Goal: Information Seeking & Learning: Learn about a topic

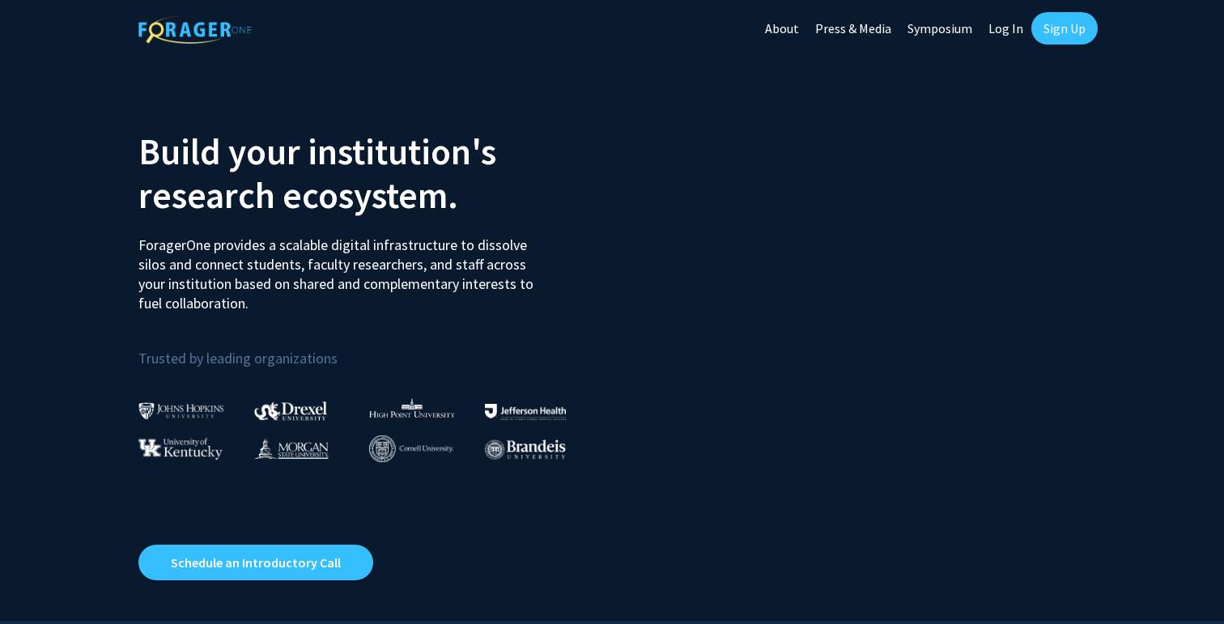
click at [1011, 27] on link "Log In" at bounding box center [1005, 28] width 51 height 57
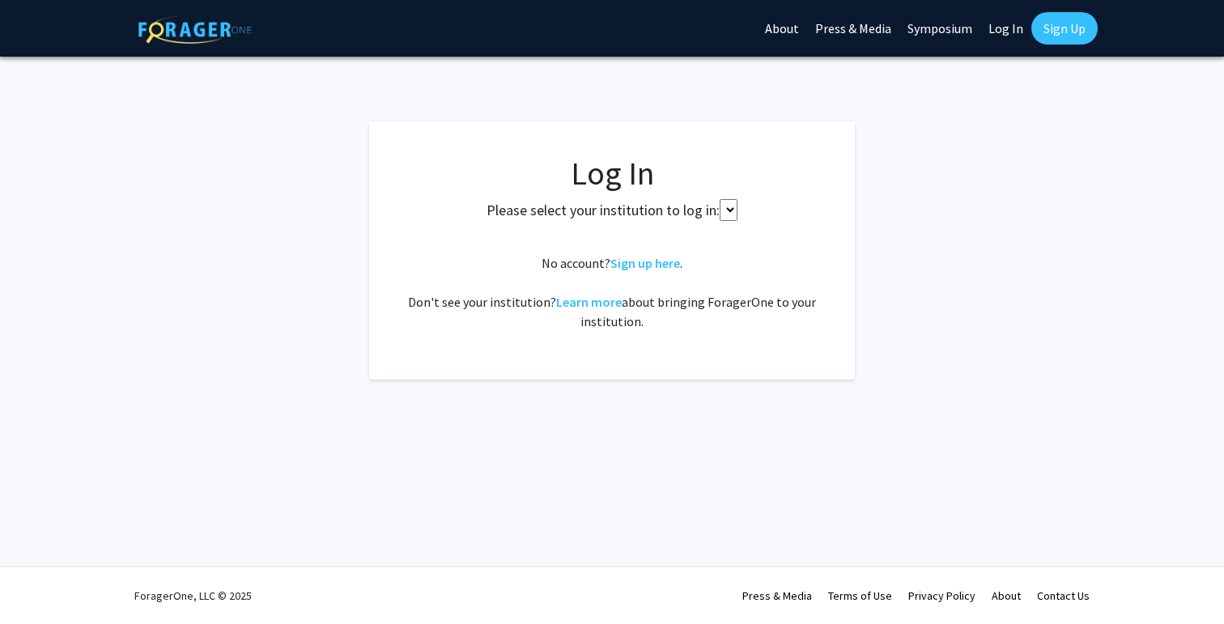
select select
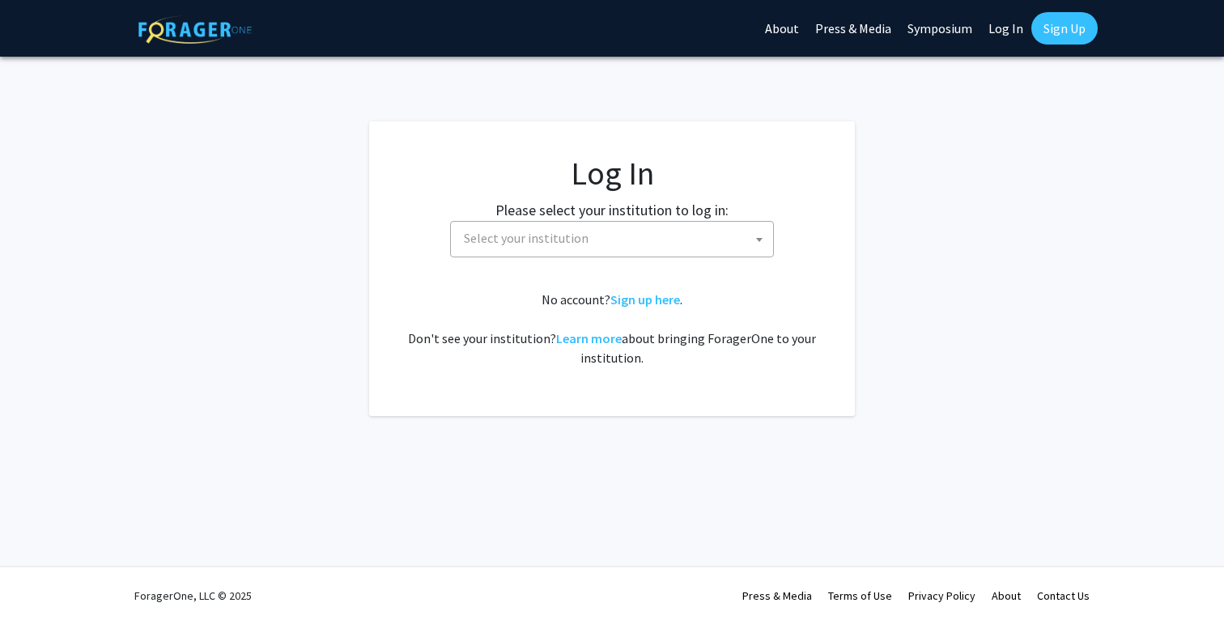
click at [1063, 33] on link "Sign Up" at bounding box center [1064, 28] width 66 height 32
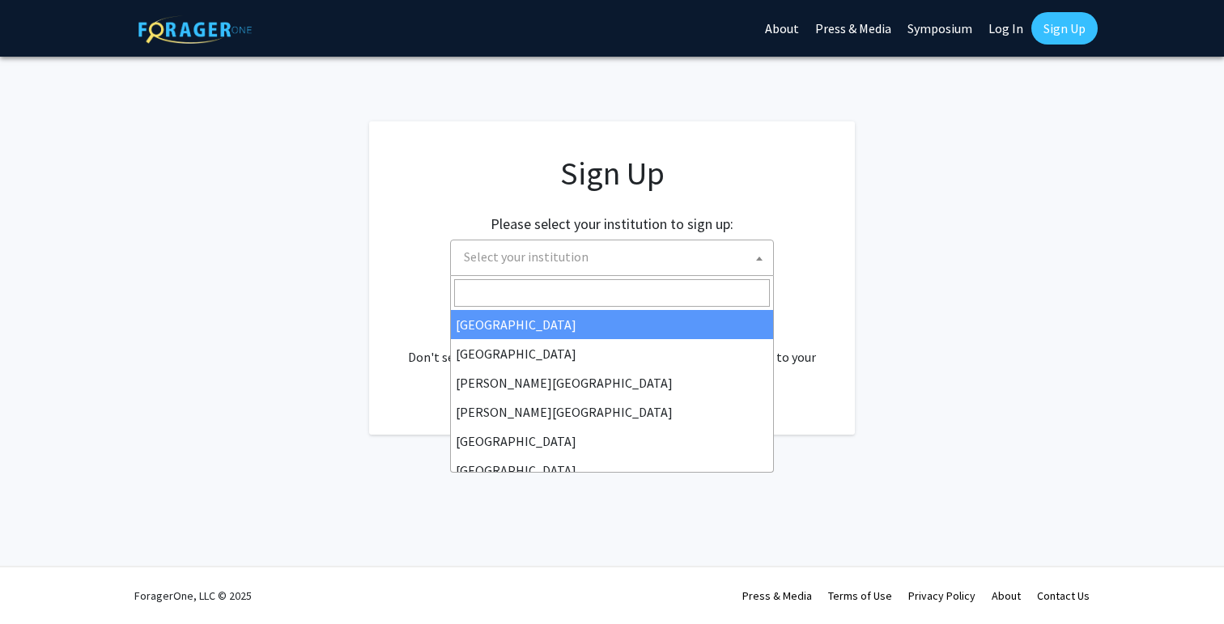
click at [523, 261] on span "Select your institution" at bounding box center [526, 256] width 125 height 16
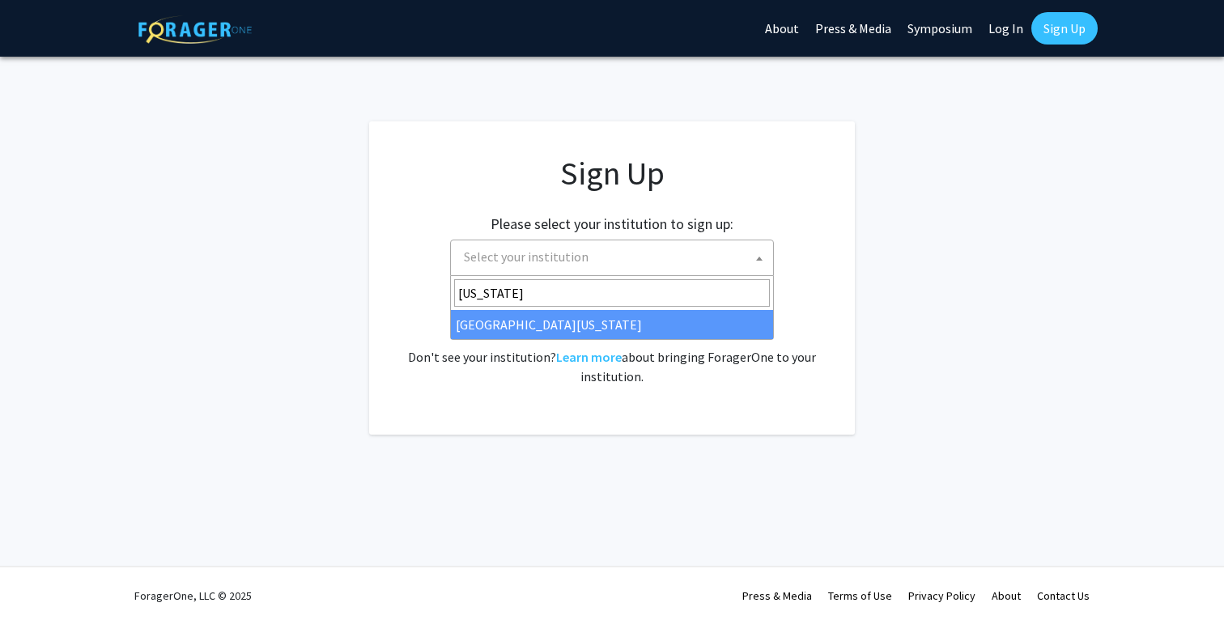
type input "missouri"
select select "33"
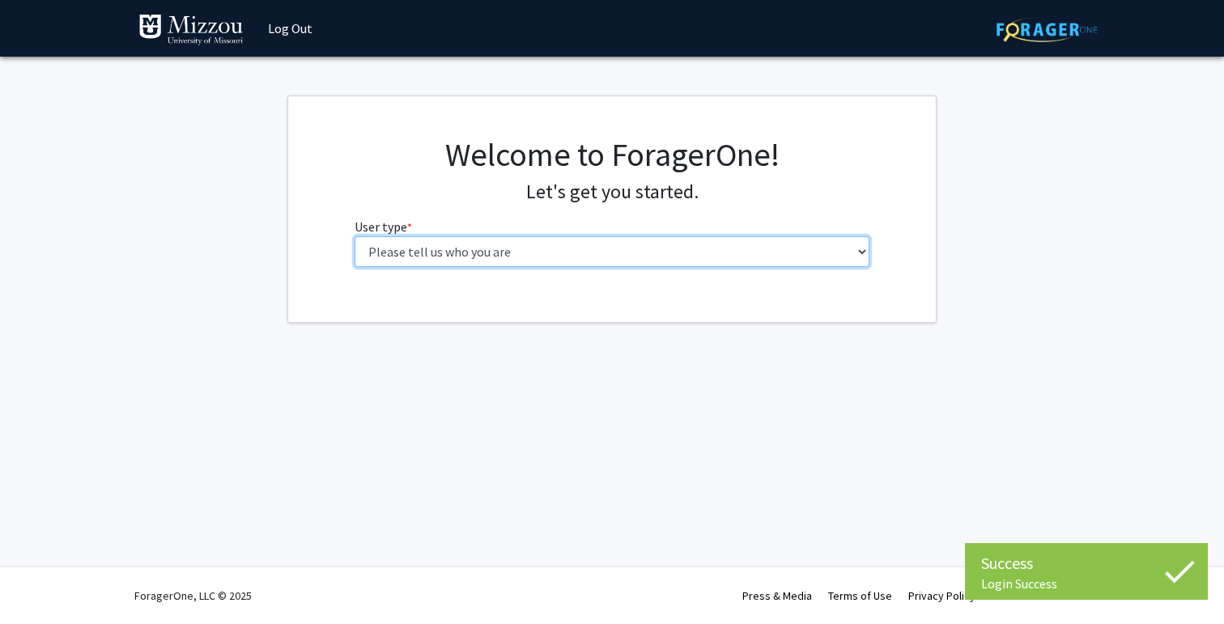
click at [621, 257] on select "Please tell us who you are Undergraduate Student Master's Student Doctoral Cand…" at bounding box center [613, 251] width 516 height 31
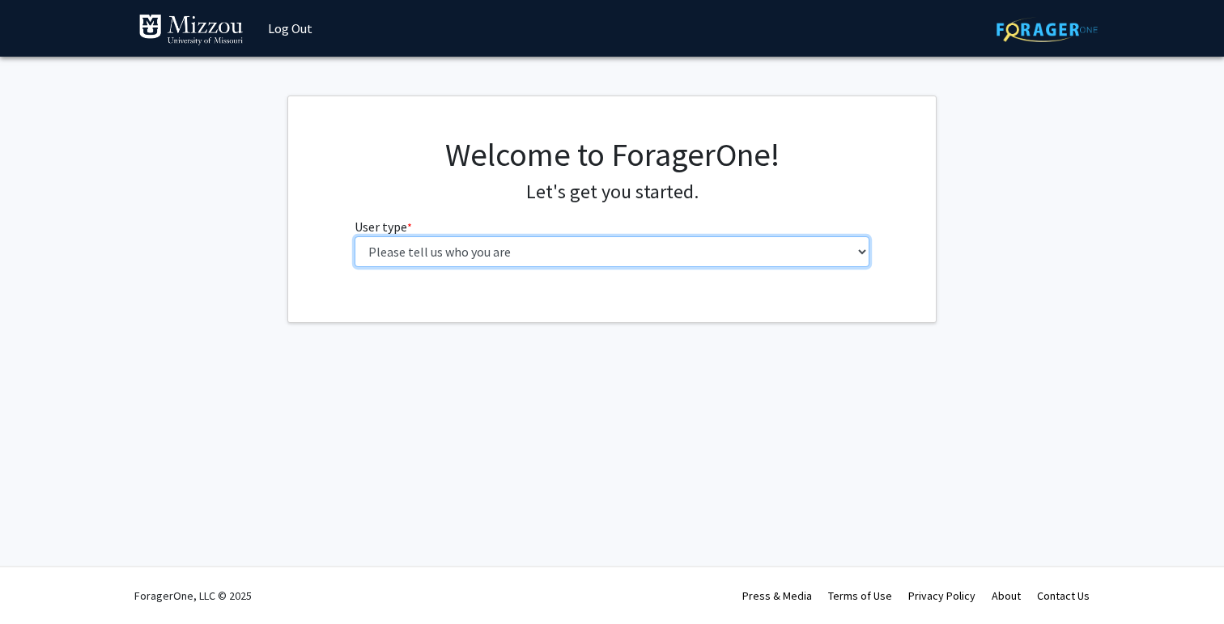
select select "1: undergrad"
click at [355, 236] on select "Please tell us who you are Undergraduate Student Master's Student Doctoral Cand…" at bounding box center [613, 251] width 516 height 31
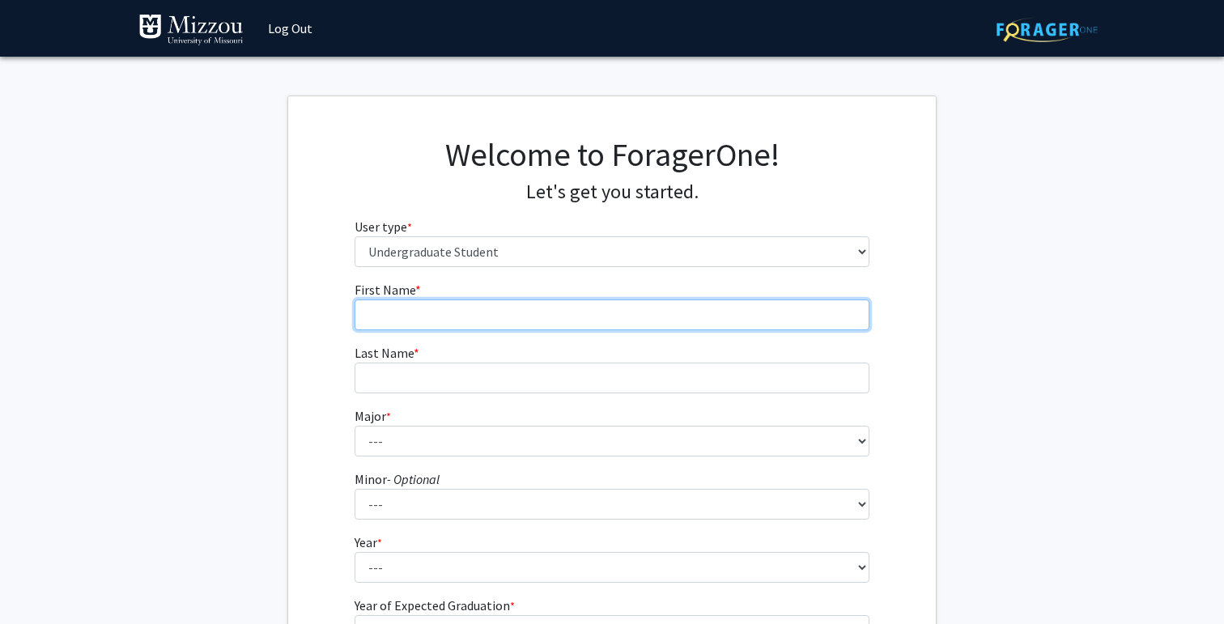
click at [577, 321] on input "First Name * required" at bounding box center [613, 314] width 516 height 31
type input "Sophia"
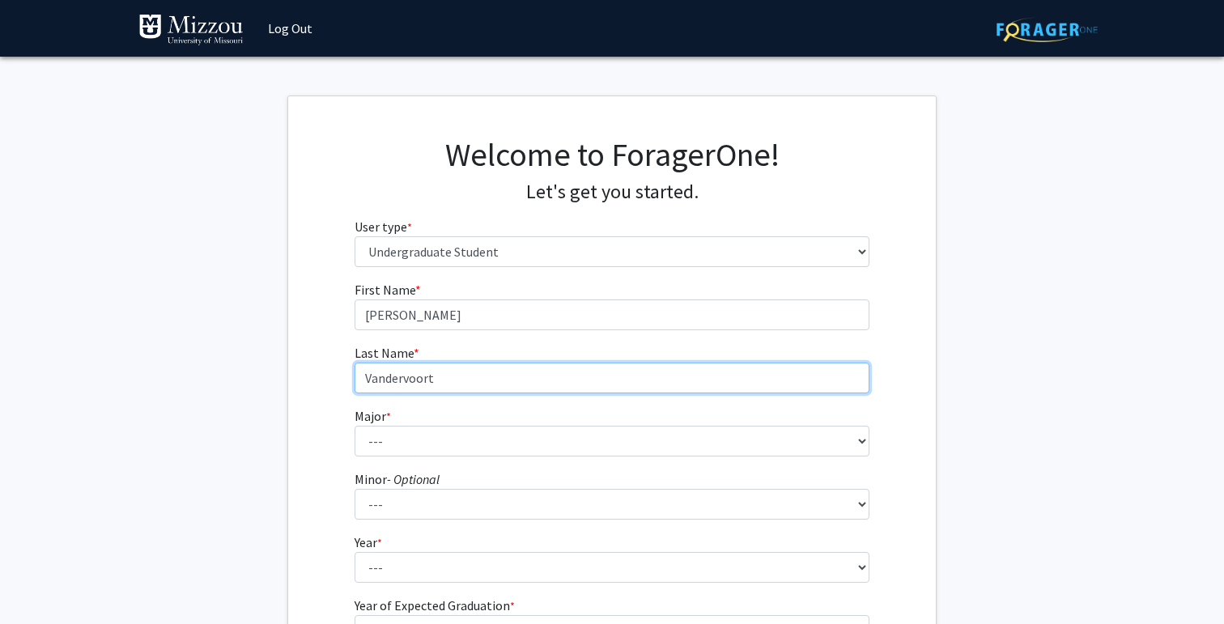
type input "Vandervoort"
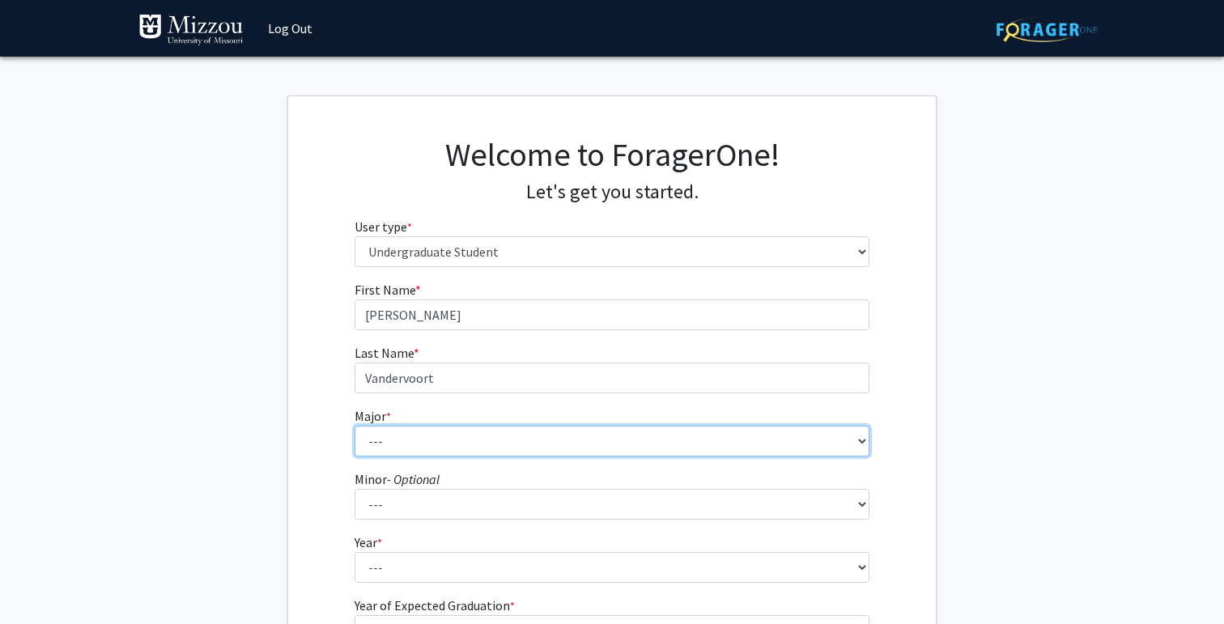
click at [447, 431] on select "--- Agribusiness Management Agricultural Education Agricultural Education: Comm…" at bounding box center [613, 441] width 516 height 31
select select "17: 2505"
click at [355, 426] on select "--- Agribusiness Management Agricultural Education Agricultural Education: Comm…" at bounding box center [613, 441] width 516 height 31
click at [448, 435] on select "--- Agribusiness Management Agricultural Education Agricultural Education: Comm…" at bounding box center [613, 441] width 516 height 31
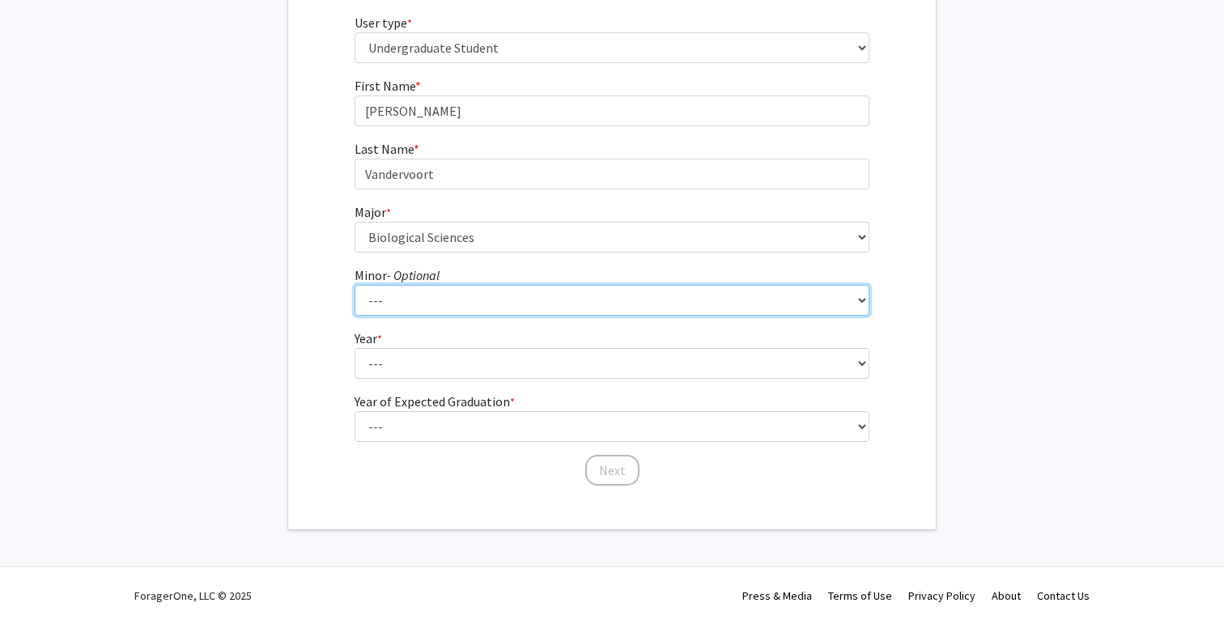
click at [432, 298] on select "--- Accountancy Aerospace Engineering Aerospace Studies Agribusiness Management…" at bounding box center [613, 300] width 516 height 31
click at [355, 285] on select "--- Accountancy Aerospace Engineering Aerospace Studies Agribusiness Management…" at bounding box center [613, 300] width 516 height 31
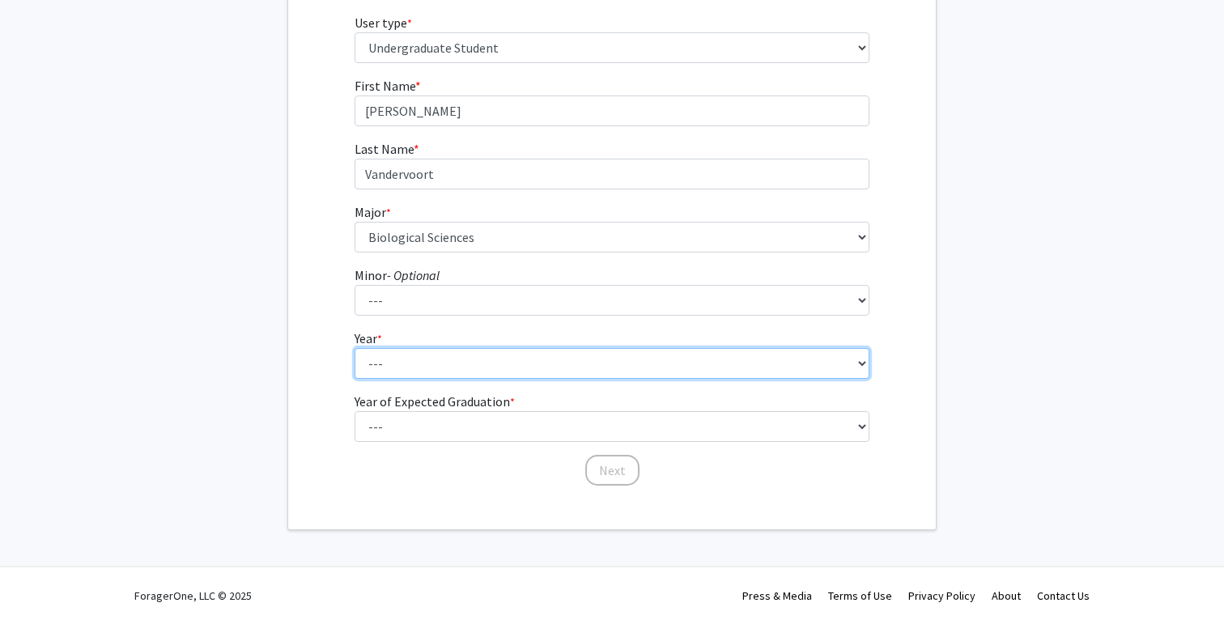
click at [418, 357] on select "--- First-year Sophomore Junior Senior Postbaccalaureate Certificate" at bounding box center [613, 363] width 516 height 31
select select "1: first-year"
click at [355, 348] on select "--- First-year Sophomore Junior Senior Postbaccalaureate Certificate" at bounding box center [613, 363] width 516 height 31
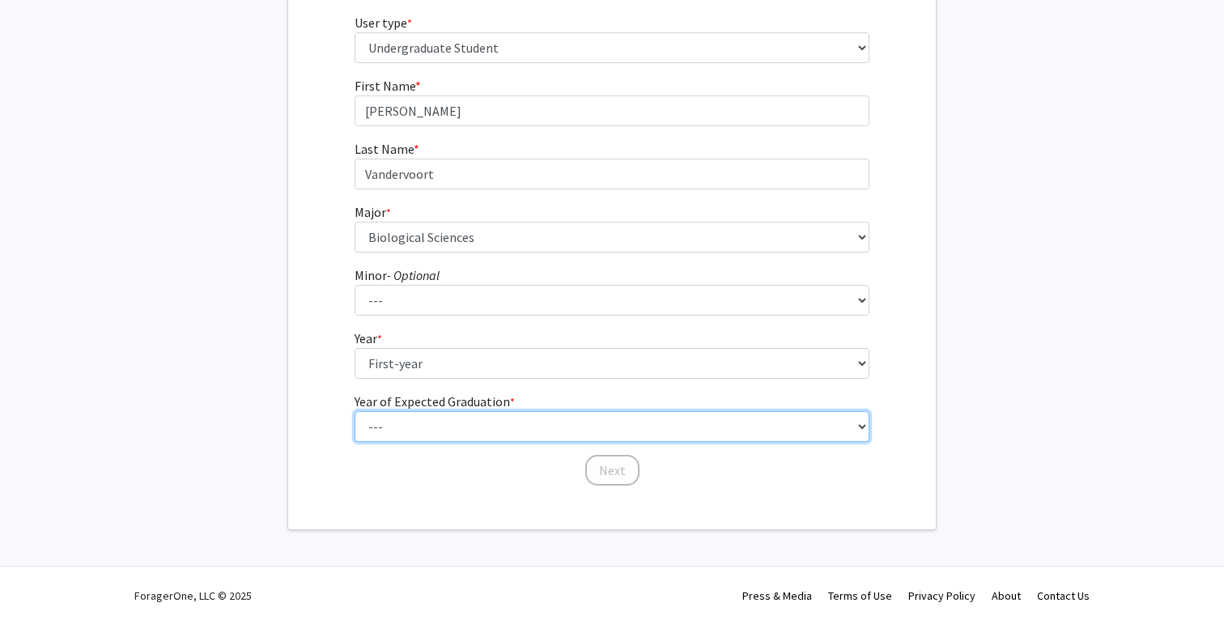
click at [407, 429] on select "--- 2025 2026 2027 2028 2029 2030 2031 2032 2033 2034" at bounding box center [613, 426] width 516 height 31
select select "5: 2029"
click at [355, 411] on select "--- 2025 2026 2027 2028 2029 2030 2031 2032 2033 2034" at bounding box center [613, 426] width 516 height 31
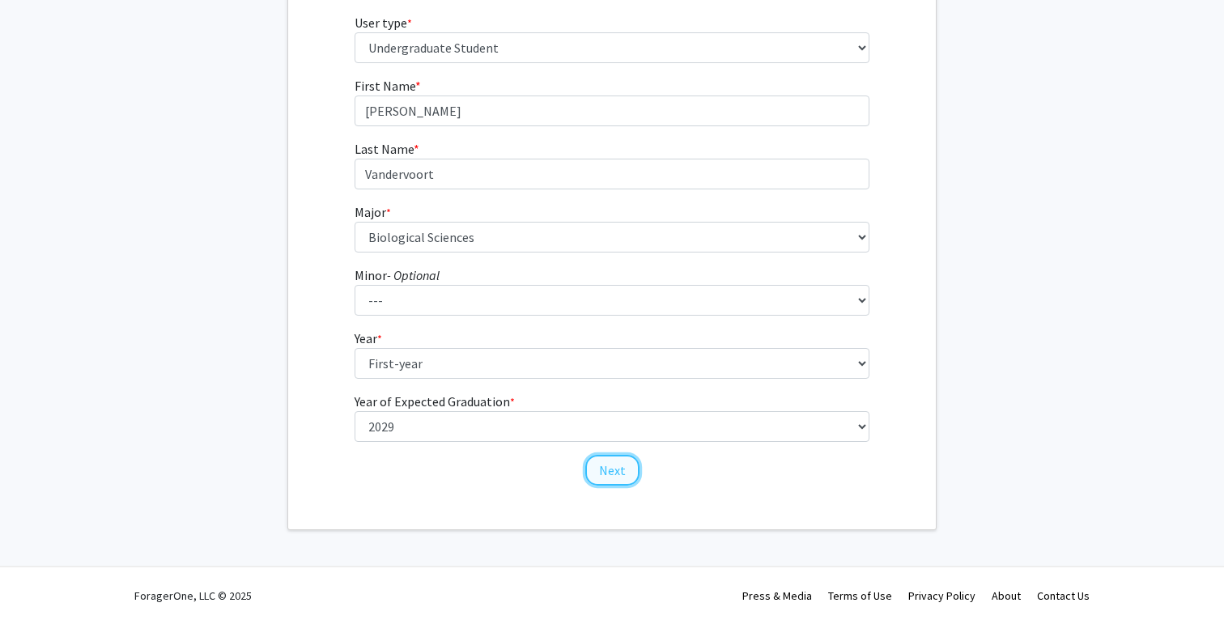
click at [615, 475] on button "Next" at bounding box center [612, 470] width 54 height 31
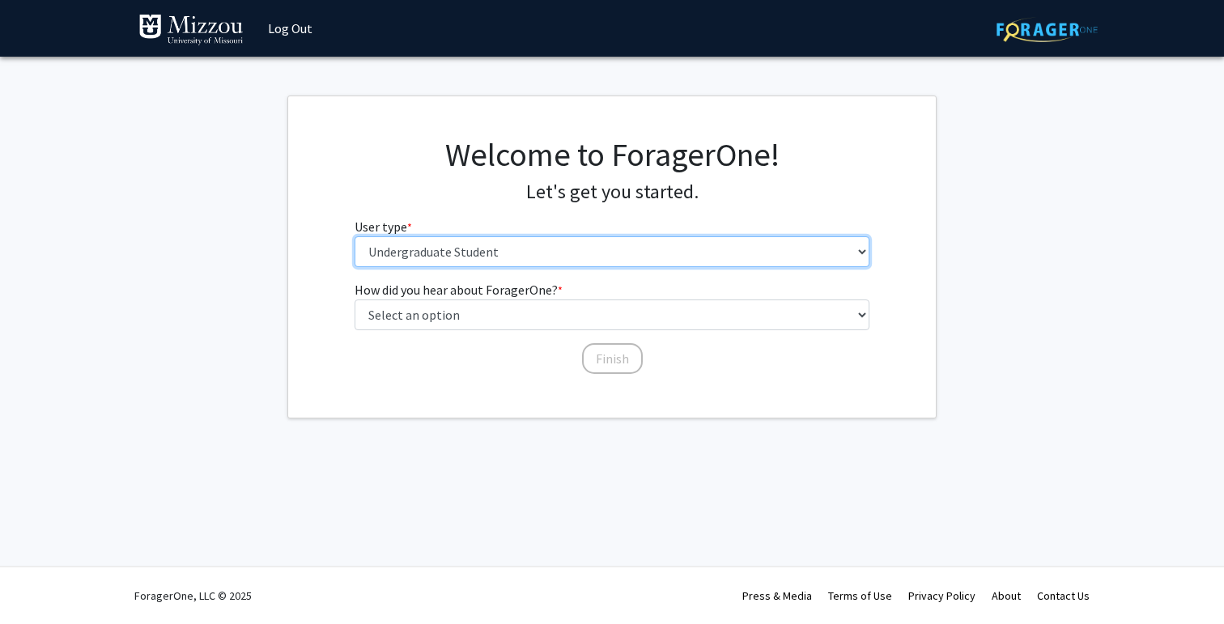
click at [474, 262] on select "Please tell us who you are Undergraduate Student Master's Student Doctoral Cand…" at bounding box center [613, 251] width 516 height 31
click at [355, 236] on select "Please tell us who you are Undergraduate Student Master's Student Doctoral Cand…" at bounding box center [613, 251] width 516 height 31
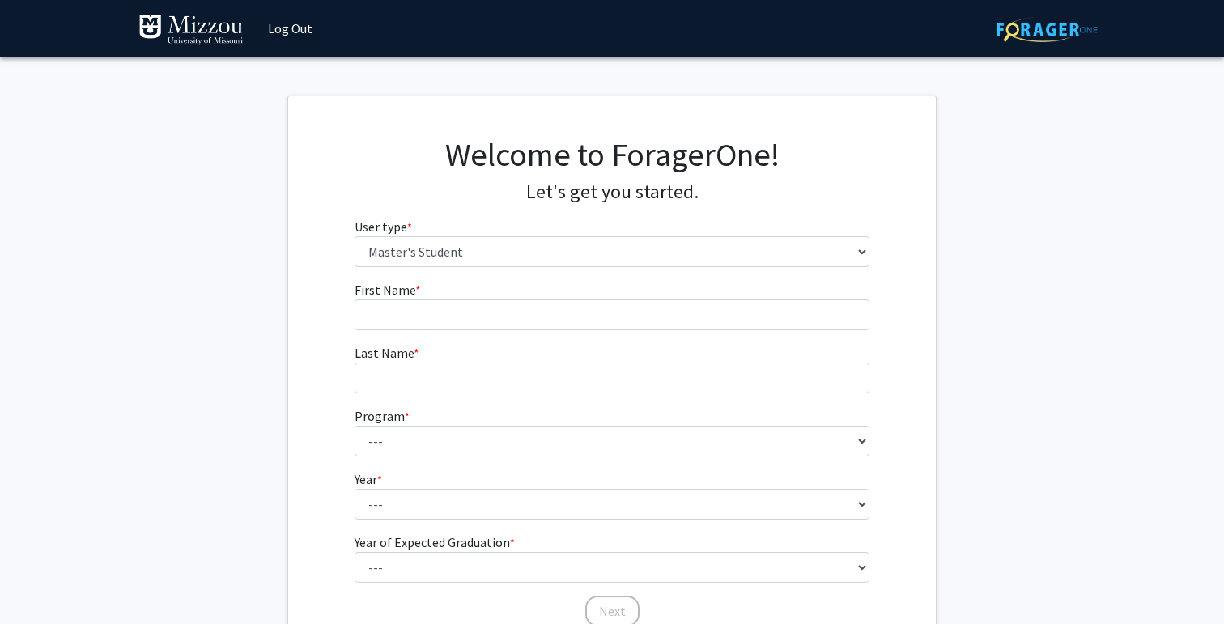
click at [474, 235] on fg-select "User type * required Please tell us who you are Undergraduate Student Master's …" at bounding box center [613, 242] width 516 height 50
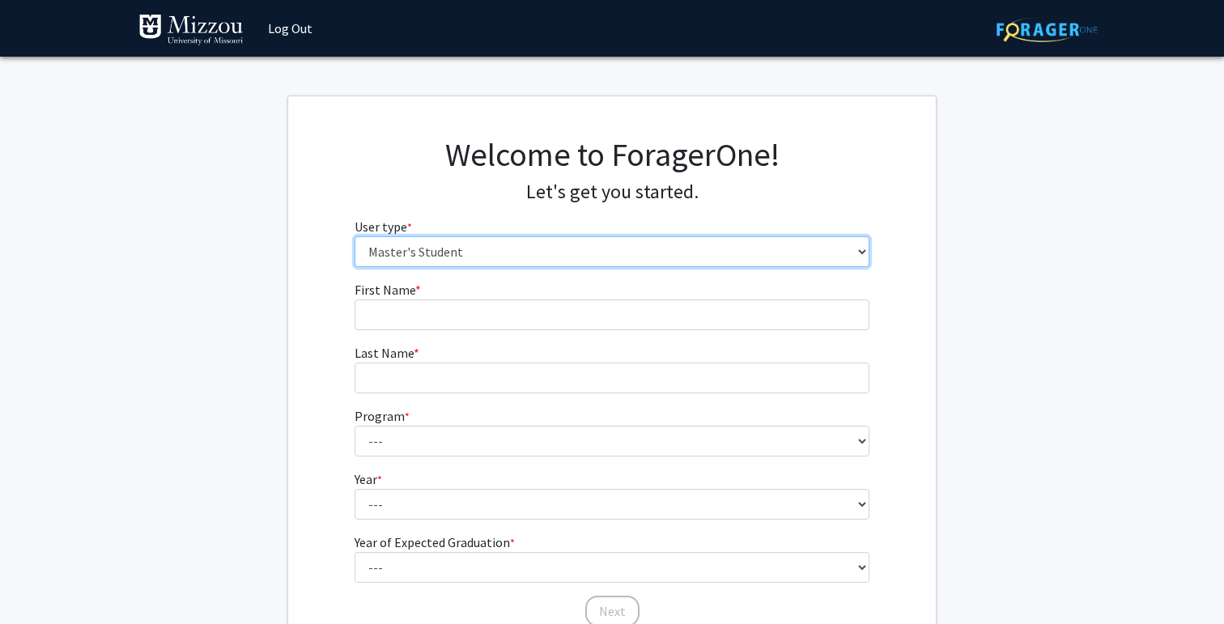
click at [467, 255] on select "Please tell us who you are Undergraduate Student Master's Student Doctoral Cand…" at bounding box center [613, 251] width 516 height 31
select select "1: undergrad"
click at [355, 236] on select "Please tell us who you are Undergraduate Student Master's Student Doctoral Cand…" at bounding box center [613, 251] width 516 height 31
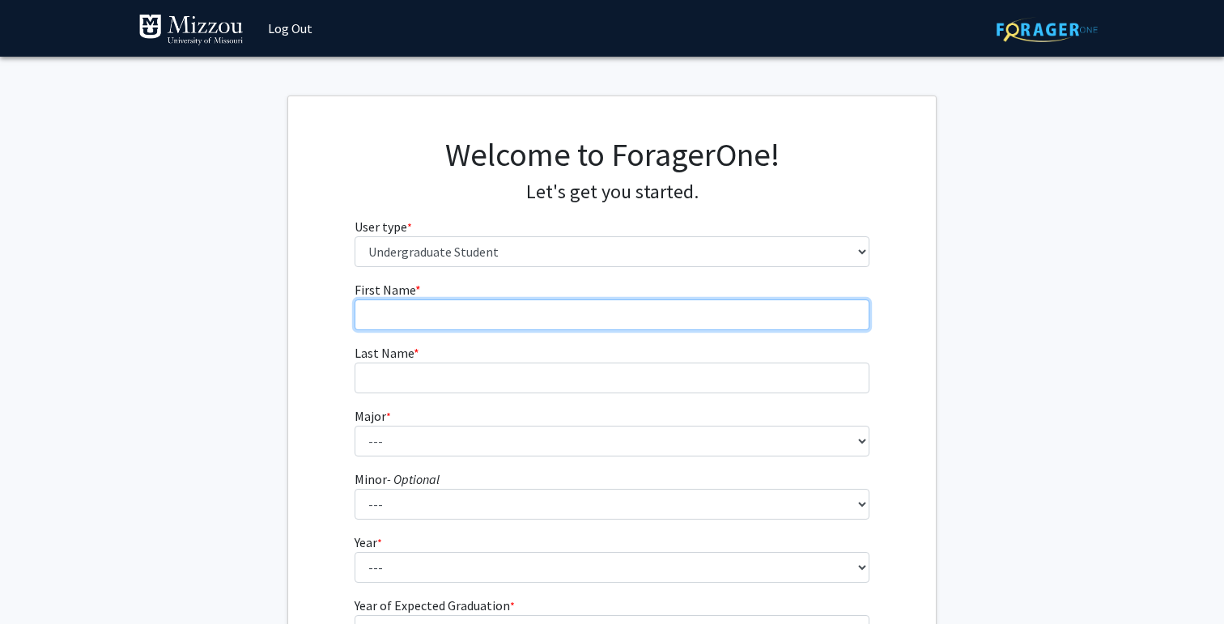
click at [441, 309] on input "First Name * required" at bounding box center [613, 314] width 516 height 31
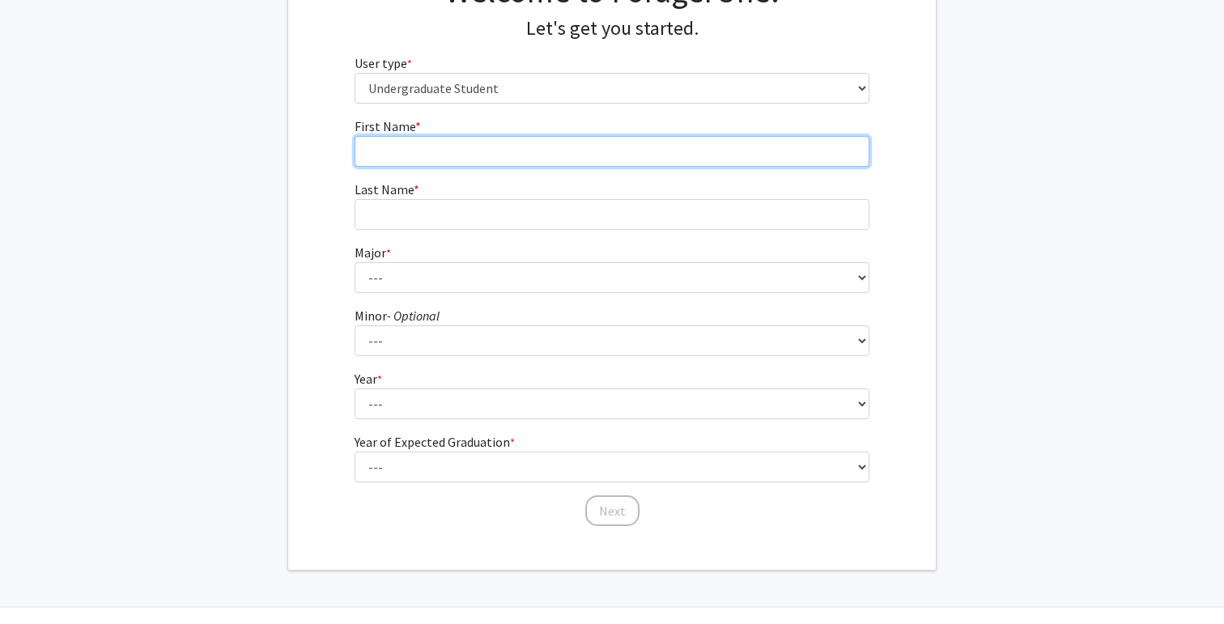
scroll to position [172, 0]
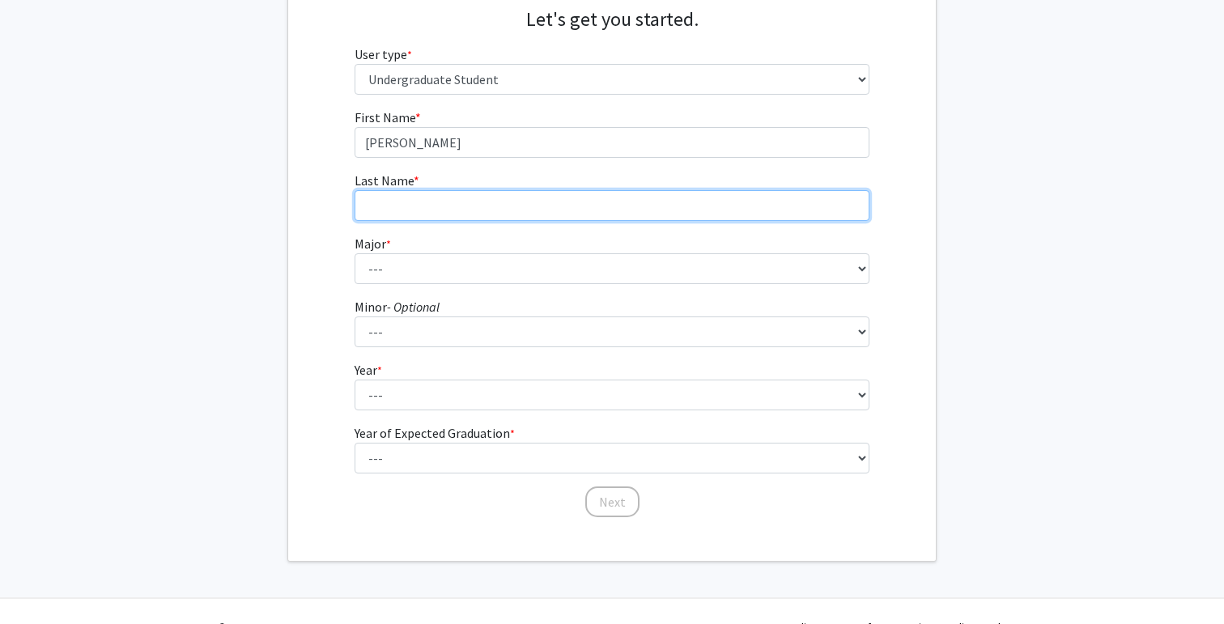
click at [434, 191] on input "Last Name * required" at bounding box center [613, 205] width 516 height 31
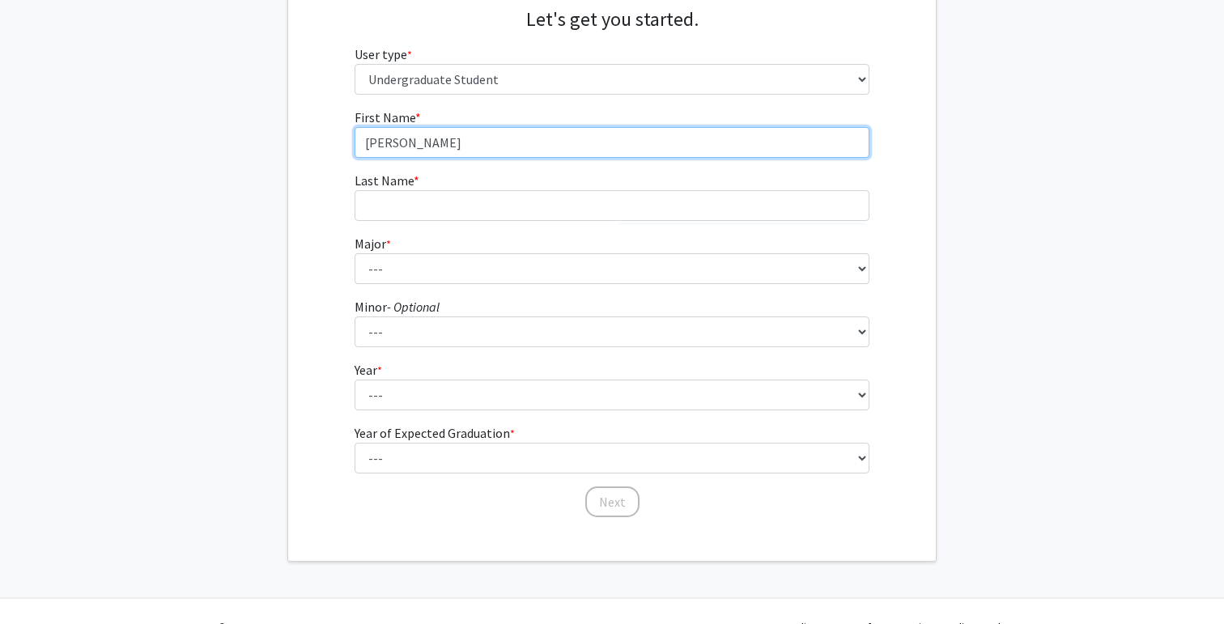
click at [450, 141] on input "[PERSON_NAME]" at bounding box center [613, 142] width 516 height 31
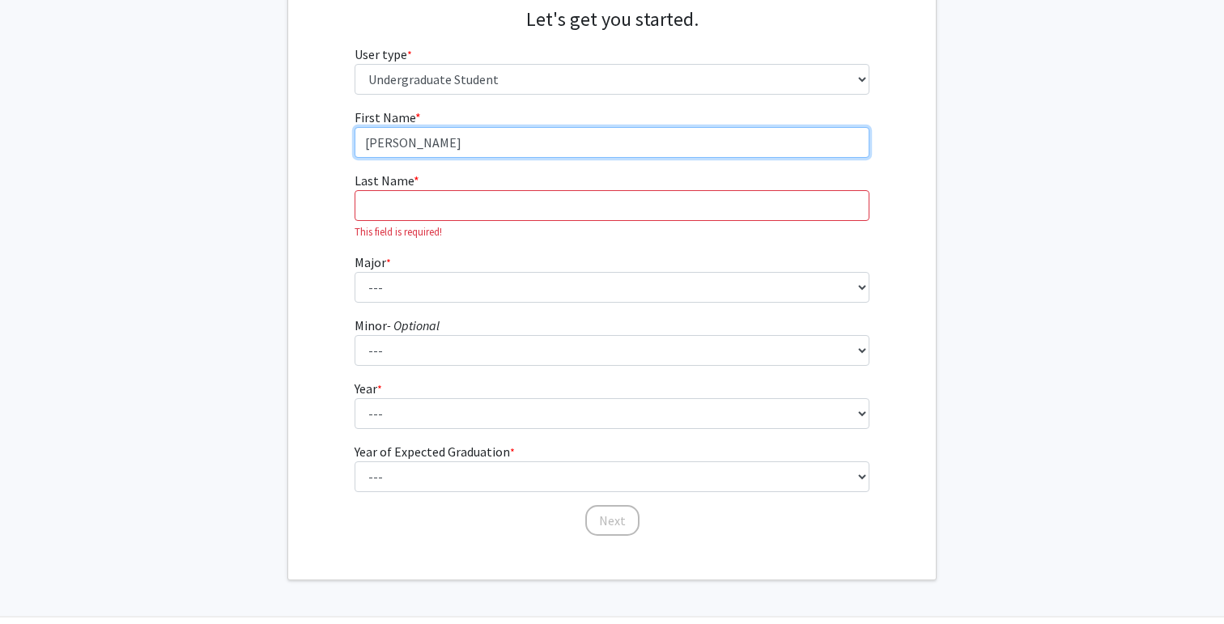
click at [450, 141] on input "[PERSON_NAME]" at bounding box center [613, 142] width 516 height 31
type input "Sophia"
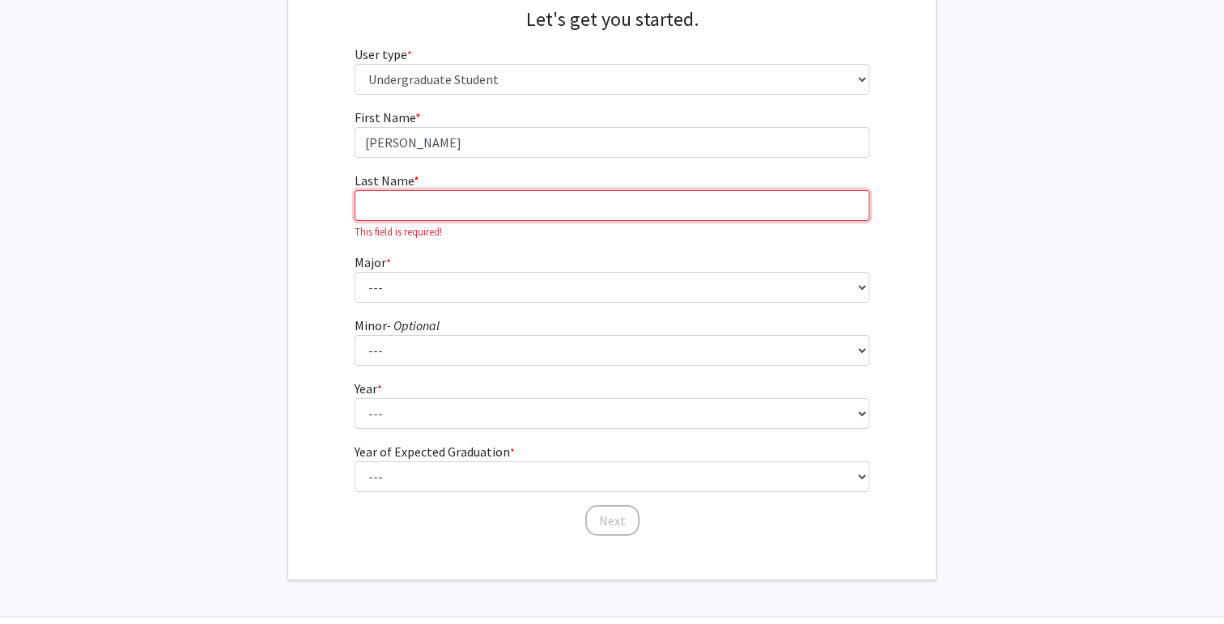
click at [420, 197] on input "Last Name * required" at bounding box center [613, 205] width 516 height 31
paste input "Vandervoort"
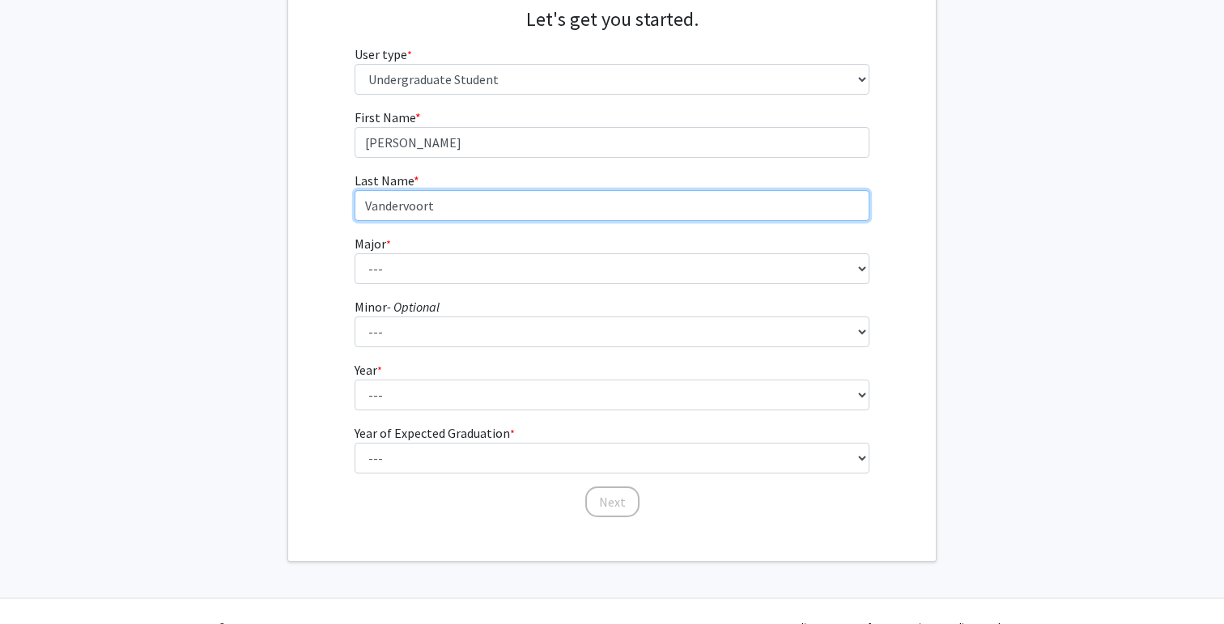
type input "Vandervoort"
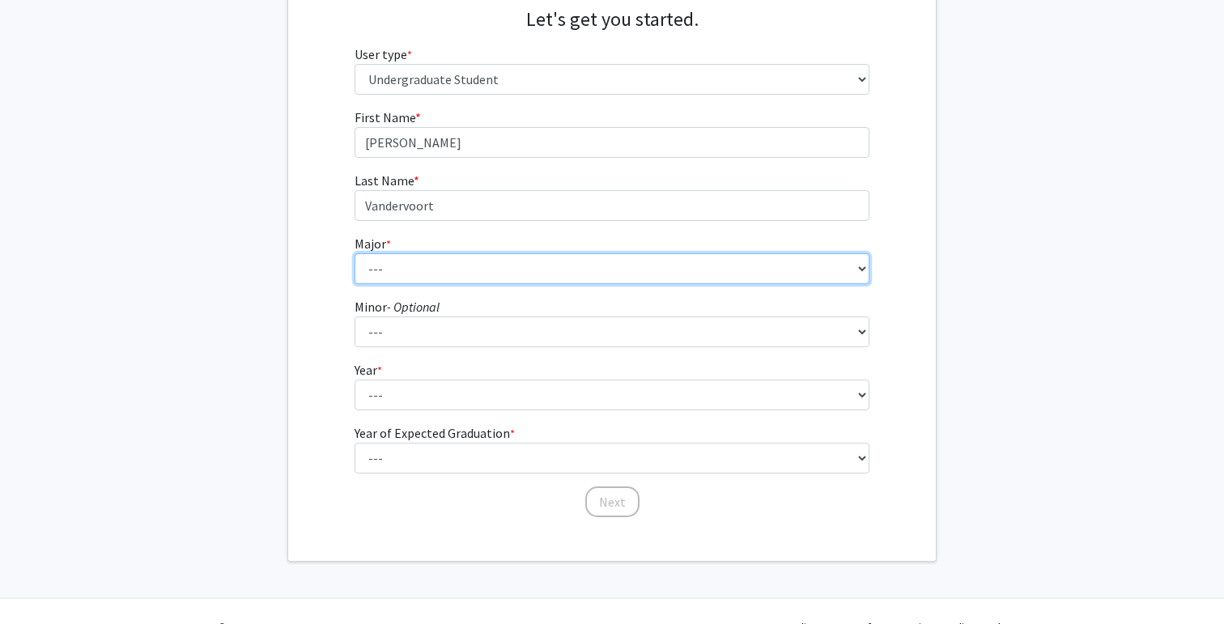
click at [387, 260] on select "--- Agribusiness Management Agricultural Education Agricultural Education: Comm…" at bounding box center [613, 268] width 516 height 31
select select "17: 2505"
click at [355, 253] on select "--- Agribusiness Management Agricultural Education Agricultural Education: Comm…" at bounding box center [613, 268] width 516 height 31
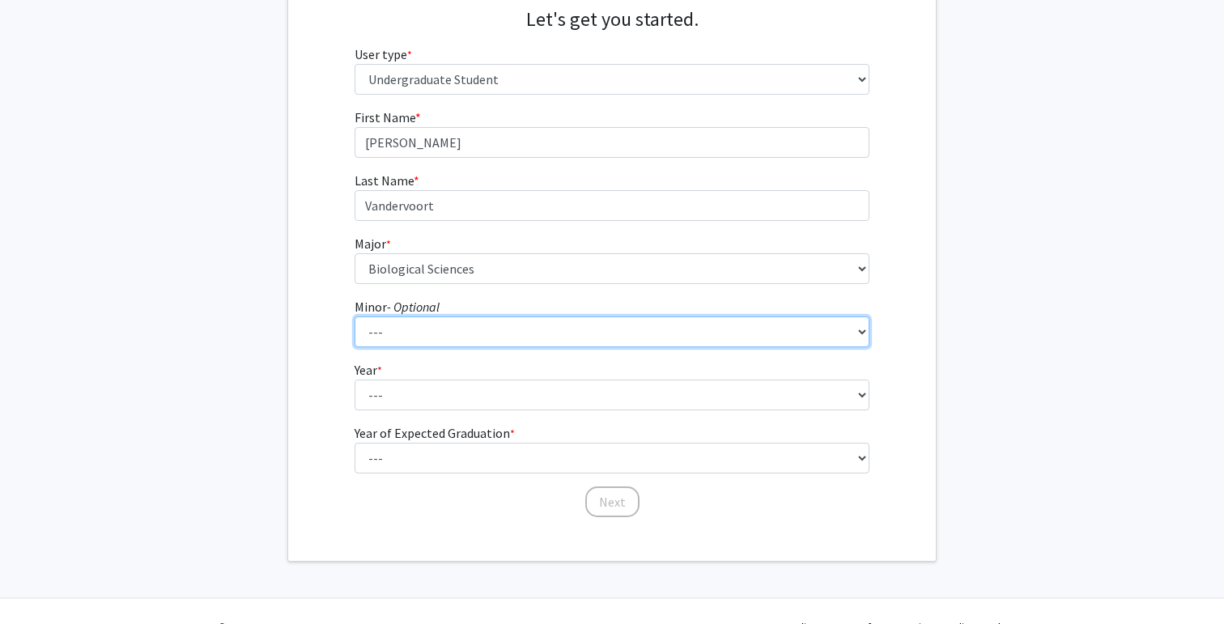
click at [421, 335] on select "--- Accountancy Aerospace Engineering Aerospace Studies Agribusiness Management…" at bounding box center [613, 331] width 516 height 31
click at [355, 316] on select "--- Accountancy Aerospace Engineering Aerospace Studies Agribusiness Management…" at bounding box center [613, 331] width 516 height 31
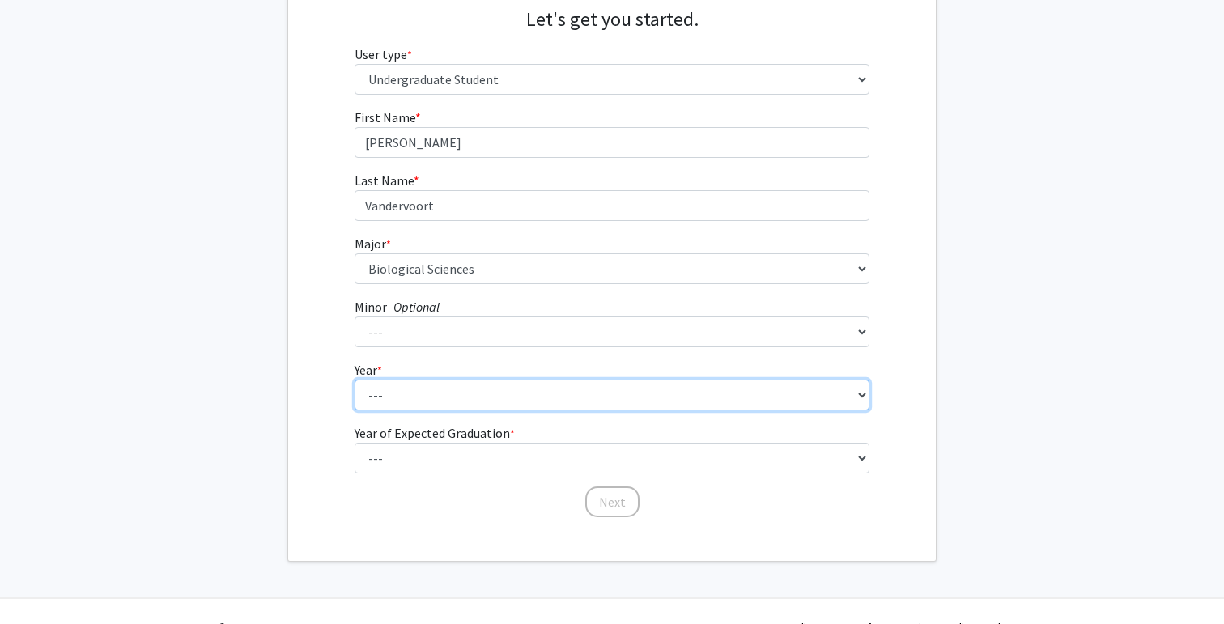
click at [395, 400] on select "--- First-year Sophomore Junior Senior Postbaccalaureate Certificate" at bounding box center [613, 395] width 516 height 31
select select "1: first-year"
click at [355, 380] on select "--- First-year Sophomore Junior Senior Postbaccalaureate Certificate" at bounding box center [613, 395] width 516 height 31
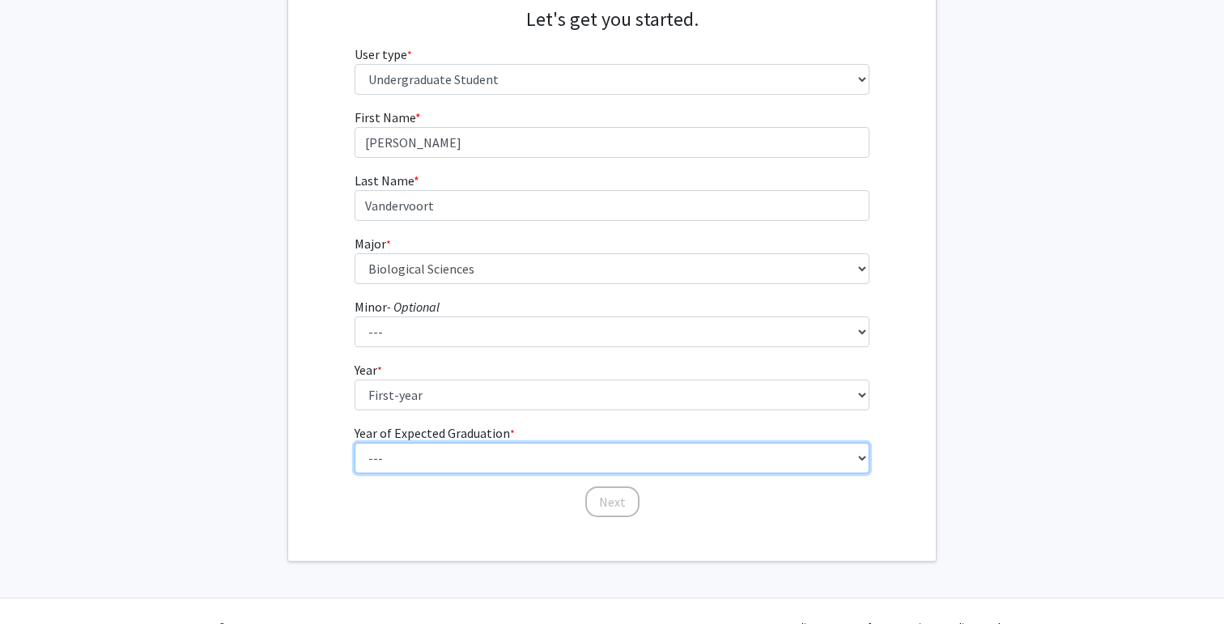
click at [386, 457] on select "--- 2025 2026 2027 2028 2029 2030 2031 2032 2033 2034" at bounding box center [613, 458] width 516 height 31
select select "5: 2029"
click at [355, 443] on select "--- 2025 2026 2027 2028 2029 2030 2031 2032 2033 2034" at bounding box center [613, 458] width 516 height 31
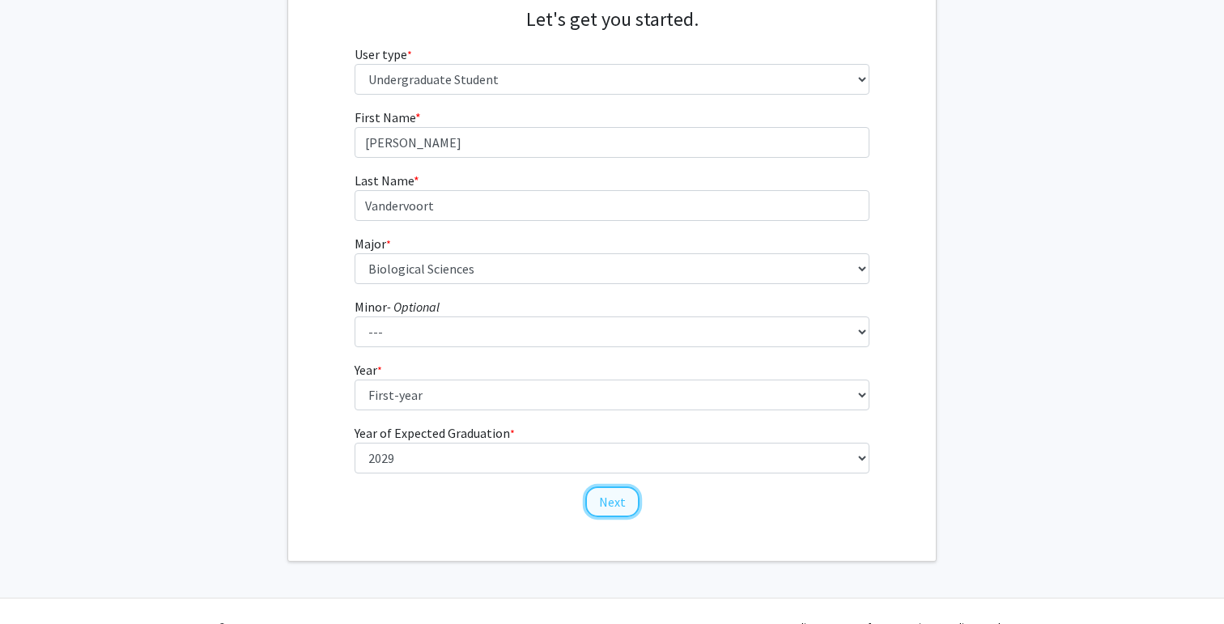
click at [632, 507] on button "Next" at bounding box center [612, 501] width 54 height 31
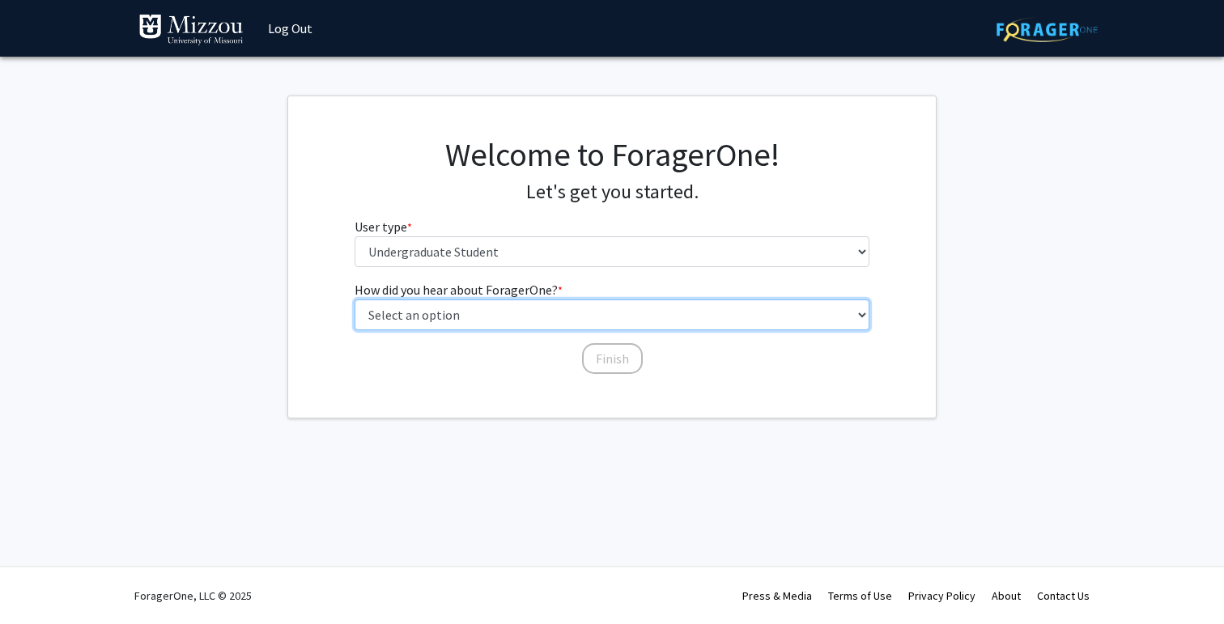
click at [506, 312] on select "Select an option Peer/student recommendation Faculty/staff recommendation Unive…" at bounding box center [613, 314] width 516 height 31
select select "2: faculty_recommendation"
click at [355, 299] on select "Select an option Peer/student recommendation Faculty/staff recommendation Unive…" at bounding box center [613, 314] width 516 height 31
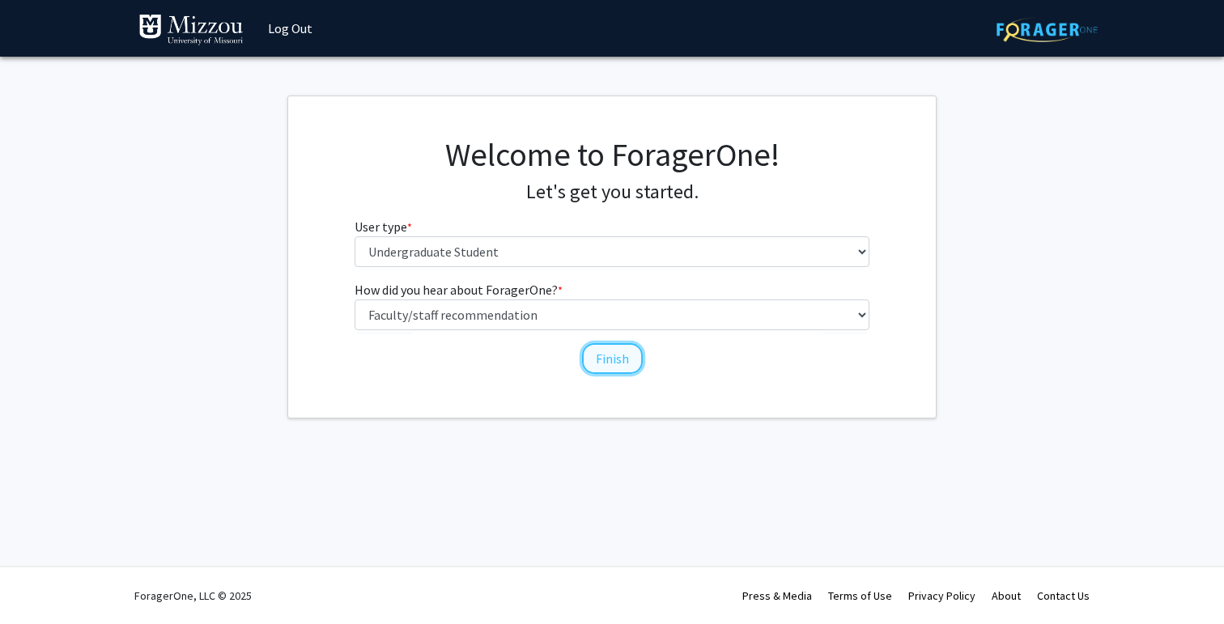
click at [602, 357] on button "Finish" at bounding box center [612, 358] width 61 height 31
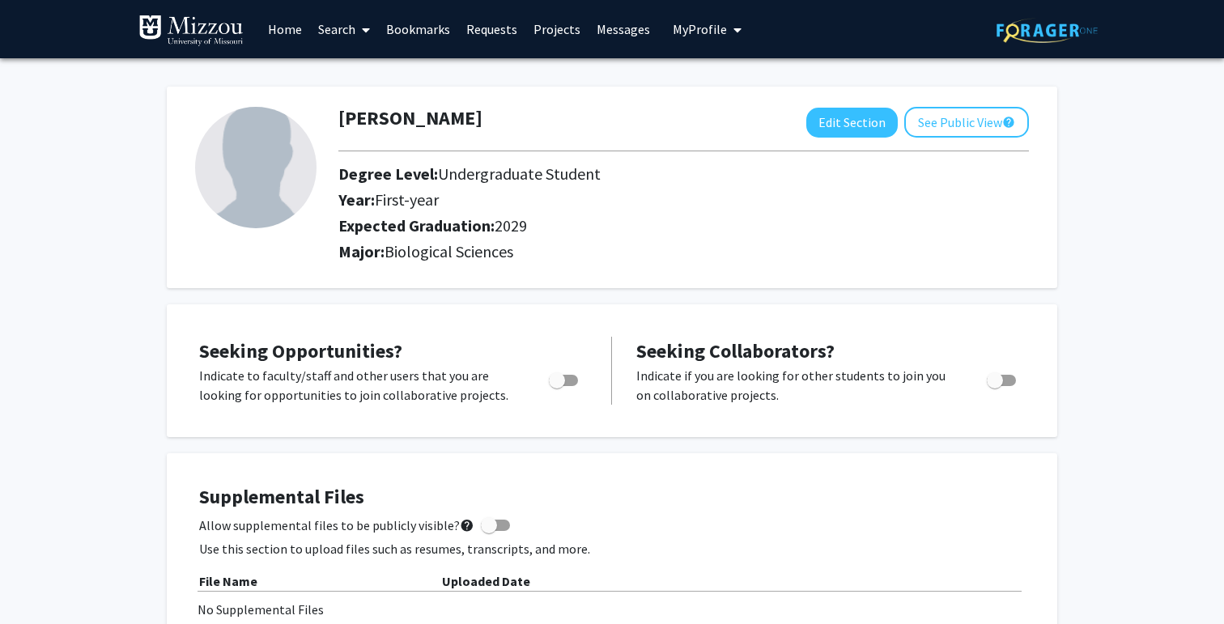
click at [350, 24] on link "Search" at bounding box center [344, 29] width 68 height 57
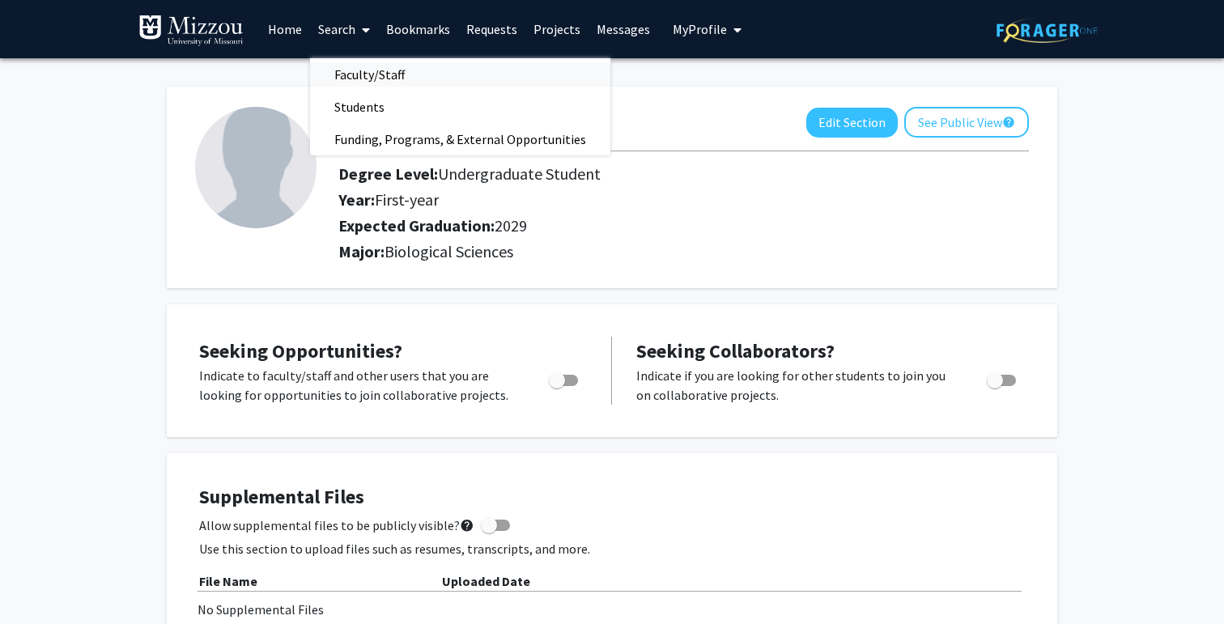
click at [350, 71] on span "Faculty/Staff" at bounding box center [369, 74] width 119 height 32
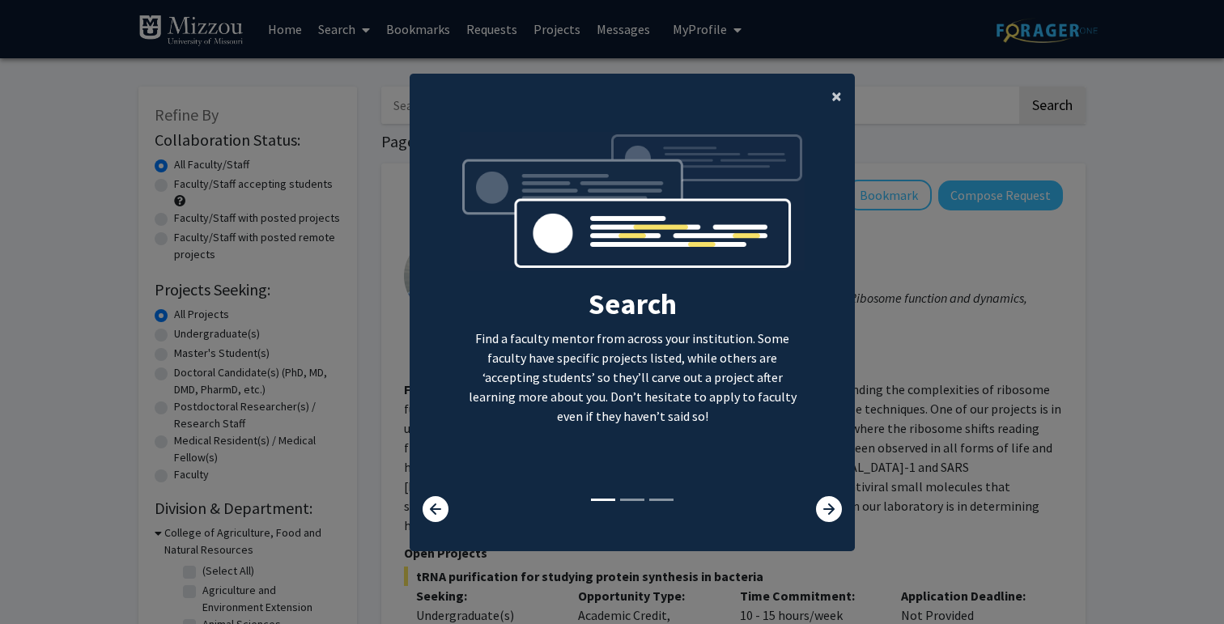
click at [833, 100] on span "×" at bounding box center [836, 95] width 11 height 25
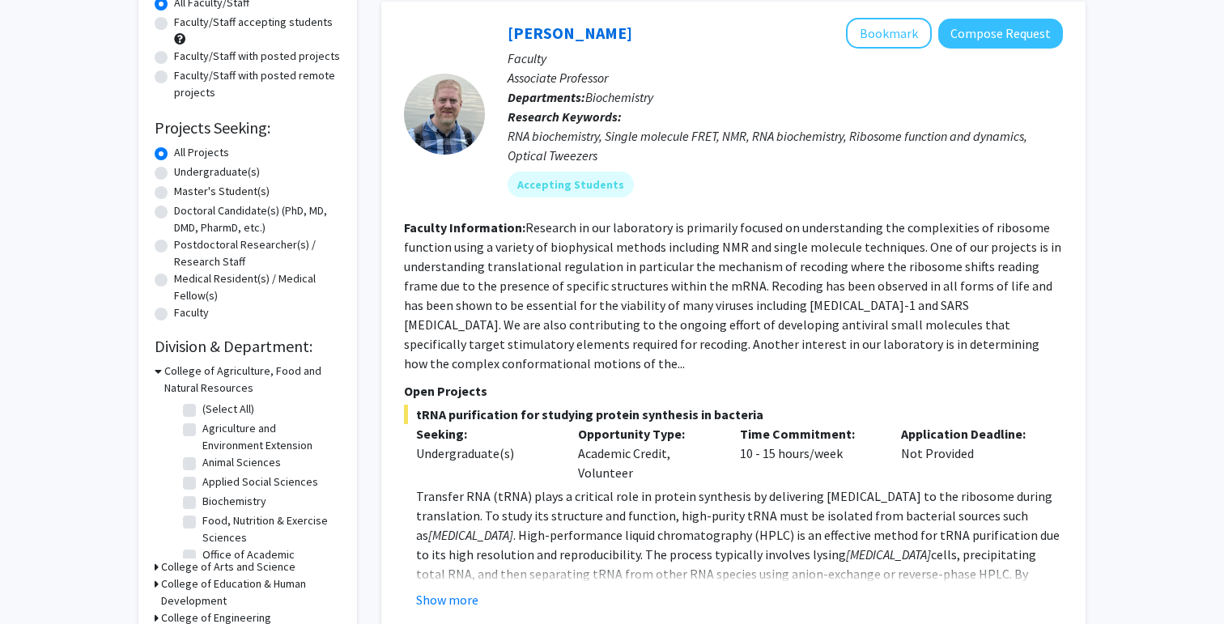
scroll to position [163, 0]
click at [242, 172] on label "Undergraduate(s)" at bounding box center [217, 171] width 86 height 17
click at [185, 172] on input "Undergraduate(s)" at bounding box center [179, 168] width 11 height 11
radio input "true"
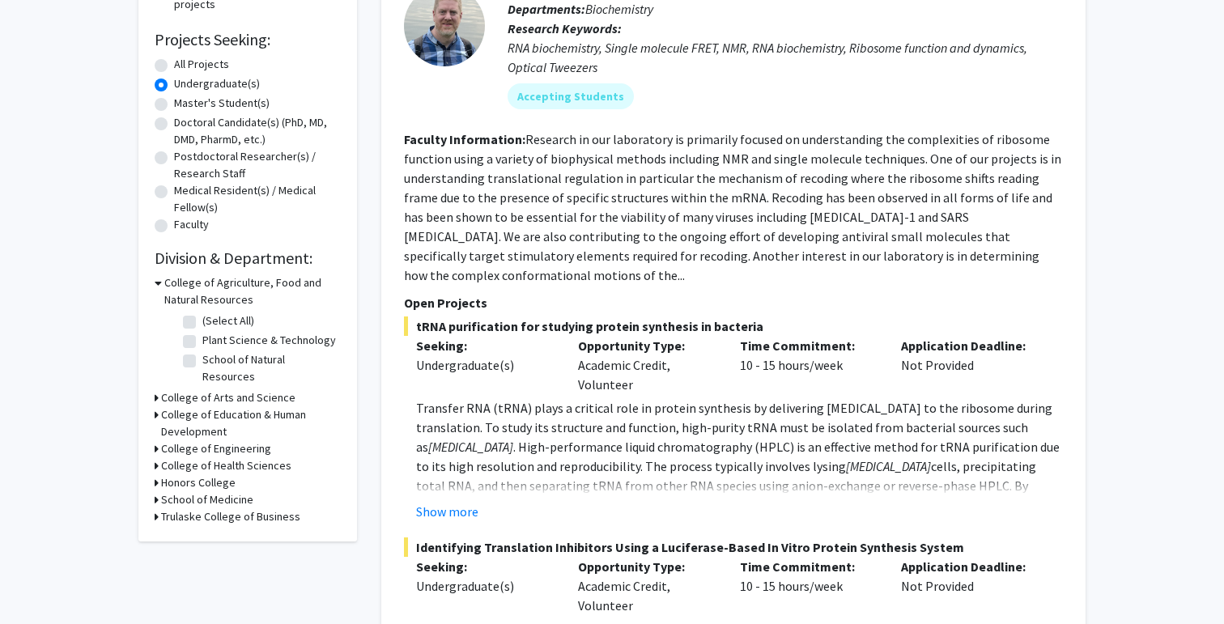
scroll to position [260, 0]
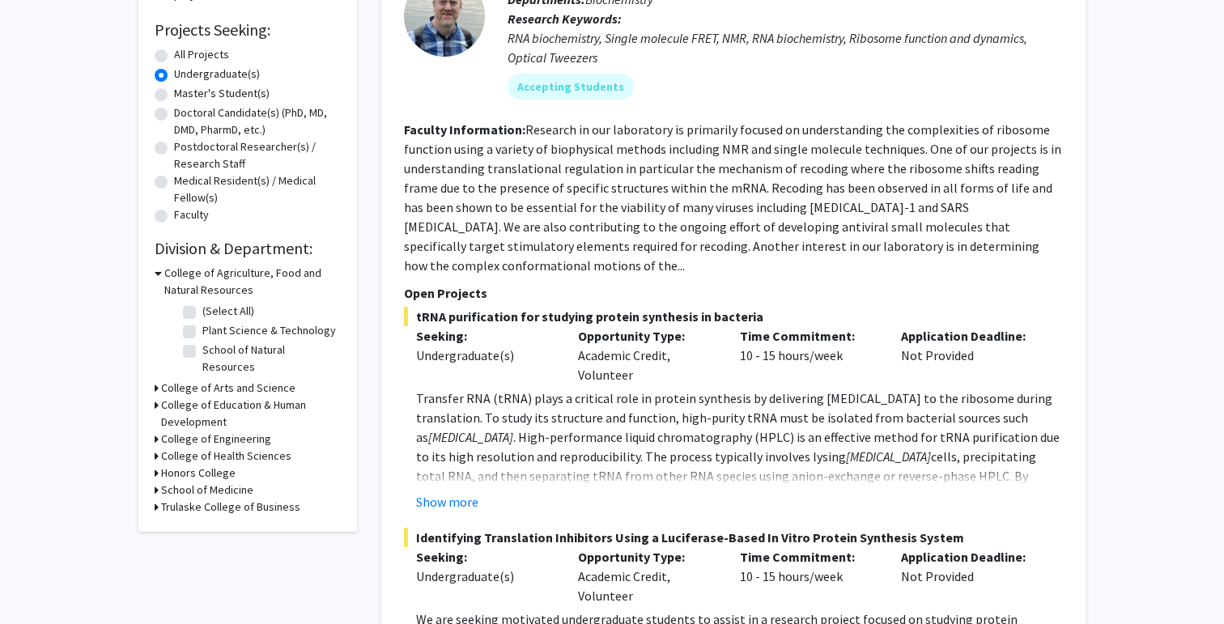
click at [258, 329] on label "Plant Science & Technology" at bounding box center [269, 330] width 134 height 17
click at [213, 329] on input "Plant Science & Technology" at bounding box center [207, 327] width 11 height 11
checkbox input "true"
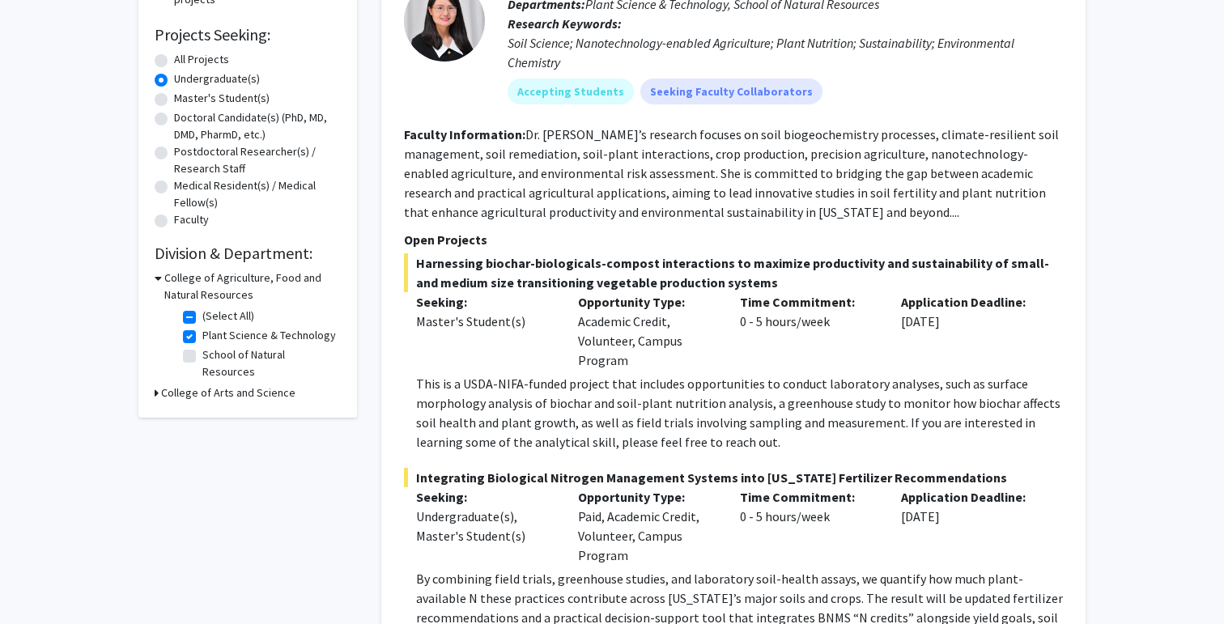
scroll to position [256, 0]
click at [223, 384] on h3 "College of Arts and Science" at bounding box center [228, 392] width 134 height 17
click at [223, 384] on h3 "College of Arts and Science" at bounding box center [231, 392] width 134 height 17
click at [238, 330] on label "Plant Science & Technology" at bounding box center [269, 334] width 134 height 17
click at [213, 330] on input "Plant Science & Technology" at bounding box center [207, 331] width 11 height 11
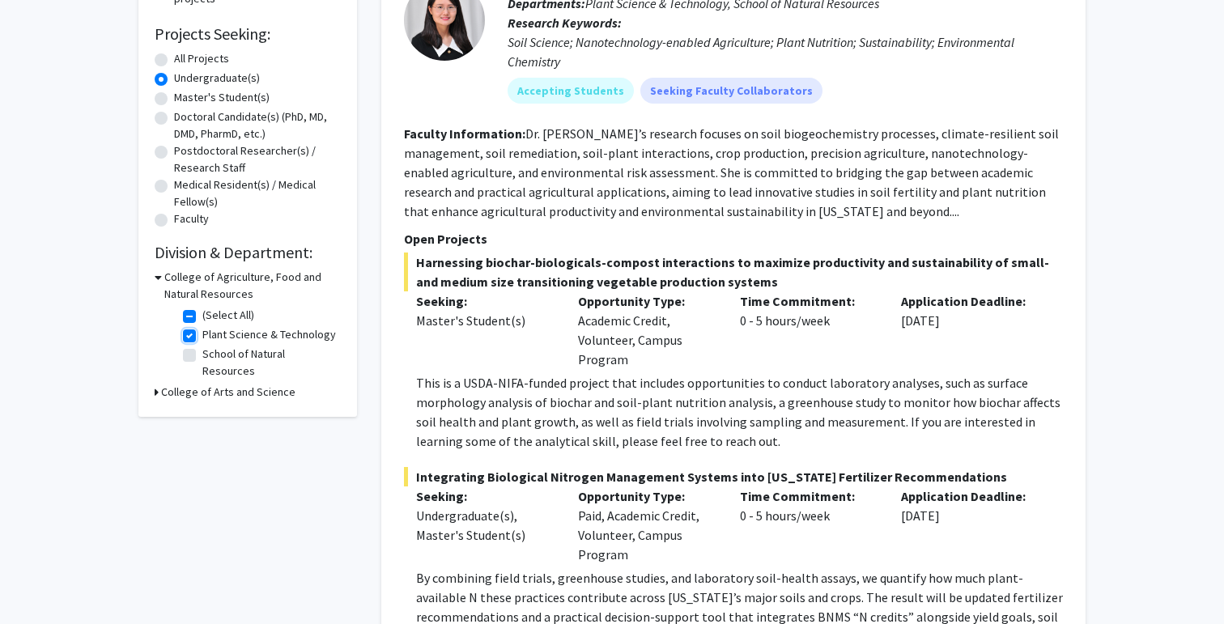
checkbox input "false"
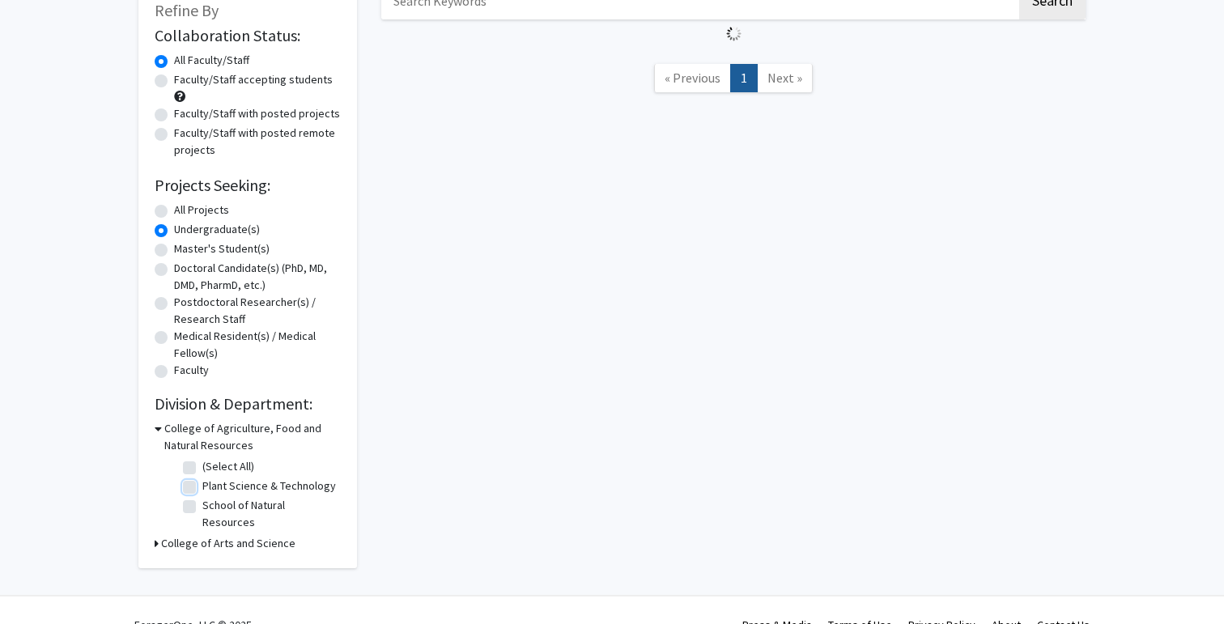
scroll to position [119, 0]
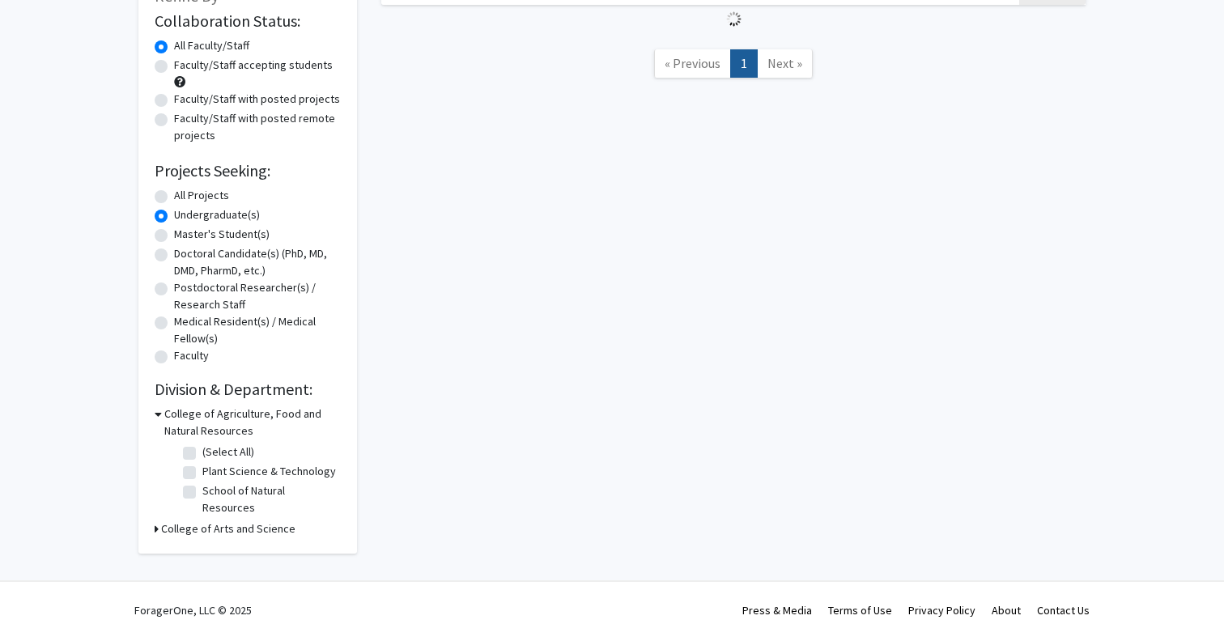
click at [404, 382] on div "Search « Previous 1 Next »" at bounding box center [733, 252] width 728 height 602
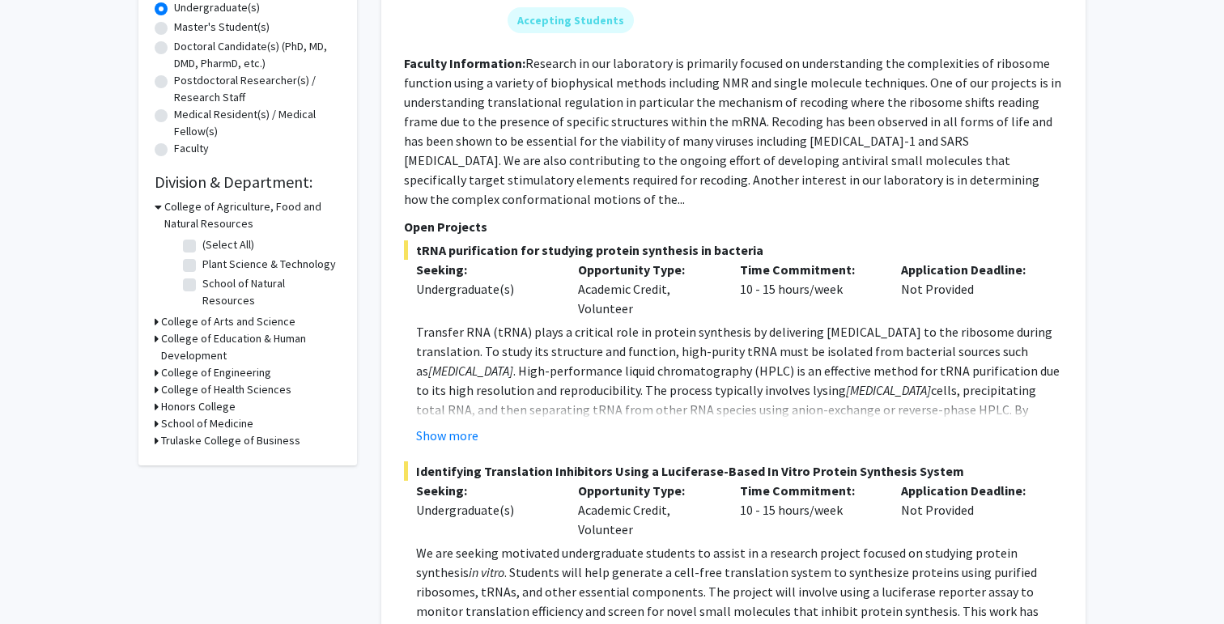
scroll to position [327, 0]
click at [236, 243] on label "(Select All)" at bounding box center [228, 244] width 52 height 17
click at [213, 243] on input "(Select All)" at bounding box center [207, 241] width 11 height 11
checkbox input "true"
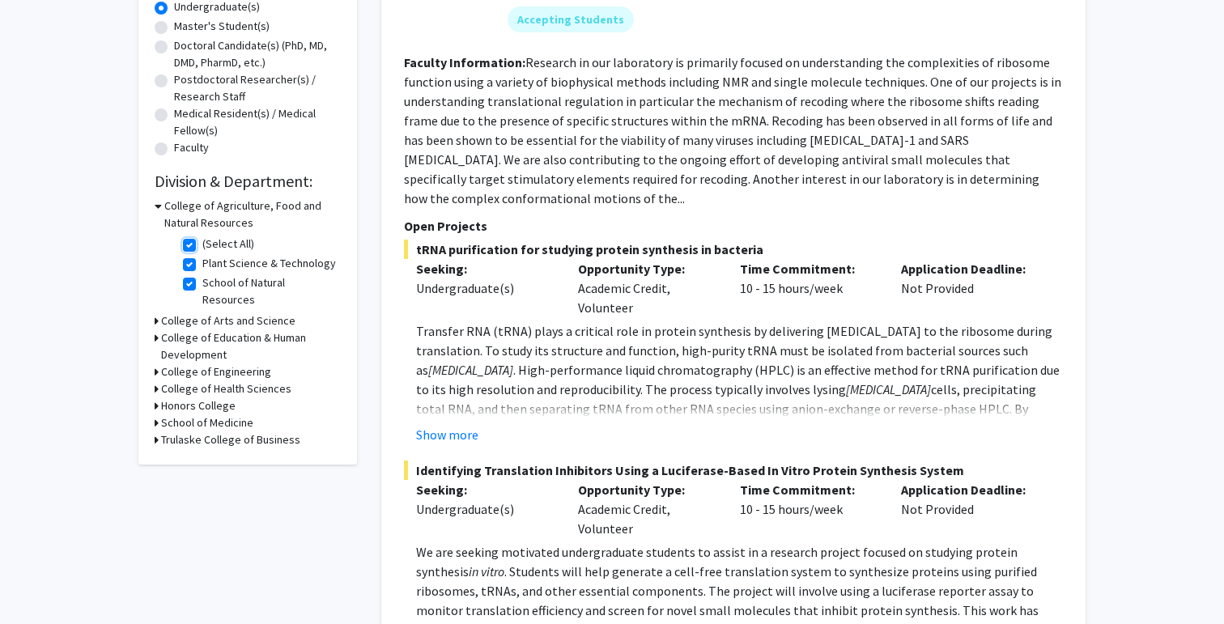
checkbox input "true"
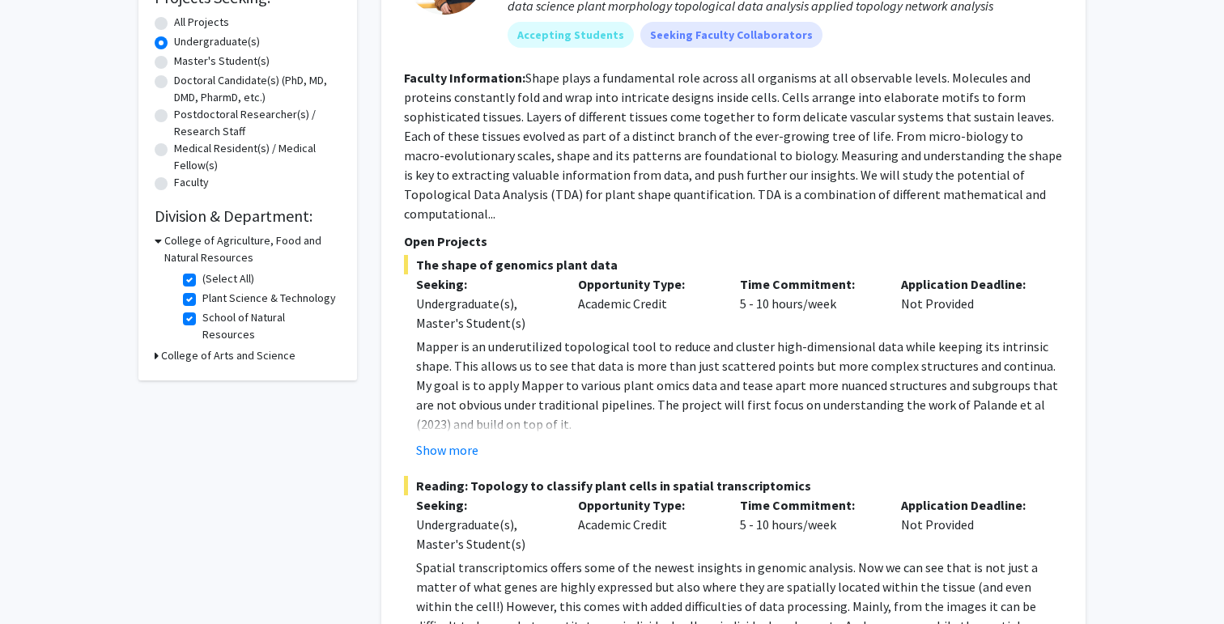
scroll to position [294, 0]
click at [225, 273] on label "(Select All)" at bounding box center [228, 277] width 52 height 17
click at [213, 273] on input "(Select All)" at bounding box center [207, 274] width 11 height 11
checkbox input "false"
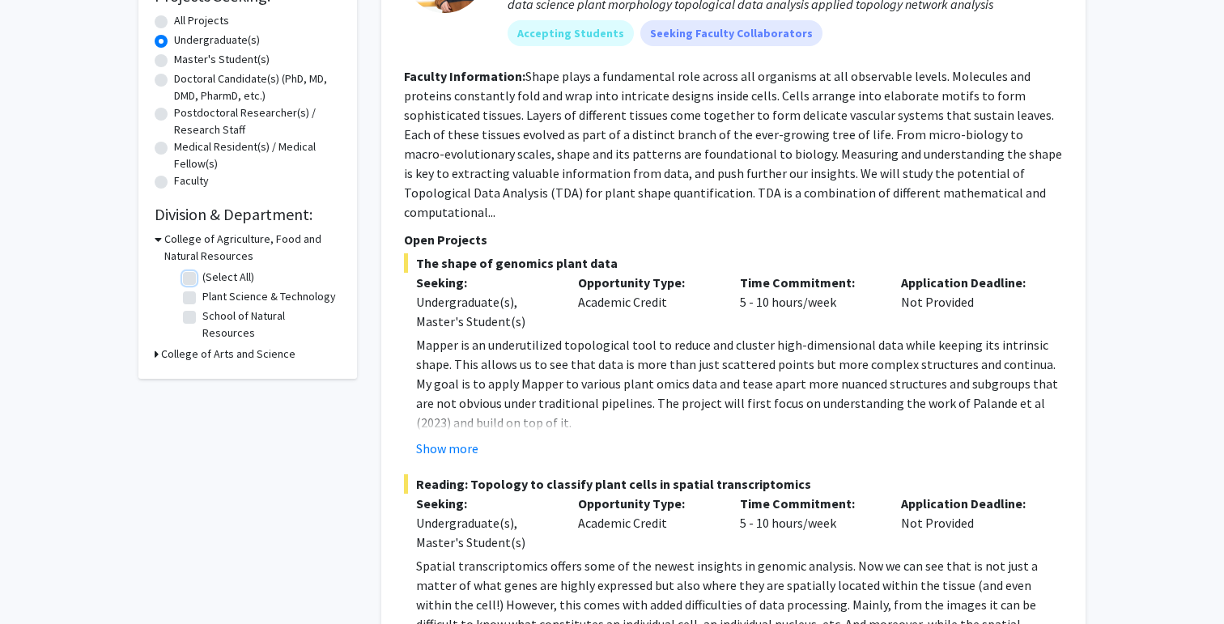
checkbox input "false"
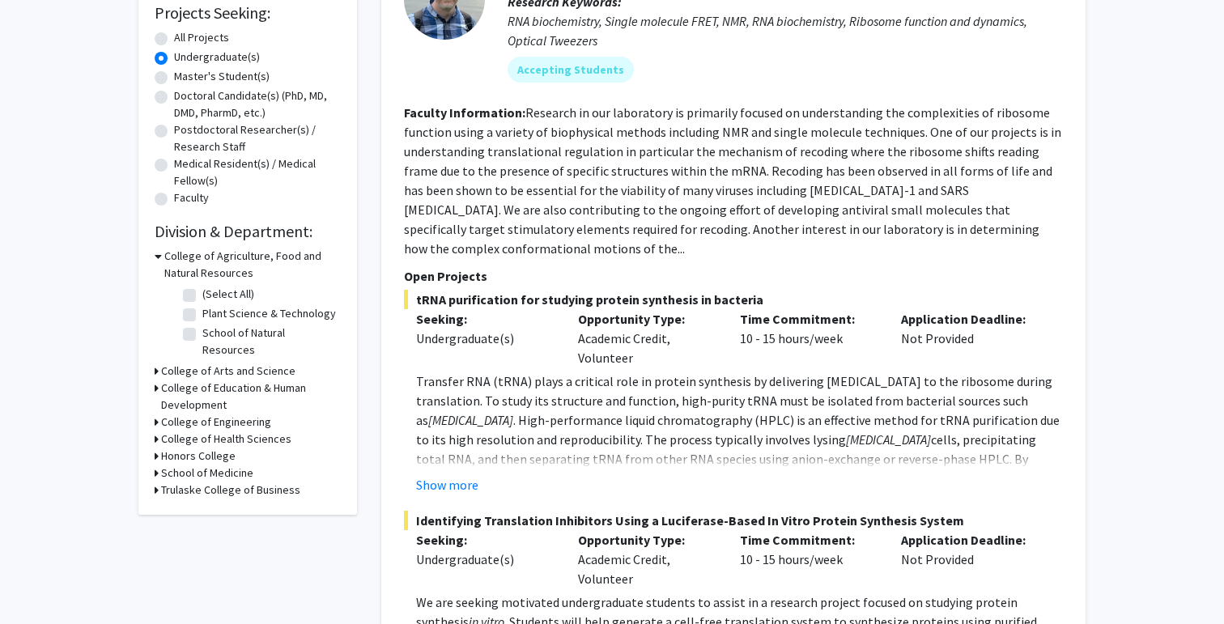
scroll to position [291, 0]
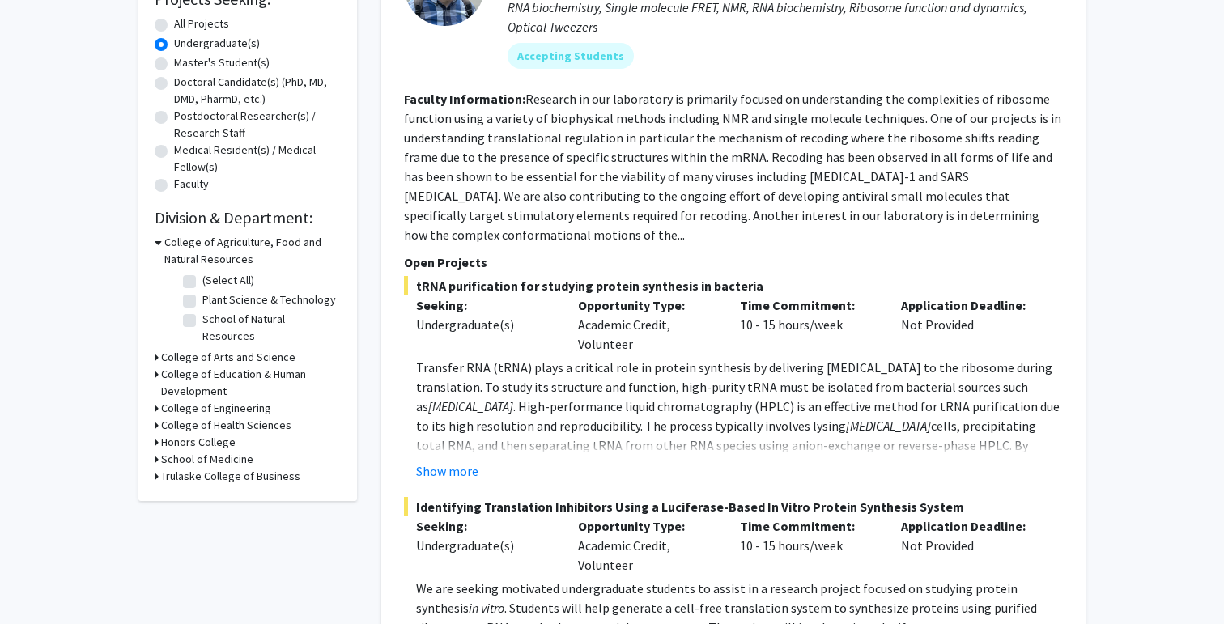
click at [212, 434] on h3 "Honors College" at bounding box center [198, 442] width 74 height 17
click at [219, 455] on label "Honors College" at bounding box center [239, 463] width 74 height 17
click at [213, 455] on input "Honors College" at bounding box center [207, 460] width 11 height 11
checkbox input "true"
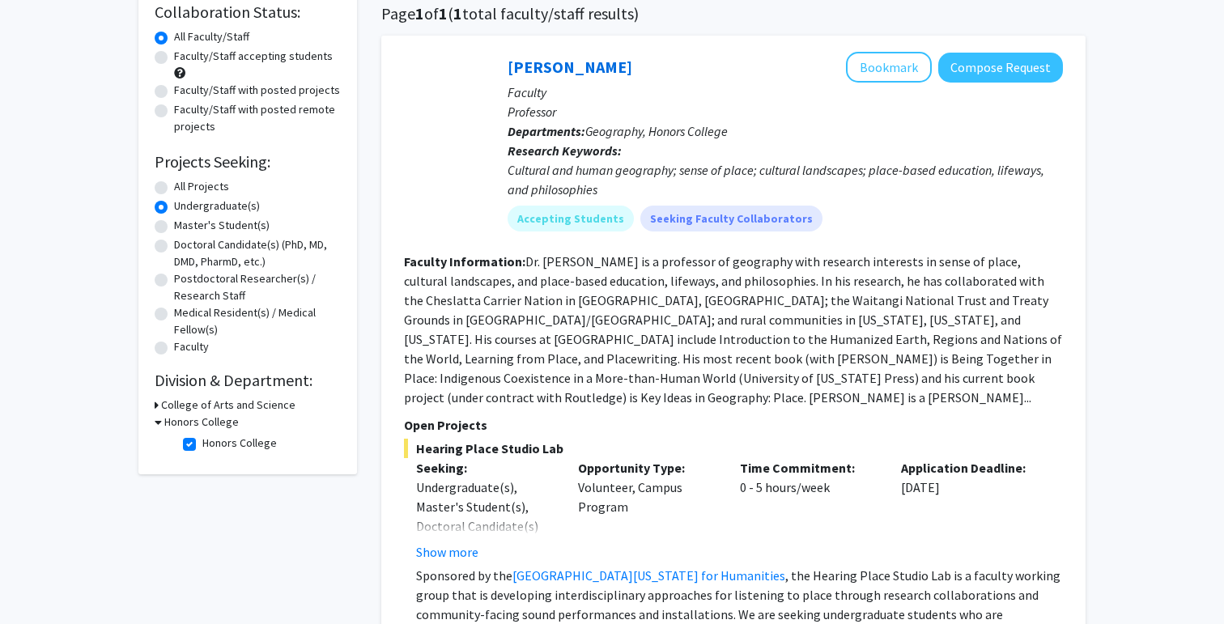
scroll to position [125, 0]
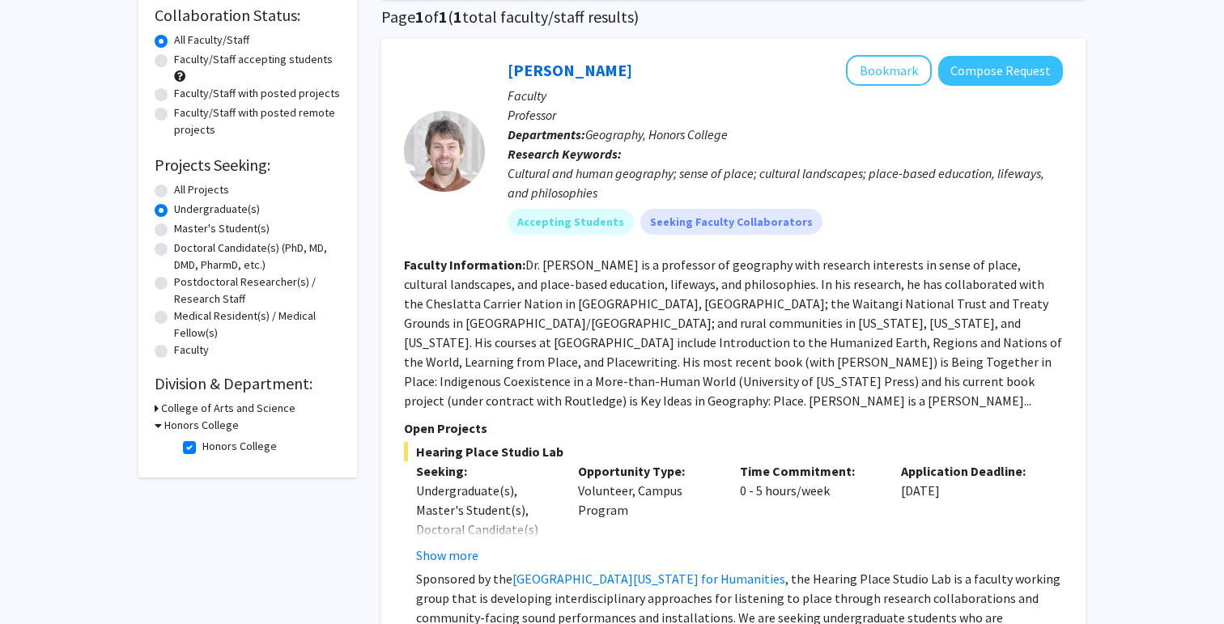
click at [213, 449] on label "Honors College" at bounding box center [239, 446] width 74 height 17
click at [213, 448] on input "Honors College" at bounding box center [207, 443] width 11 height 11
checkbox input "false"
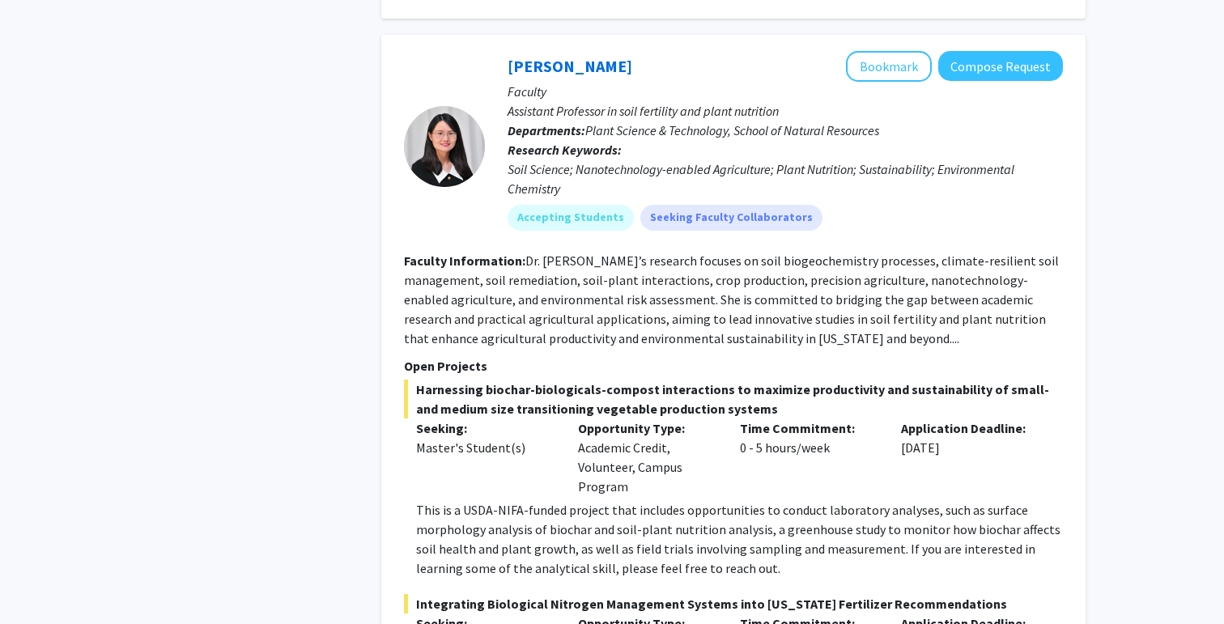
scroll to position [6997, 0]
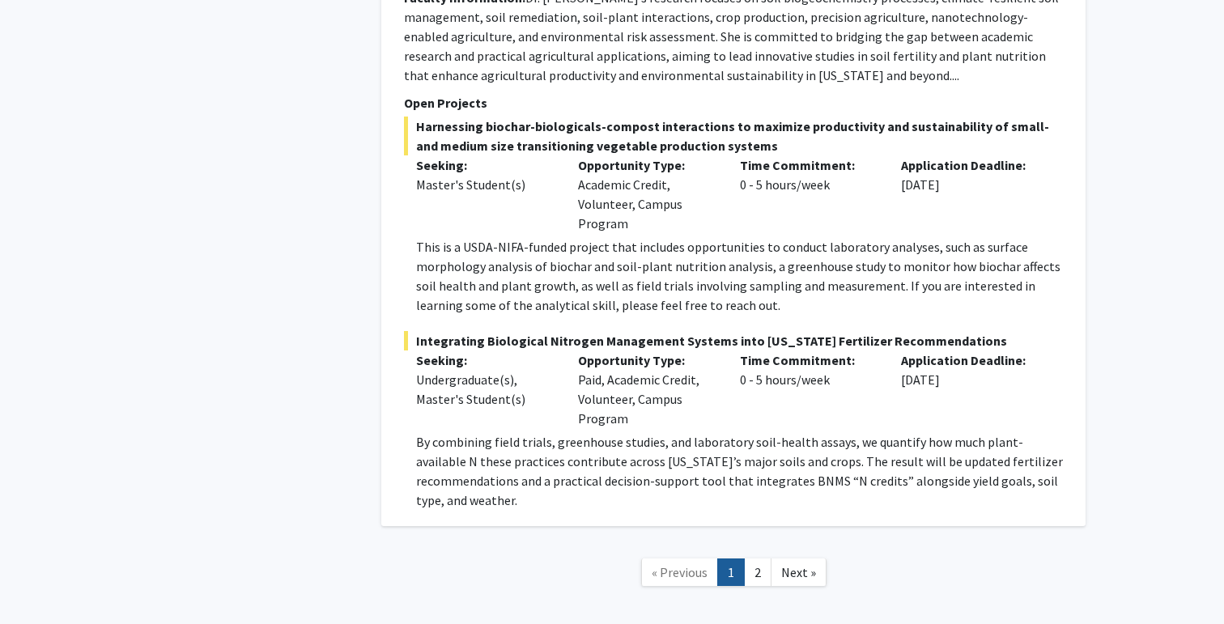
scroll to position [7263, 0]
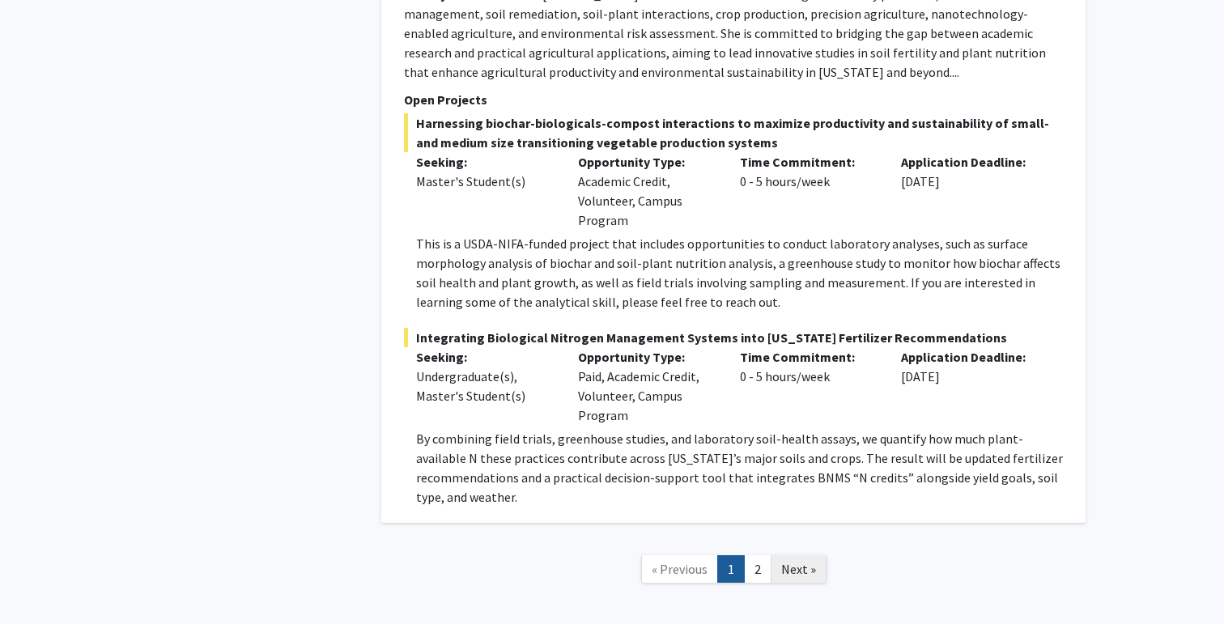
click at [793, 561] on span "Next »" at bounding box center [798, 569] width 35 height 16
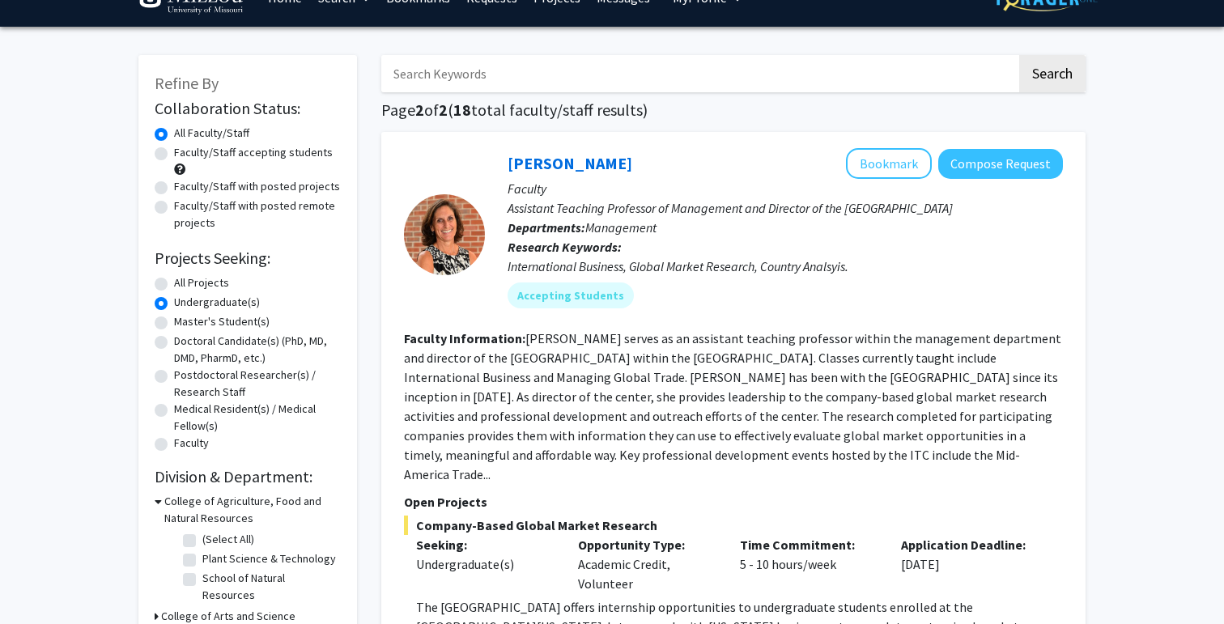
scroll to position [33, 0]
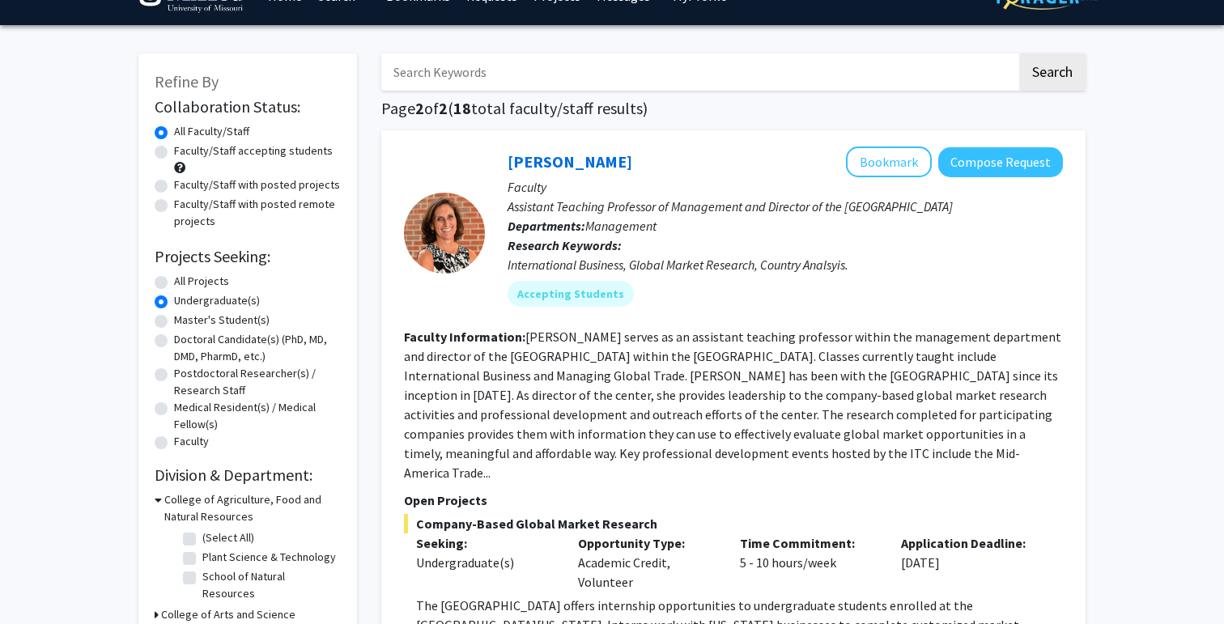
click at [174, 282] on label "All Projects" at bounding box center [201, 281] width 55 height 17
click at [174, 282] on input "All Projects" at bounding box center [179, 278] width 11 height 11
radio input "true"
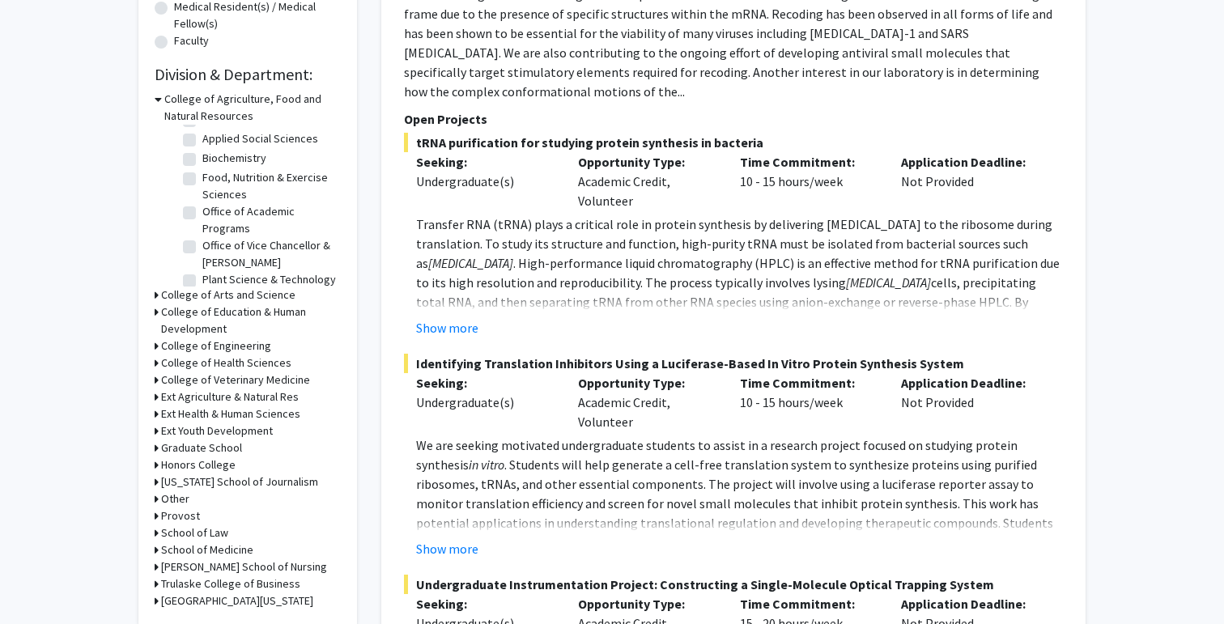
scroll to position [99, 0]
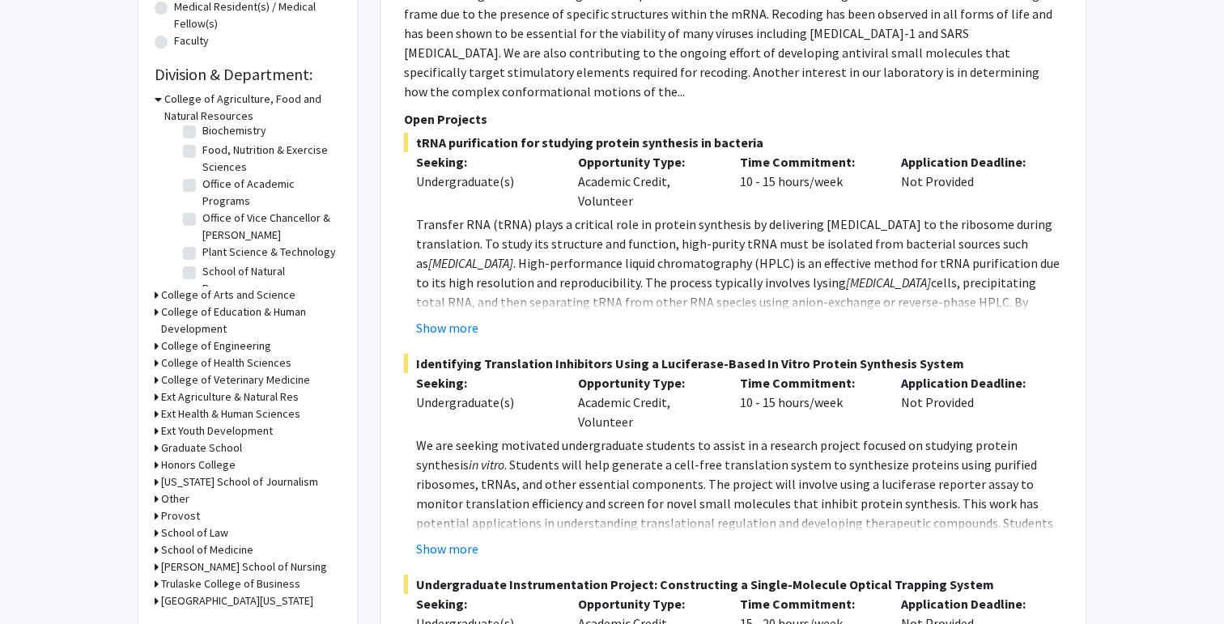
click at [202, 251] on label "Plant Science & Technology" at bounding box center [269, 252] width 134 height 17
click at [202, 251] on input "Plant Science & Technology" at bounding box center [207, 249] width 11 height 11
checkbox input "true"
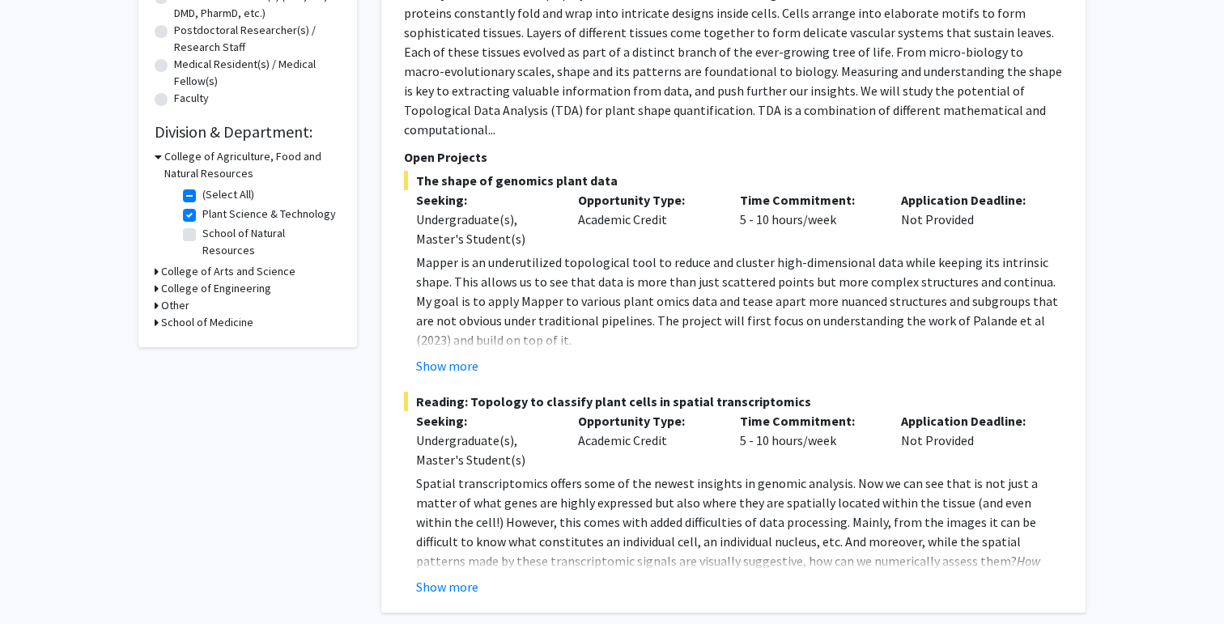
scroll to position [376, 0]
click at [202, 219] on label "Plant Science & Technology" at bounding box center [269, 214] width 134 height 17
click at [202, 217] on input "Plant Science & Technology" at bounding box center [207, 211] width 11 height 11
checkbox input "false"
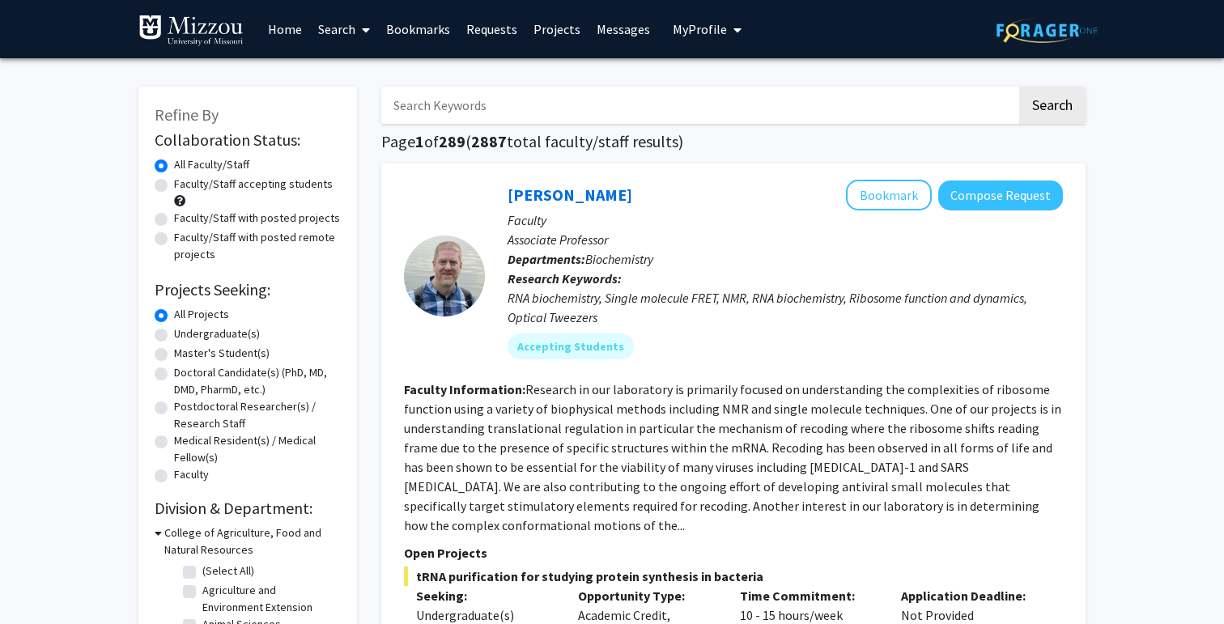
click at [457, 106] on input "Search Keywords" at bounding box center [698, 105] width 635 height 37
type input "m"
type input "gut"
click at [1019, 87] on button "Search" at bounding box center [1052, 105] width 66 height 37
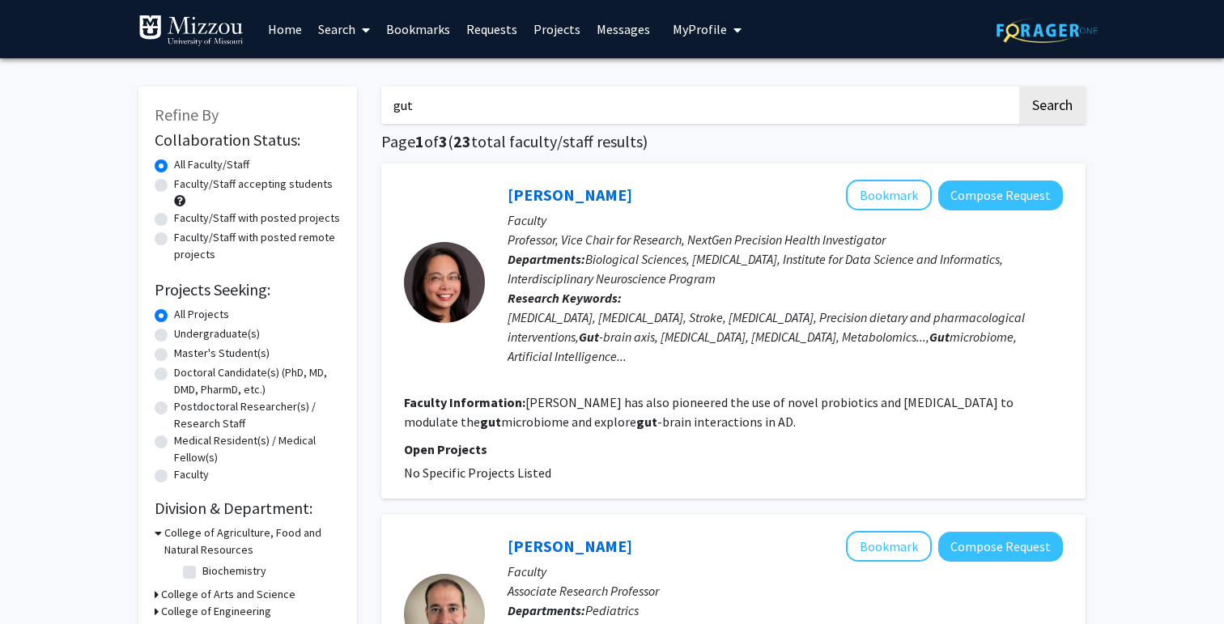
click at [435, 114] on input "gut" at bounding box center [698, 105] width 635 height 37
type input "p"
click at [1019, 87] on button "Search" at bounding box center [1052, 105] width 66 height 37
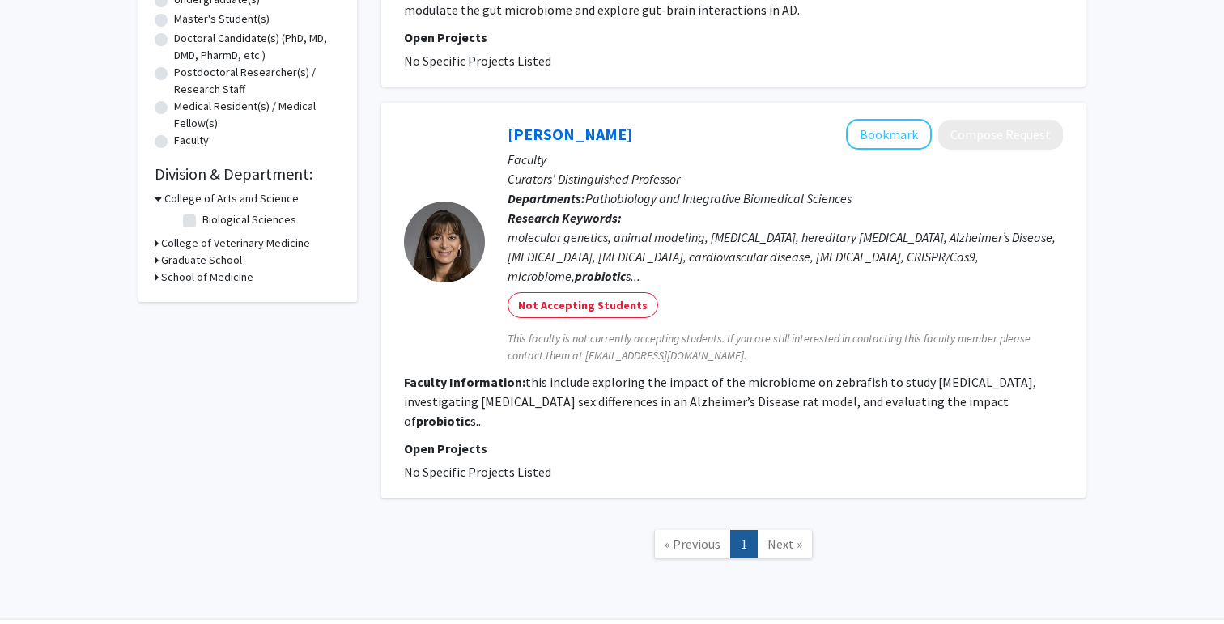
scroll to position [339, 0]
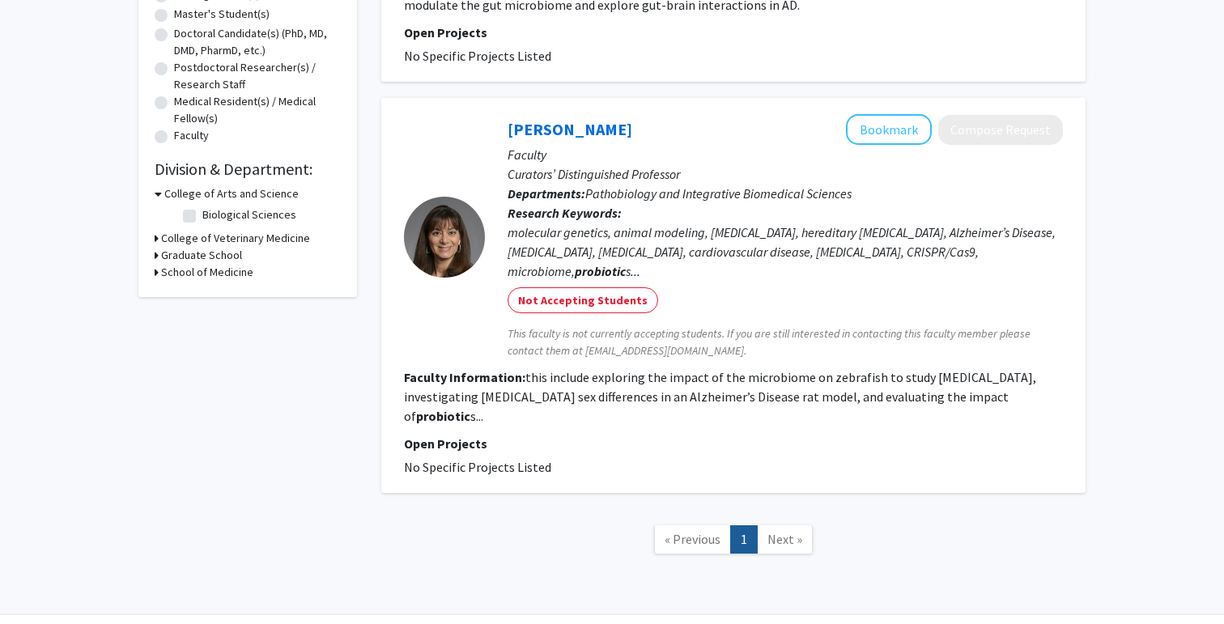
click at [605, 389] on fg-read-more "this include exploring the impact of the microbiome on zebrafish to study [MEDI…" at bounding box center [720, 396] width 632 height 55
click at [1036, 392] on fg-read-more "this include exploring the impact of the microbiome on zebrafish to study [MEDI…" at bounding box center [720, 396] width 632 height 55
click at [1030, 399] on fg-read-more "this include exploring the impact of the microbiome on zebrafish to study [MEDI…" at bounding box center [720, 396] width 632 height 55
click at [872, 299] on div "Not Accepting Students" at bounding box center [785, 300] width 562 height 32
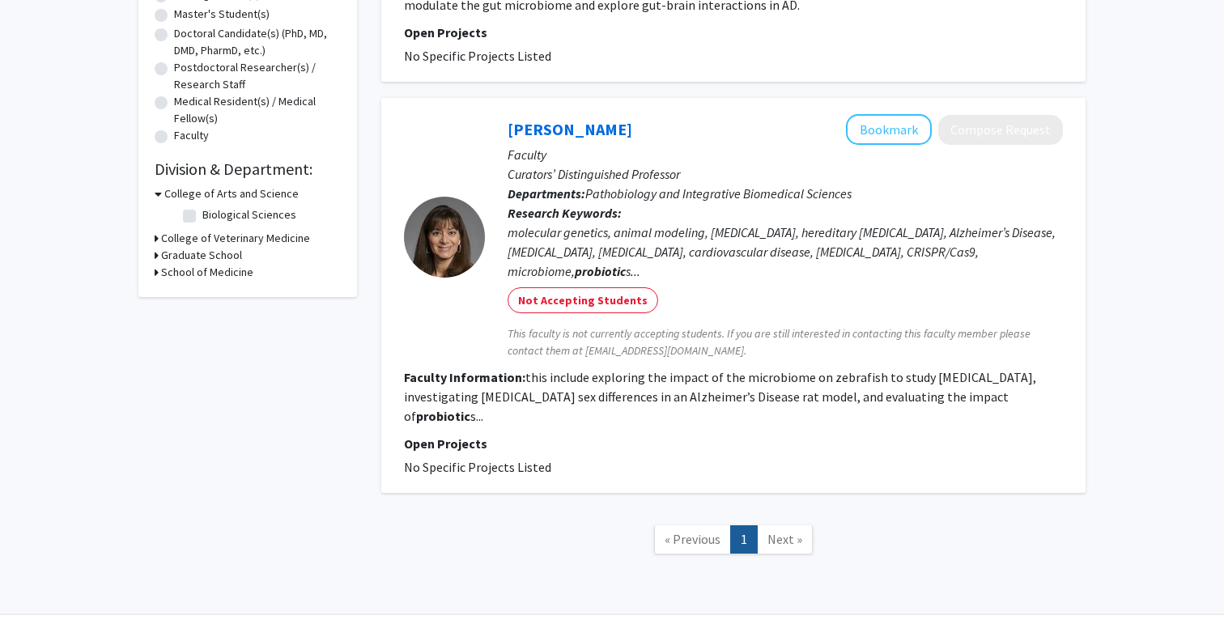
click at [653, 231] on div "molecular genetics, animal modeling, [MEDICAL_DATA], hereditary [MEDICAL_DATA],…" at bounding box center [784, 252] width 555 height 58
click at [470, 226] on div at bounding box center [444, 237] width 81 height 81
click at [466, 377] on b "Faculty Information:" at bounding box center [464, 377] width 121 height 16
click at [679, 185] on span "Pathobiology and Integrative Biomedical Sciences" at bounding box center [718, 193] width 266 height 16
click at [867, 258] on div "molecular genetics, animal modeling, [MEDICAL_DATA], hereditary [MEDICAL_DATA],…" at bounding box center [784, 252] width 555 height 58
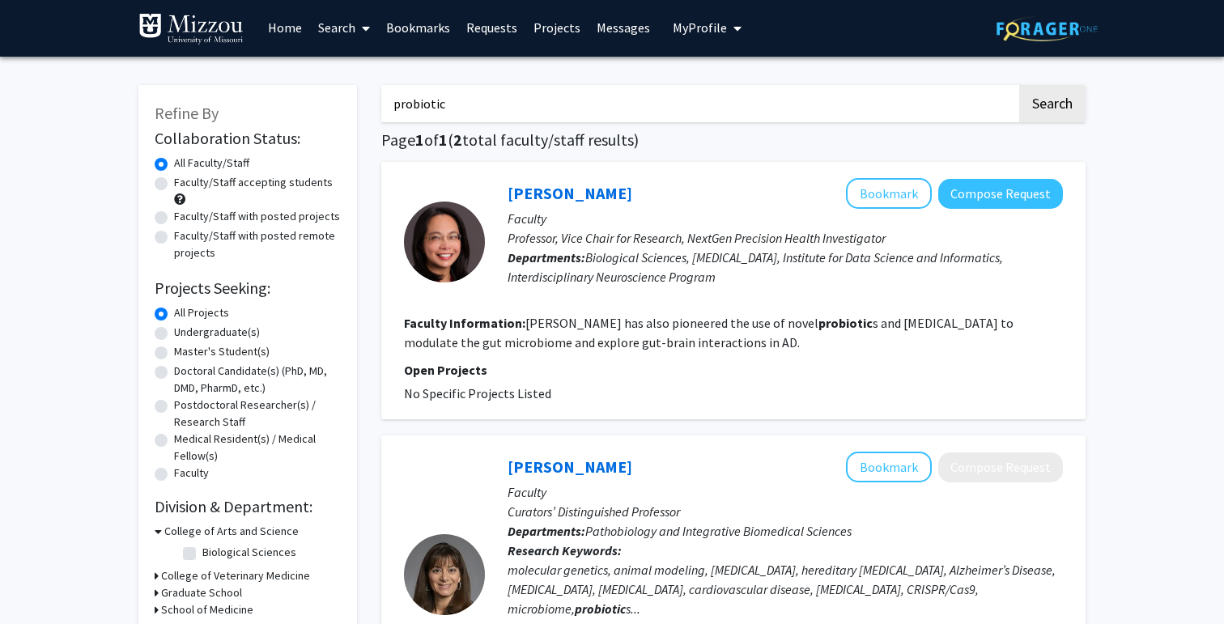
scroll to position [0, 0]
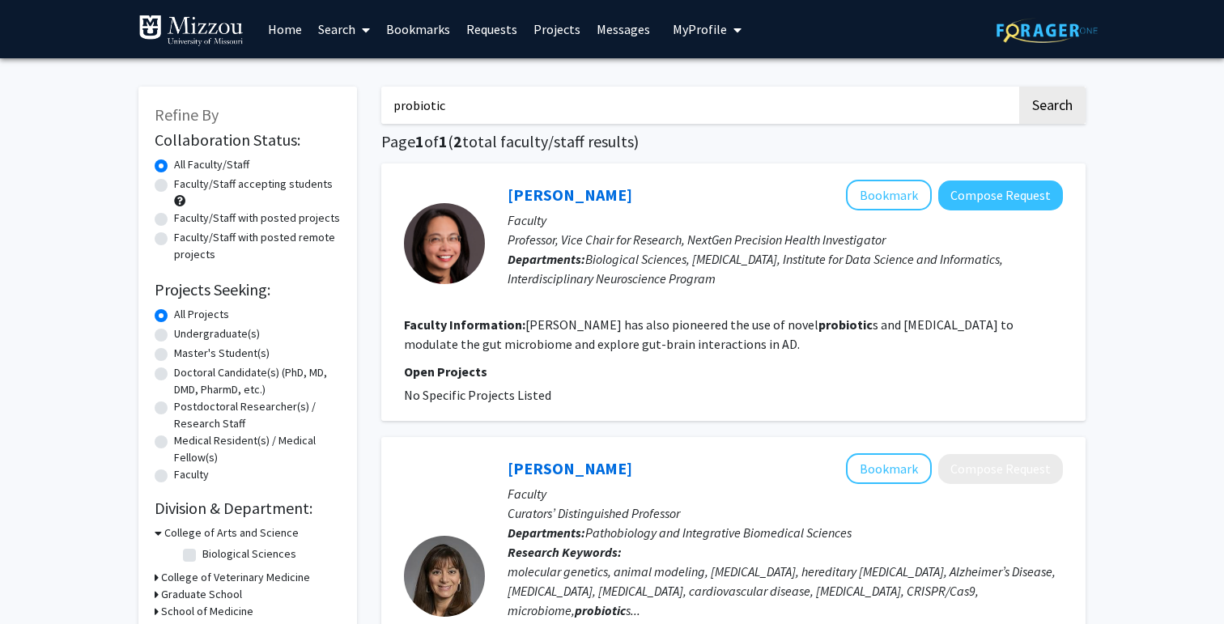
click at [503, 117] on input "probiotic" at bounding box center [698, 105] width 635 height 37
click at [1019, 87] on button "Search" at bounding box center [1052, 105] width 66 height 37
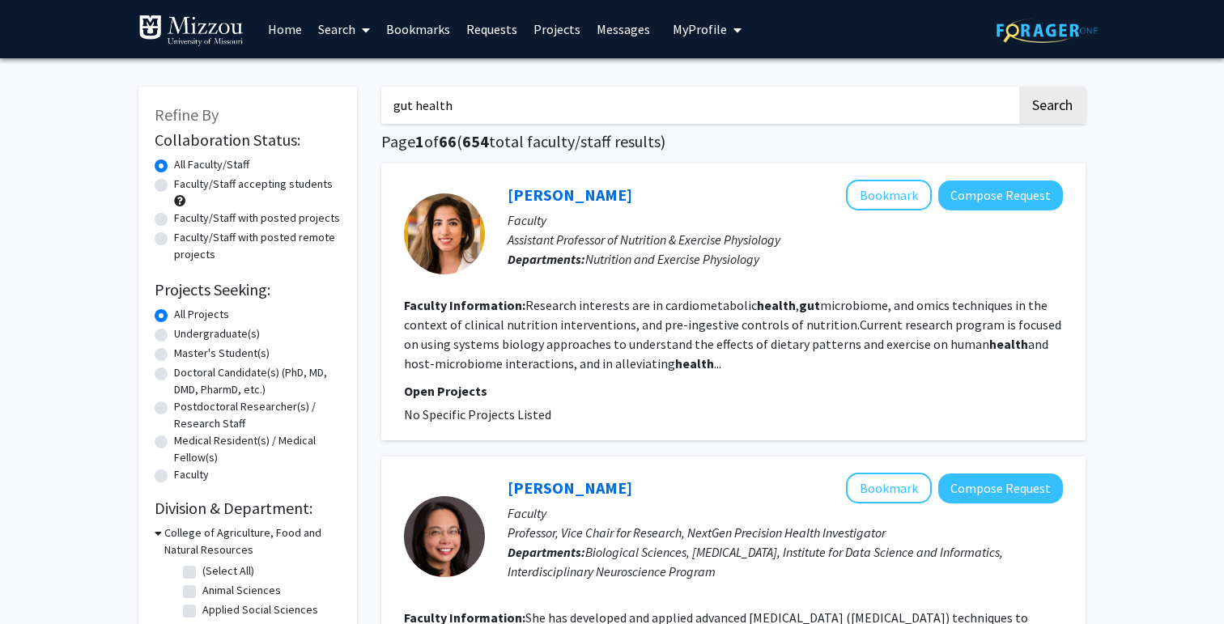
click at [439, 108] on input "gut health" at bounding box center [698, 105] width 635 height 37
type input "gut microbiome"
click at [1019, 87] on button "Search" at bounding box center [1052, 105] width 66 height 37
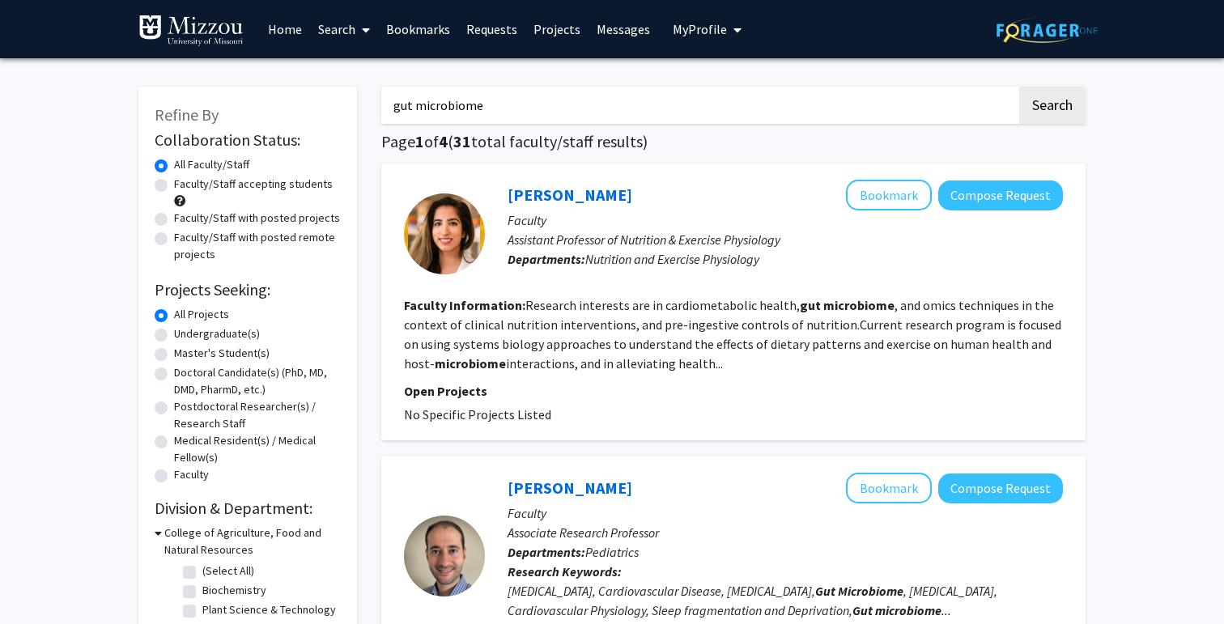
click at [617, 388] on p "Open Projects" at bounding box center [733, 390] width 659 height 19
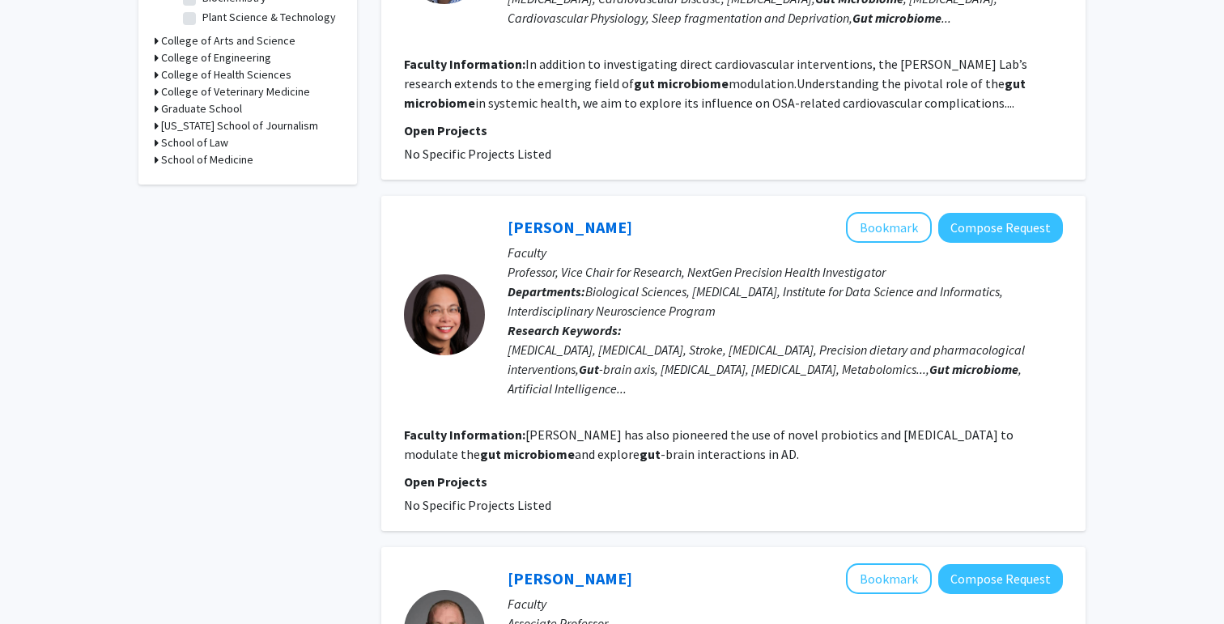
scroll to position [594, 0]
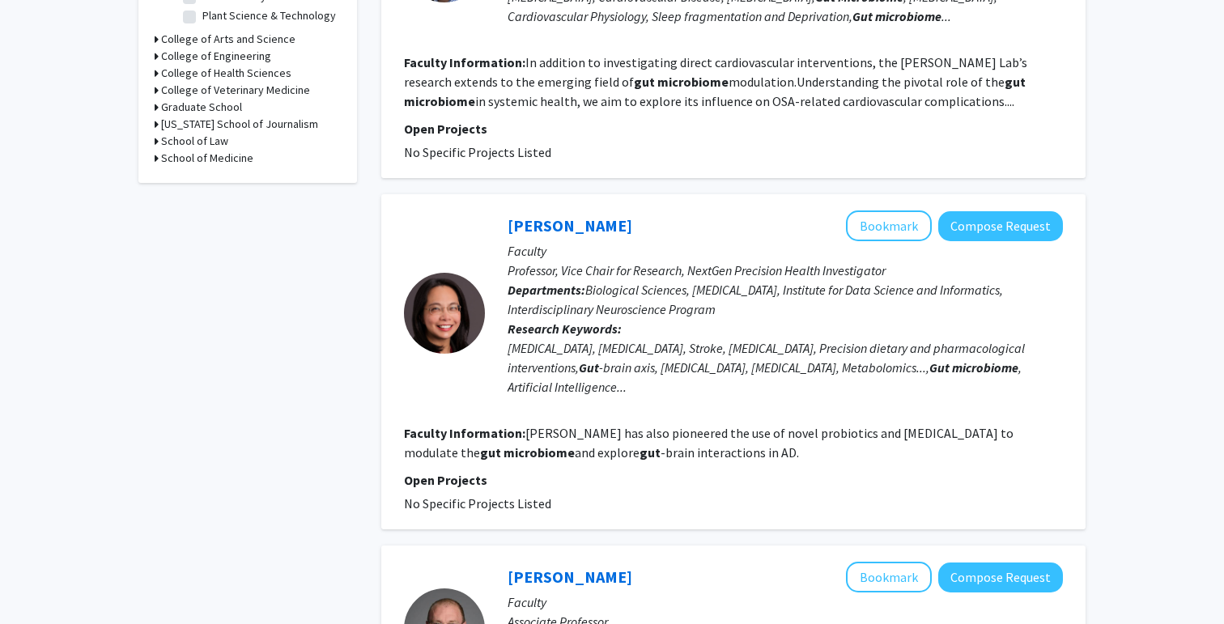
click at [749, 342] on div "[MEDICAL_DATA], [MEDICAL_DATA], Stroke, [MEDICAL_DATA], Precision dietary and p…" at bounding box center [784, 367] width 555 height 58
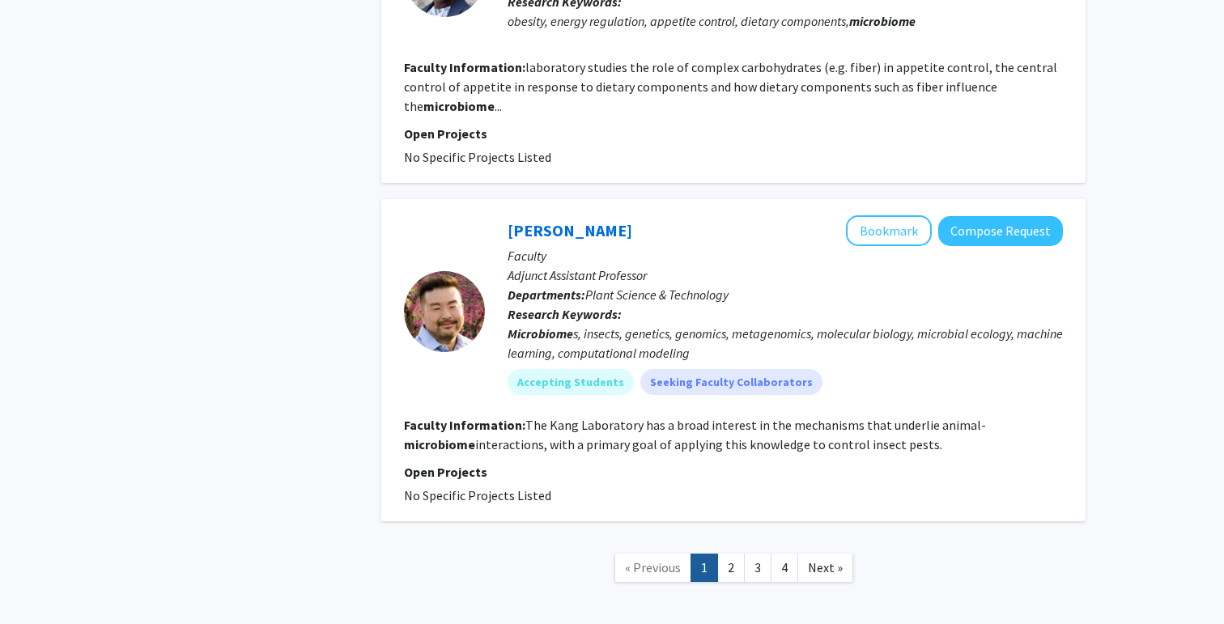
scroll to position [2893, 0]
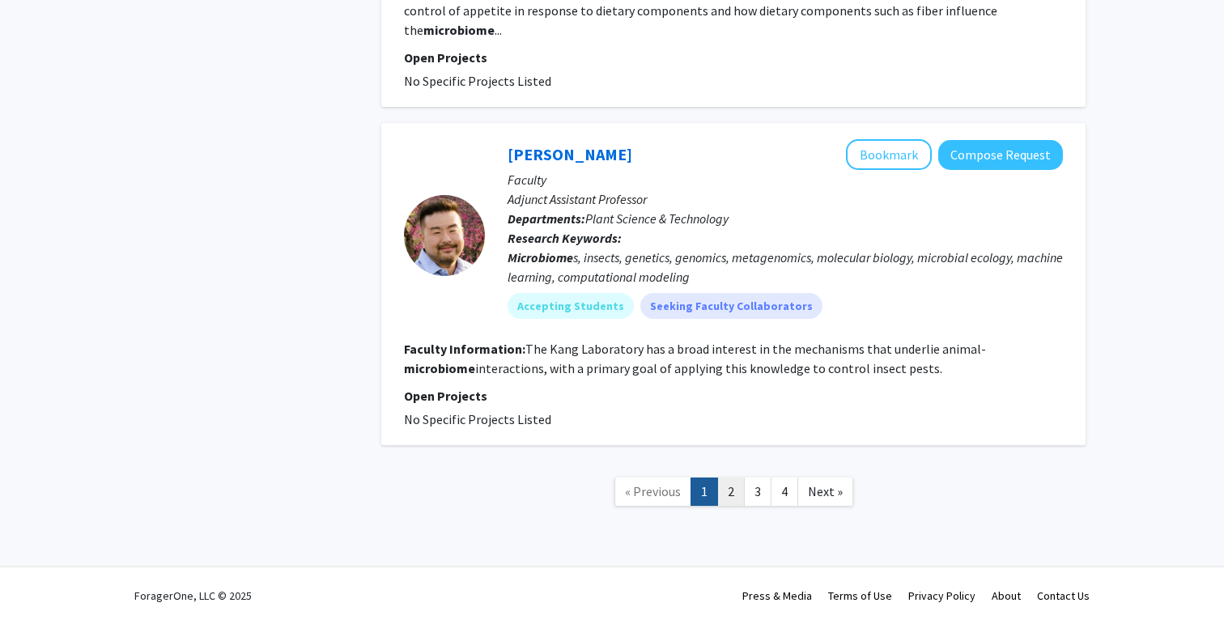
click at [732, 489] on link "2" at bounding box center [731, 492] width 28 height 28
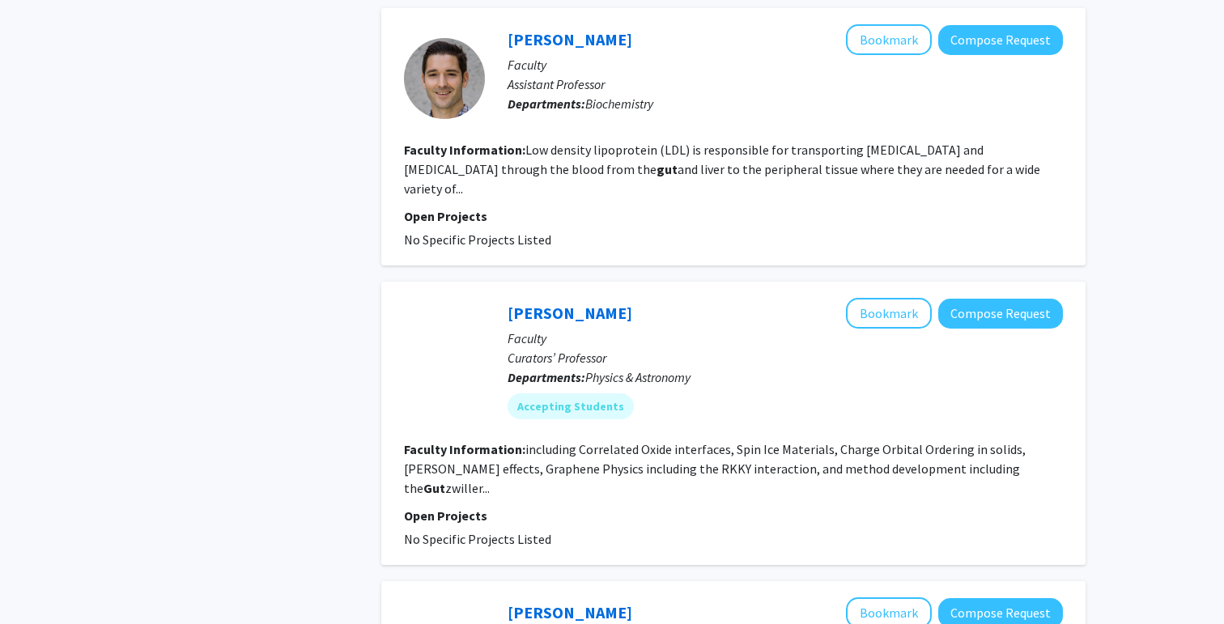
scroll to position [2592, 0]
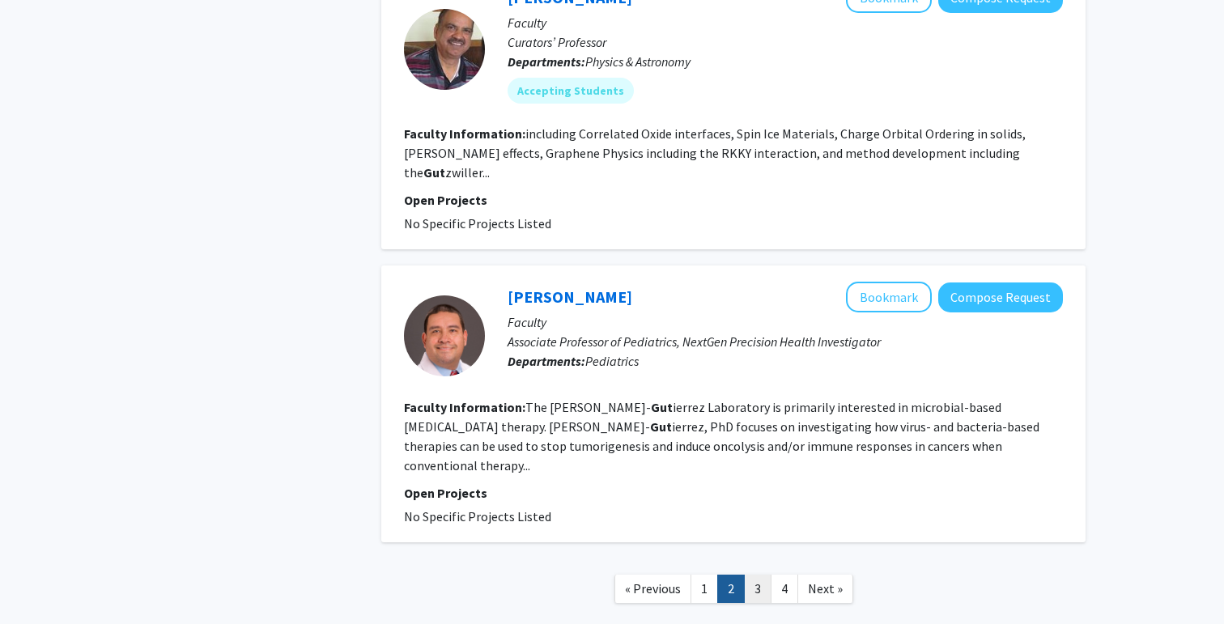
click at [764, 575] on link "3" at bounding box center [758, 589] width 28 height 28
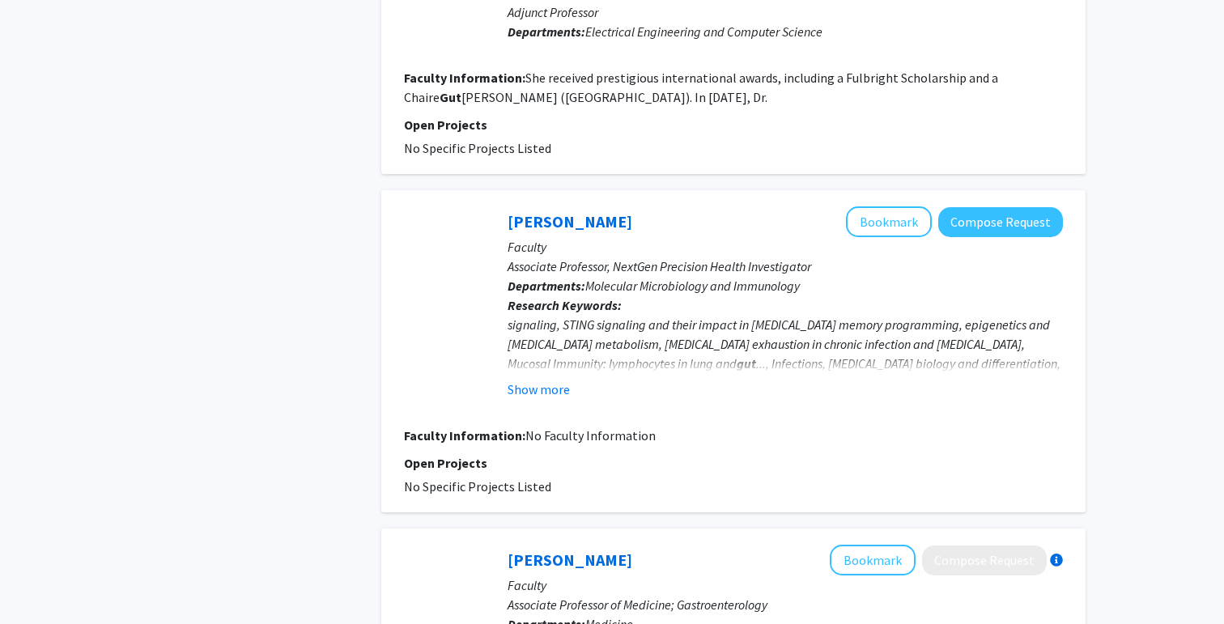
scroll to position [2566, 0]
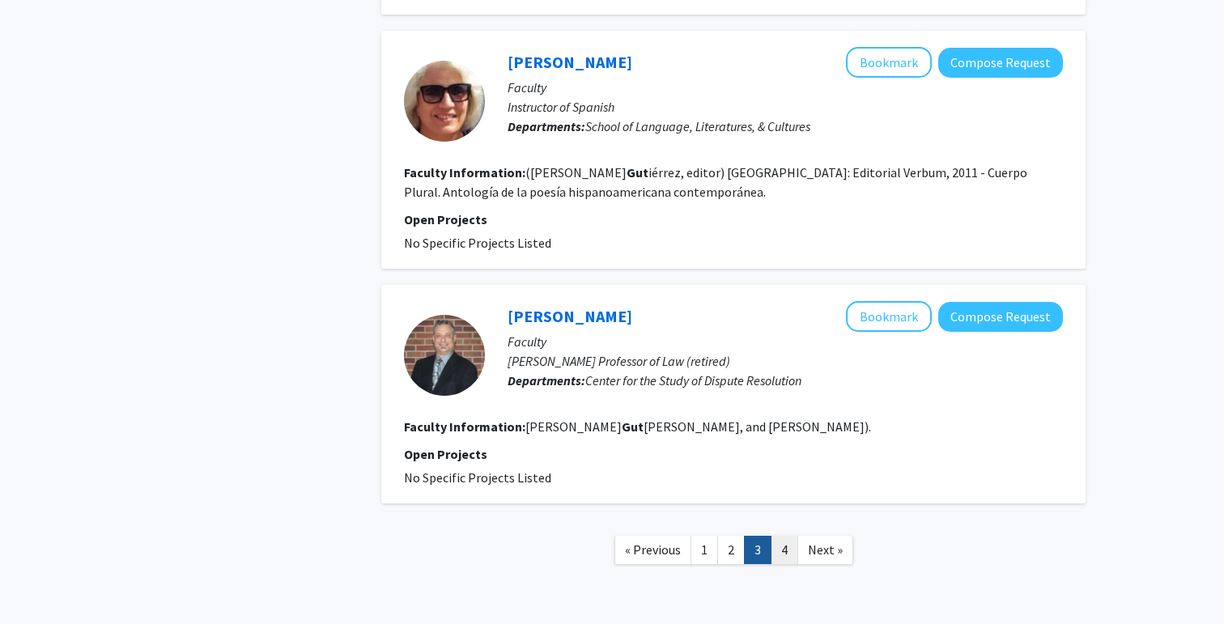
click at [784, 536] on link "4" at bounding box center [785, 550] width 28 height 28
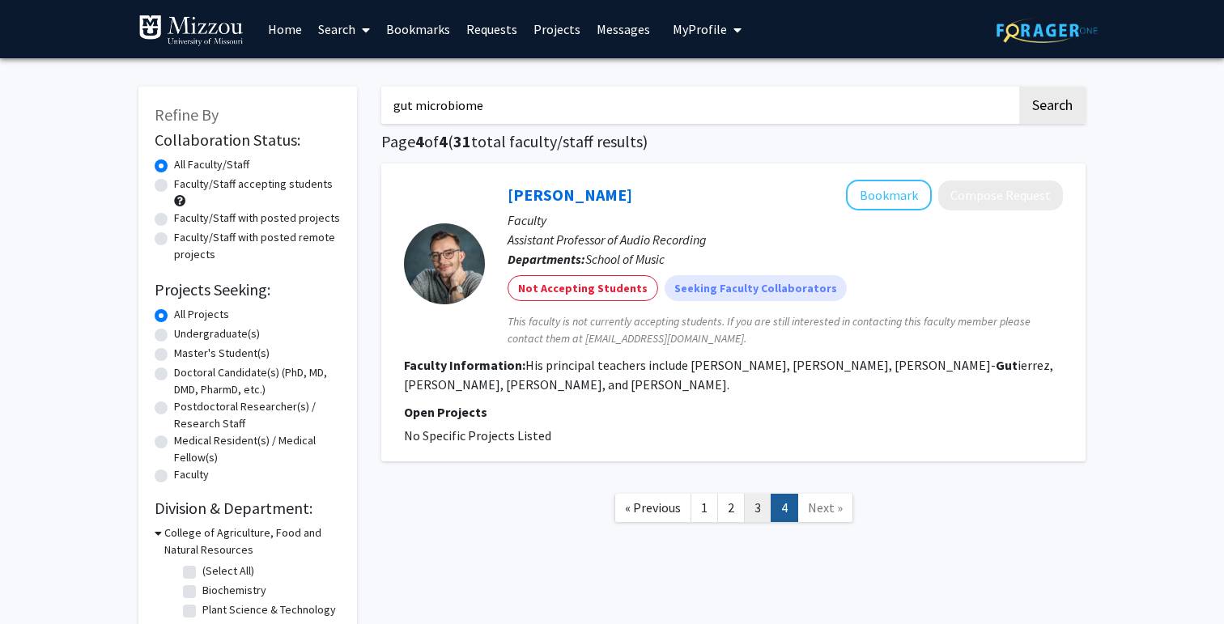
click at [750, 513] on link "3" at bounding box center [758, 508] width 28 height 28
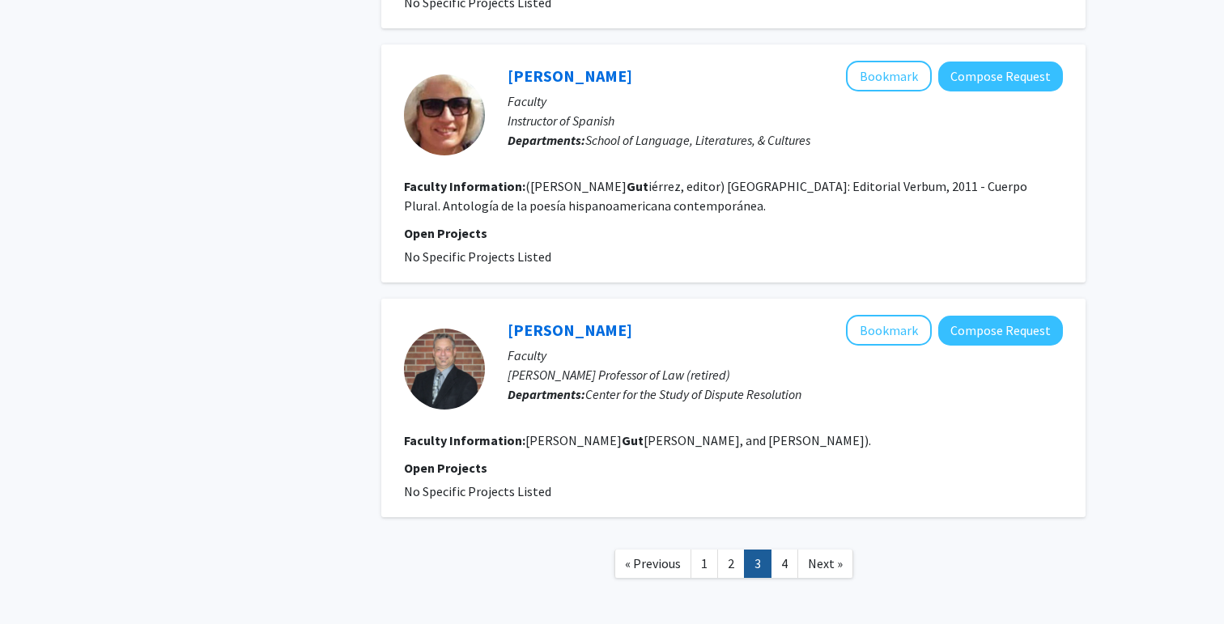
scroll to position [2566, 0]
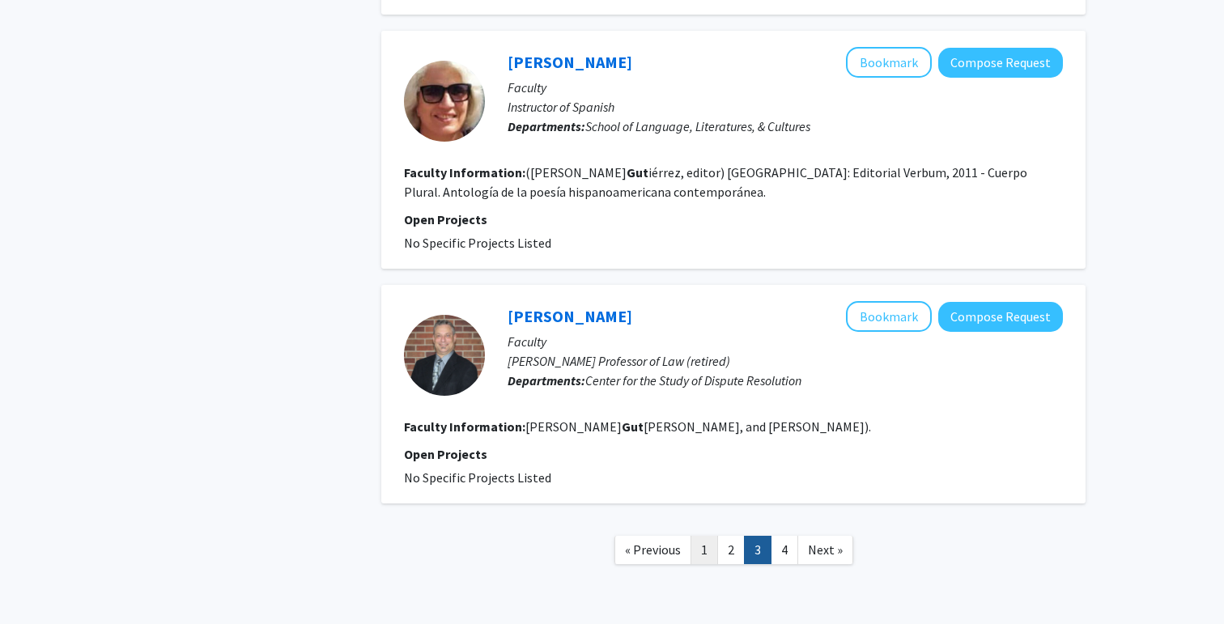
click at [705, 536] on link "1" at bounding box center [704, 550] width 28 height 28
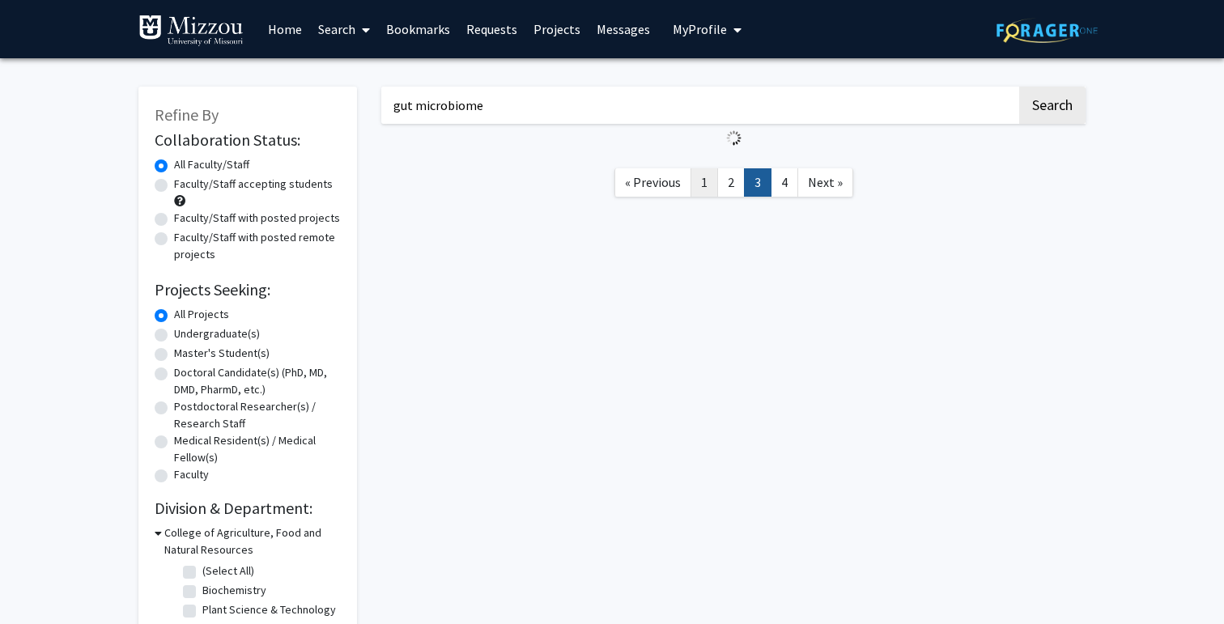
click at [703, 188] on link "1" at bounding box center [704, 182] width 28 height 28
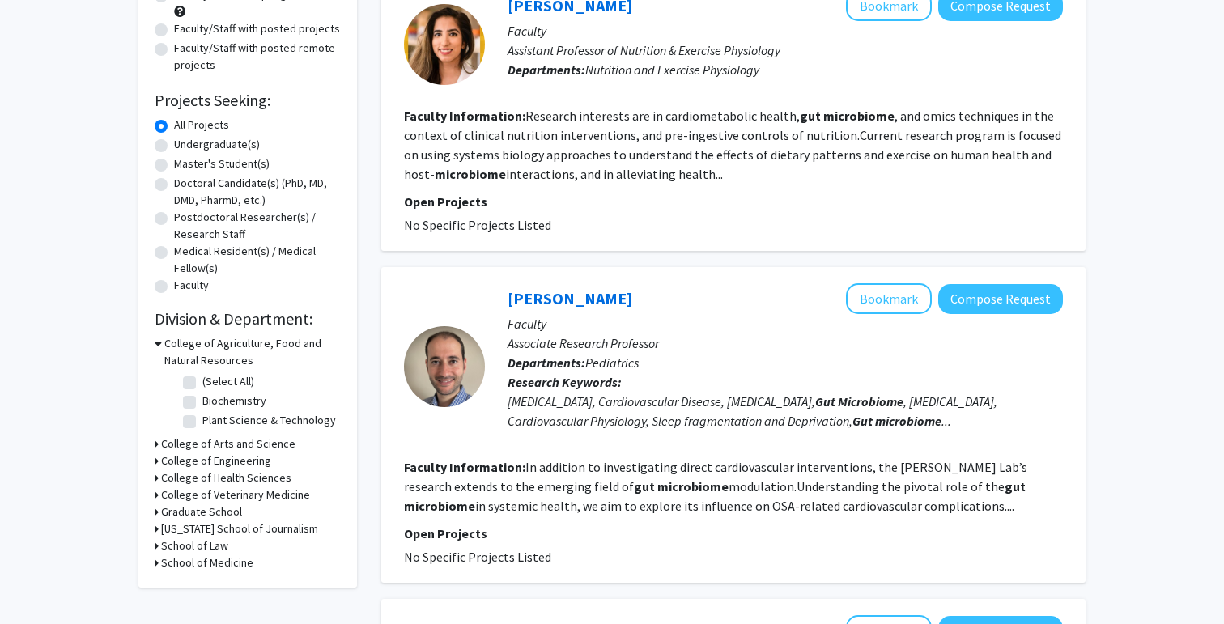
scroll to position [191, 0]
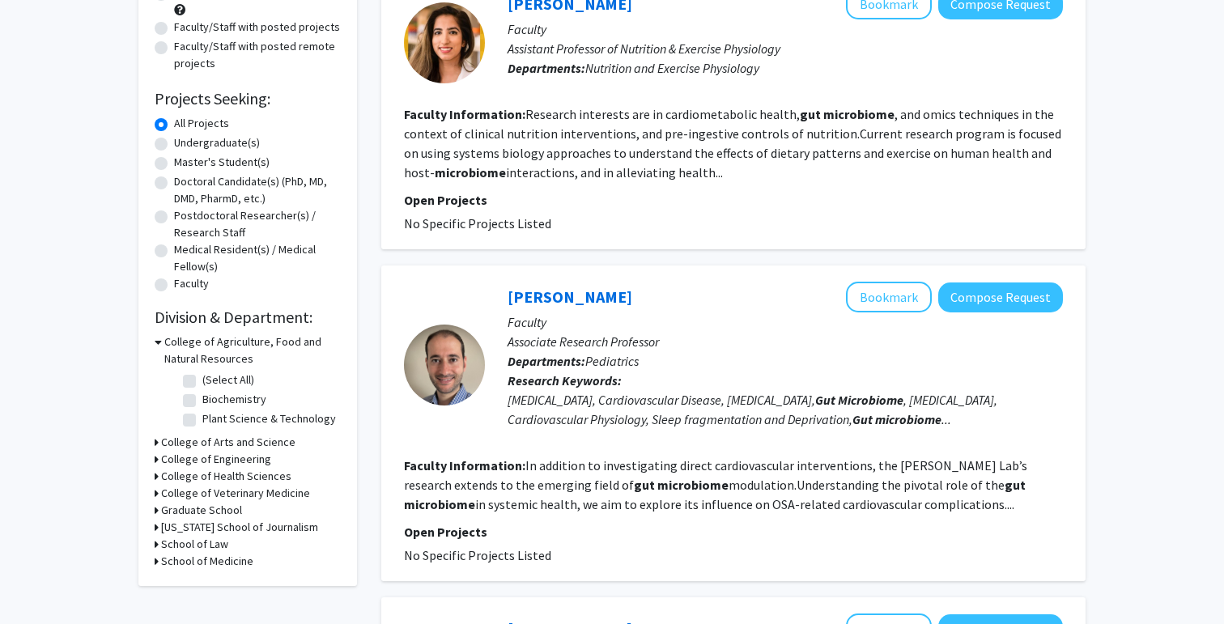
click at [606, 163] on section "Faculty Information: Research interests are in cardiometabolic health, gut micr…" at bounding box center [733, 143] width 659 height 78
click at [567, 13] on link "[PERSON_NAME]" at bounding box center [569, 4] width 125 height 20
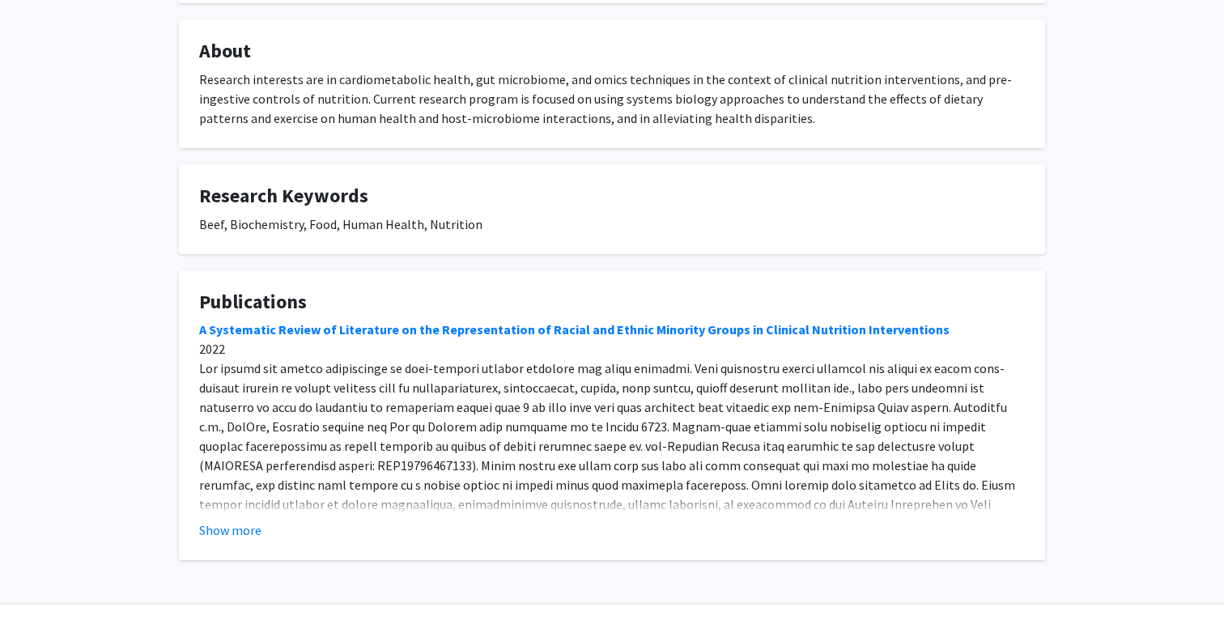
scroll to position [286, 0]
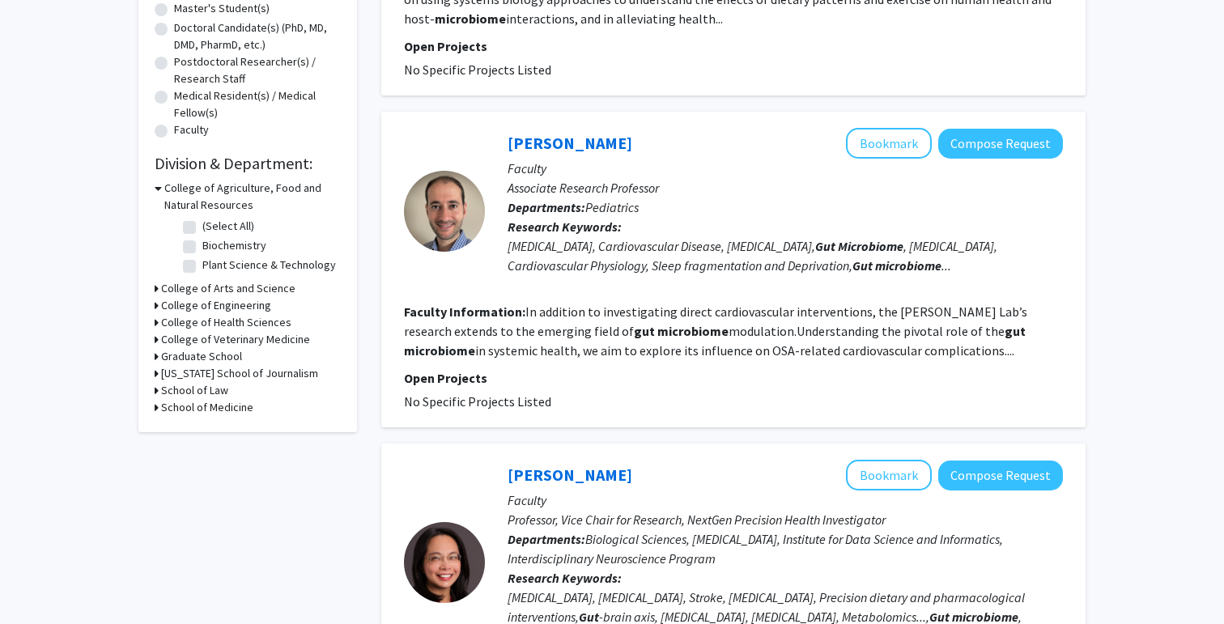
scroll to position [350, 0]
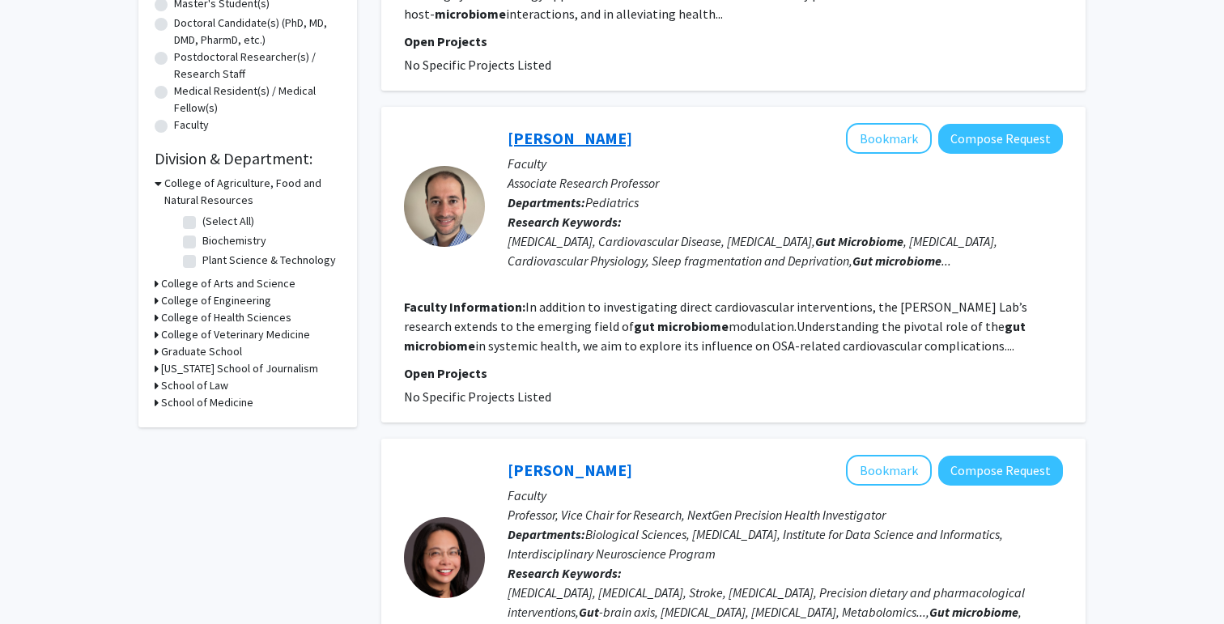
click at [570, 138] on link "[PERSON_NAME]" at bounding box center [569, 138] width 125 height 20
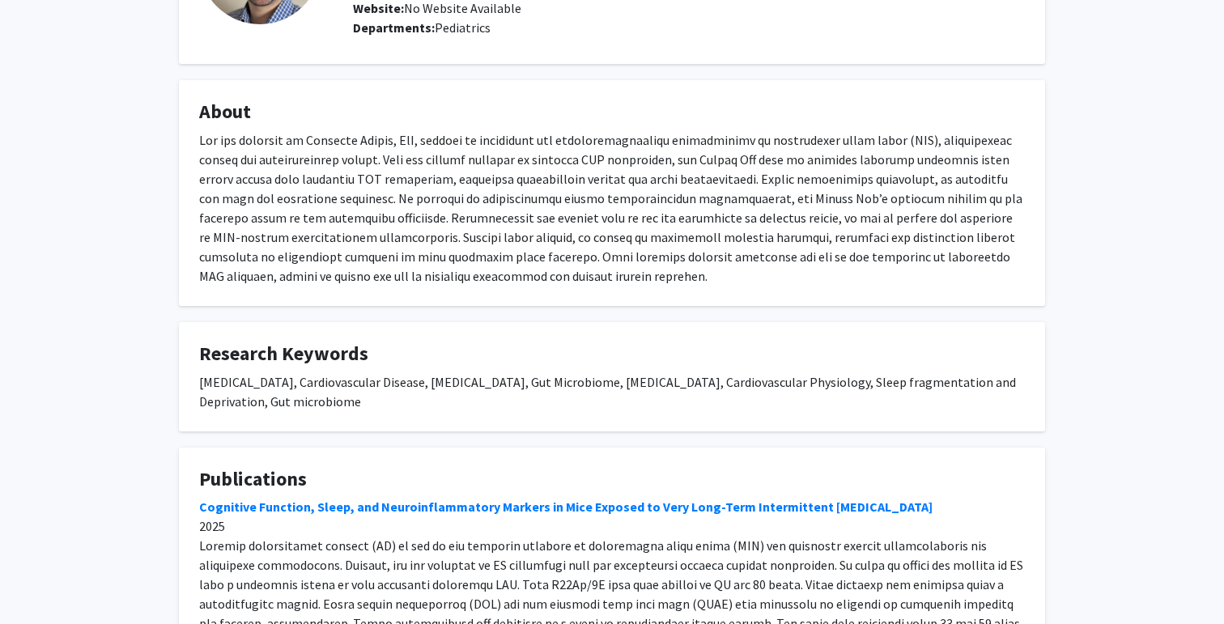
scroll to position [202, 0]
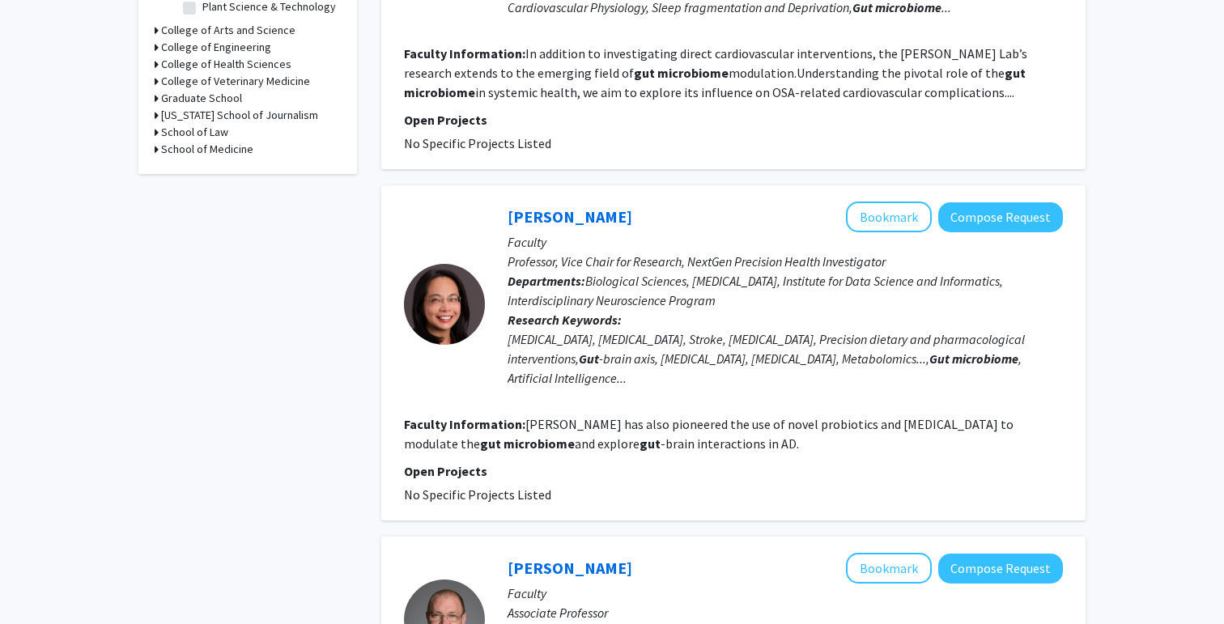
scroll to position [620, 0]
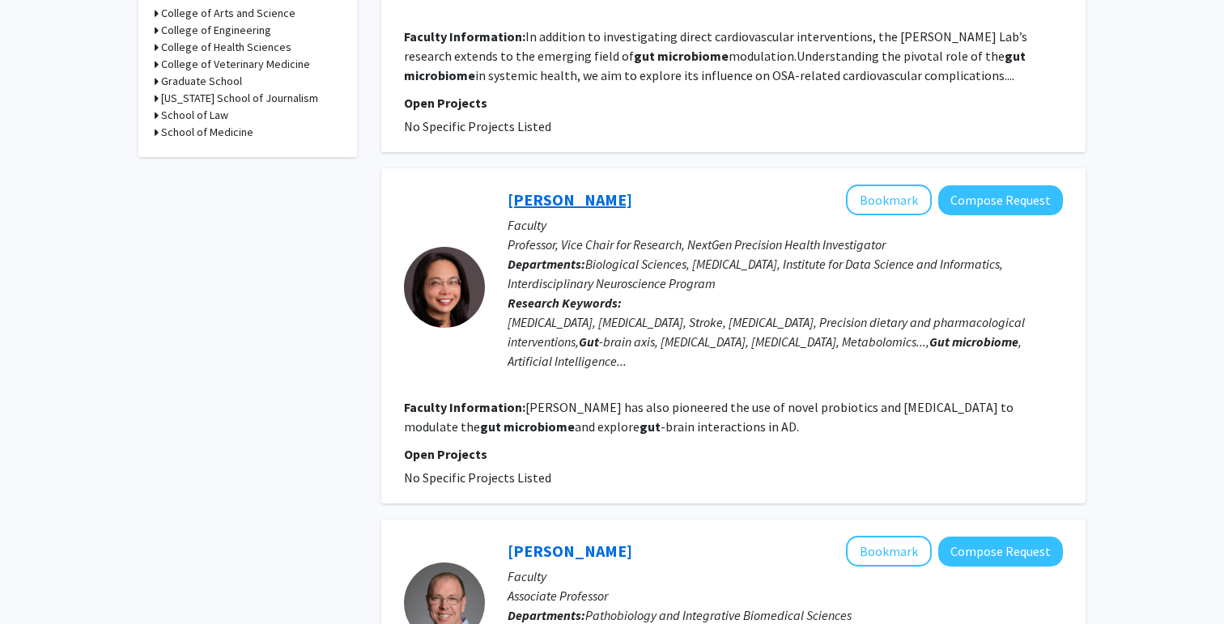
click at [555, 204] on link "[PERSON_NAME]" at bounding box center [569, 199] width 125 height 20
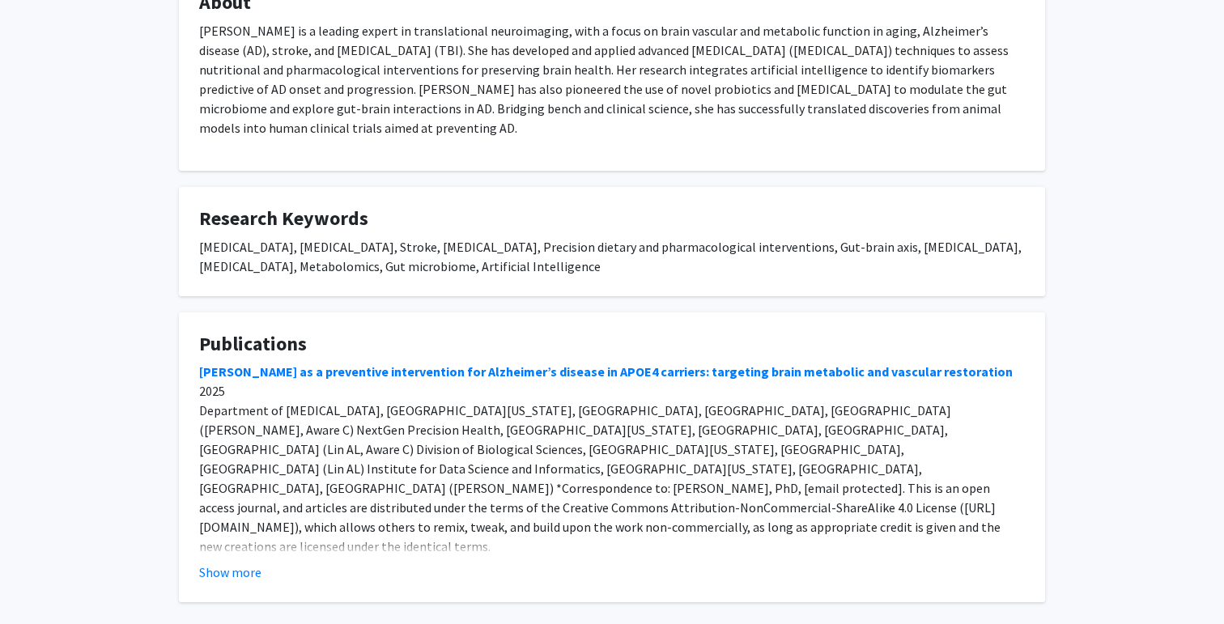
scroll to position [312, 0]
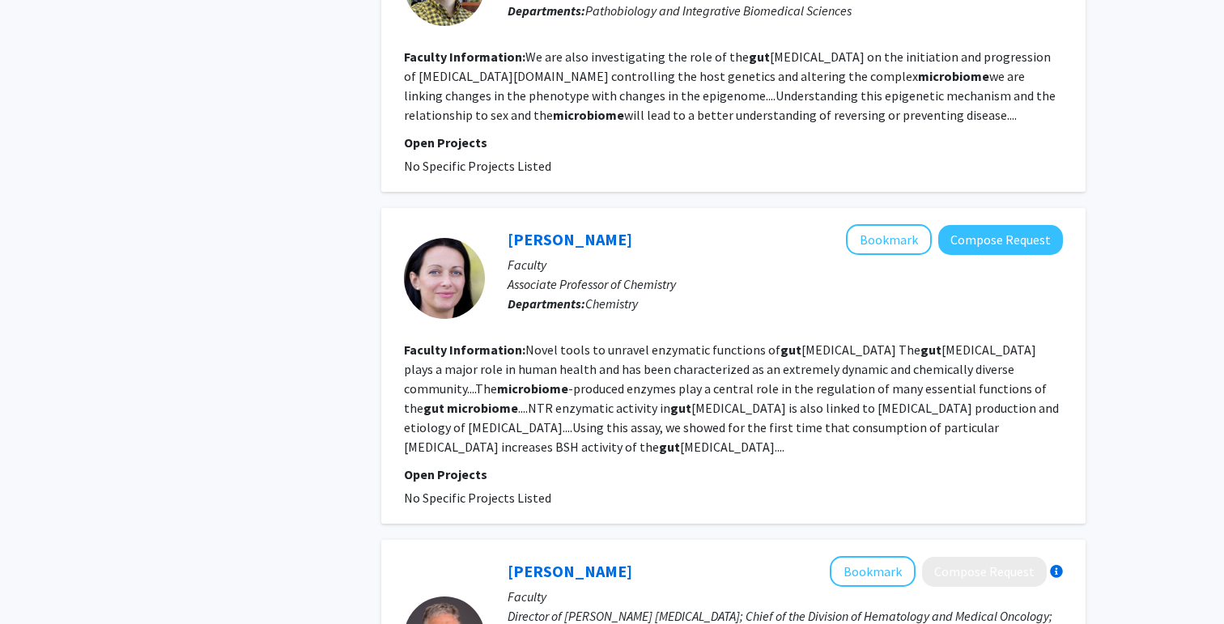
scroll to position [1607, 0]
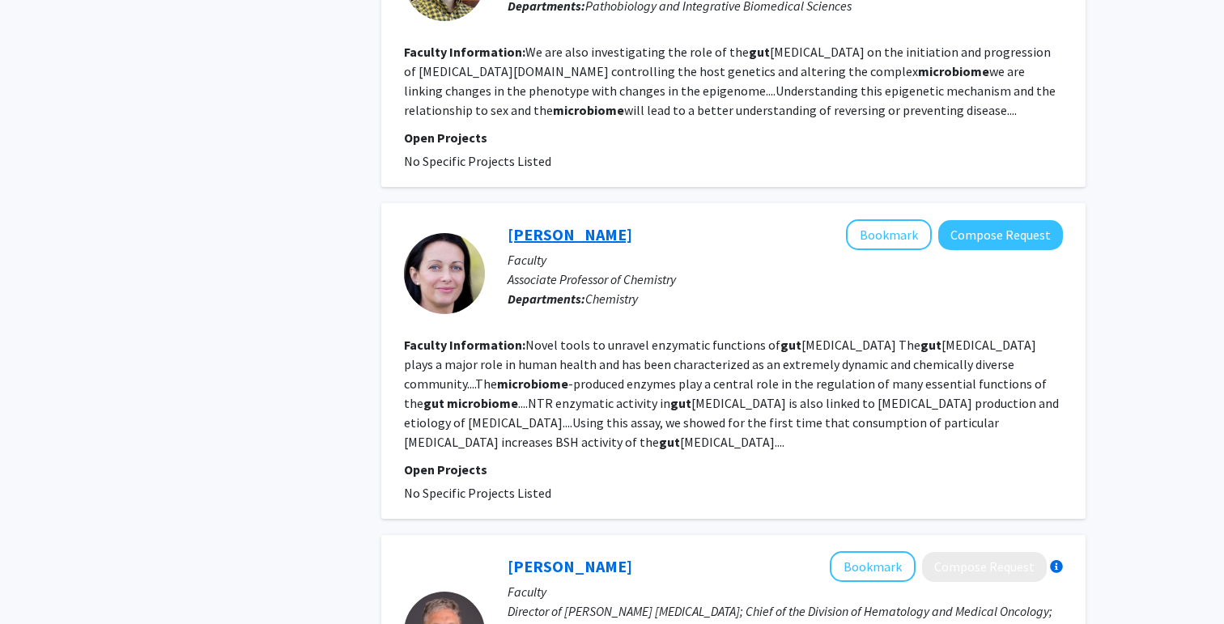
click at [557, 229] on link "[PERSON_NAME]" at bounding box center [569, 234] width 125 height 20
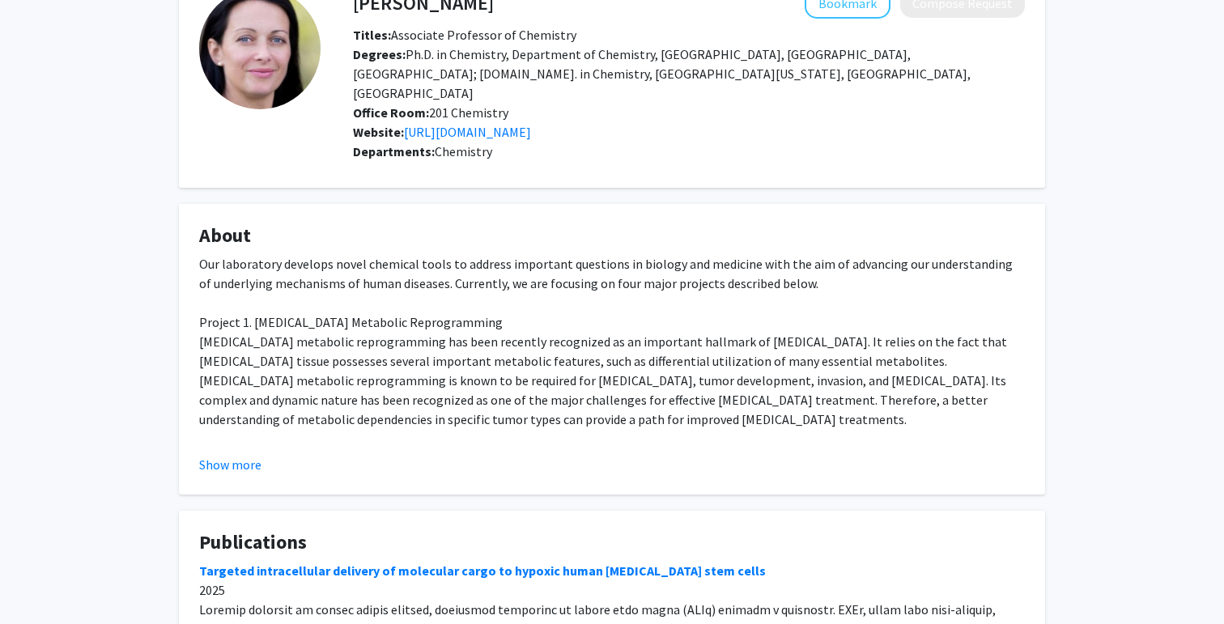
scroll to position [125, 0]
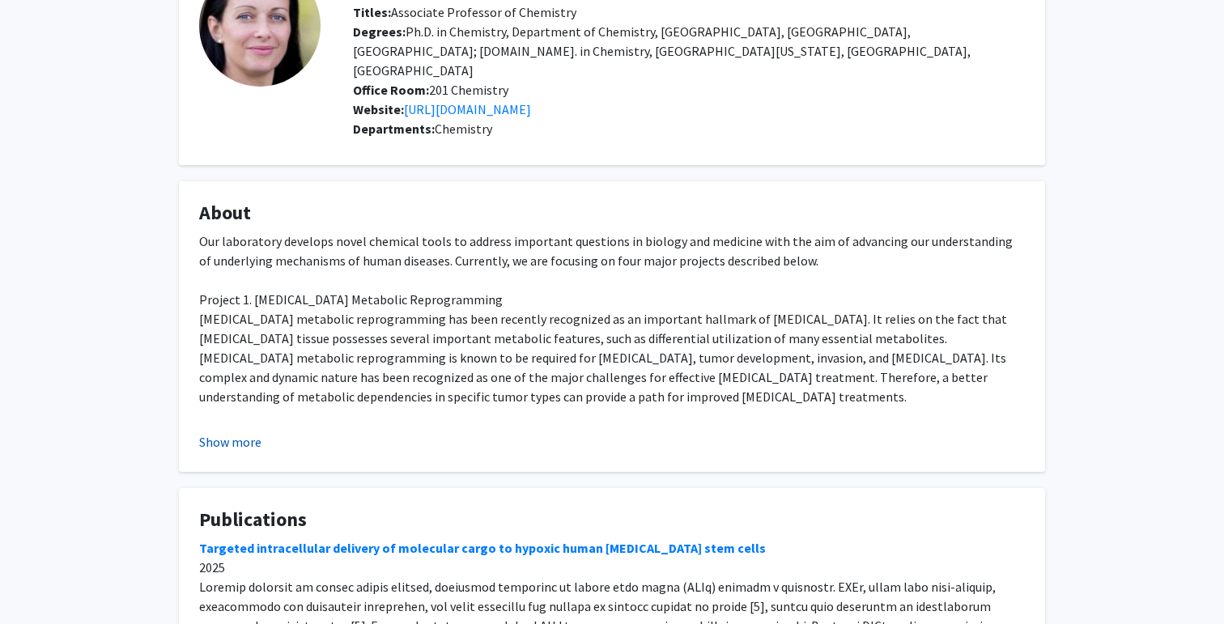
click at [225, 432] on button "Show more" at bounding box center [230, 441] width 62 height 19
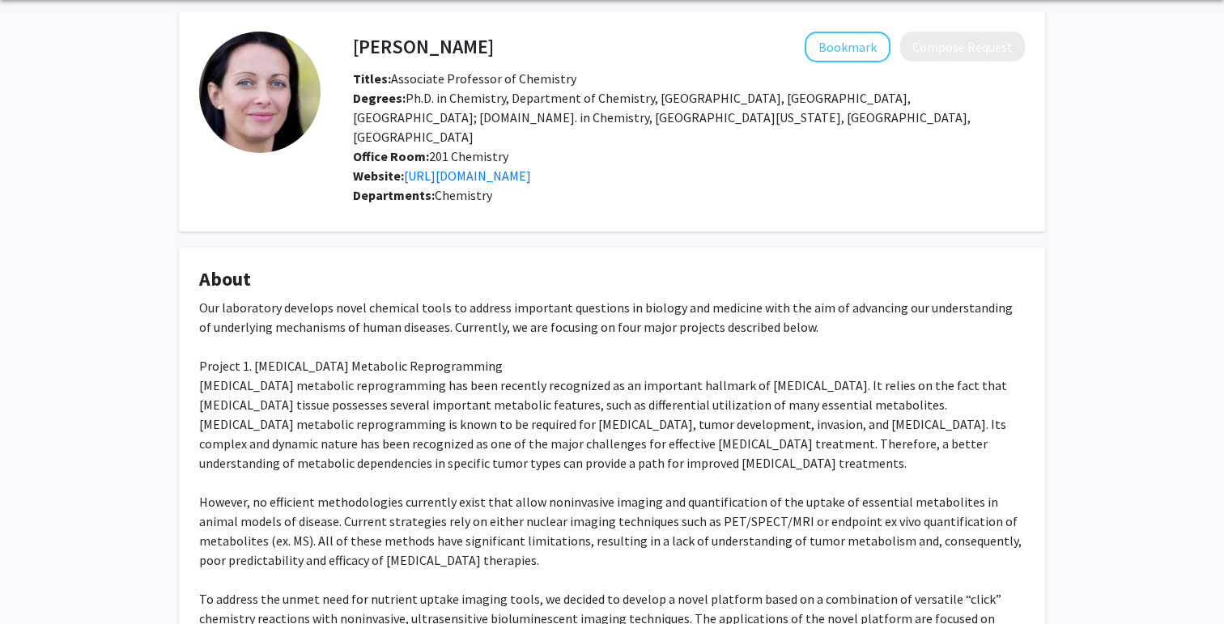
scroll to position [0, 0]
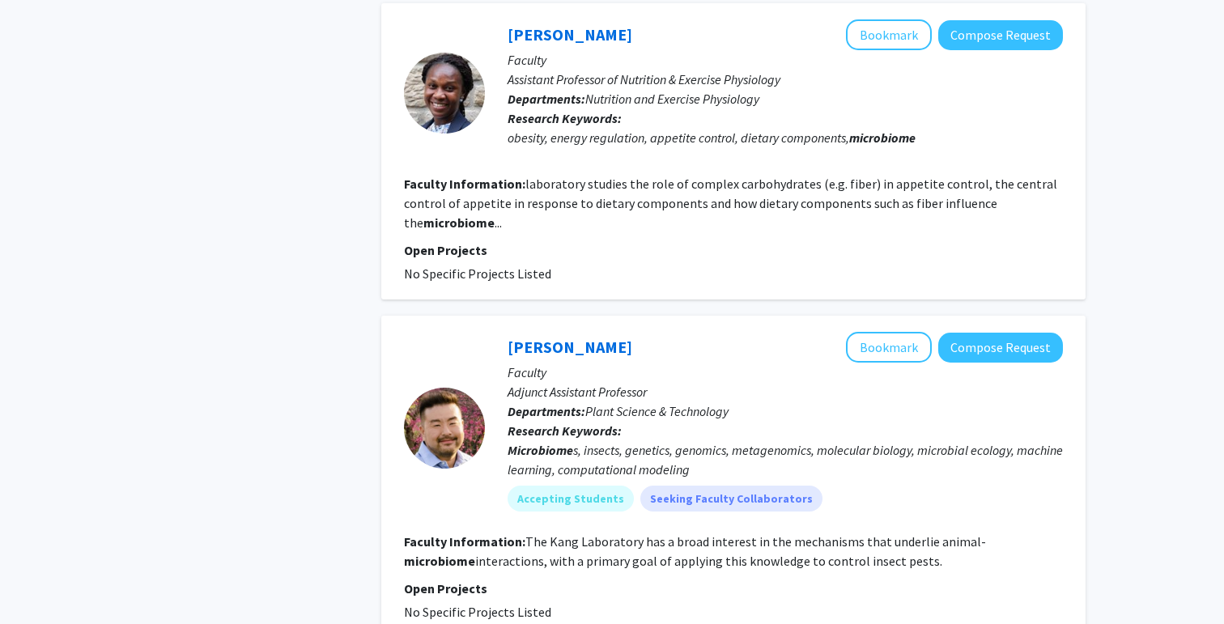
scroll to position [2699, 0]
click at [576, 40] on link "[PERSON_NAME]" at bounding box center [569, 35] width 125 height 20
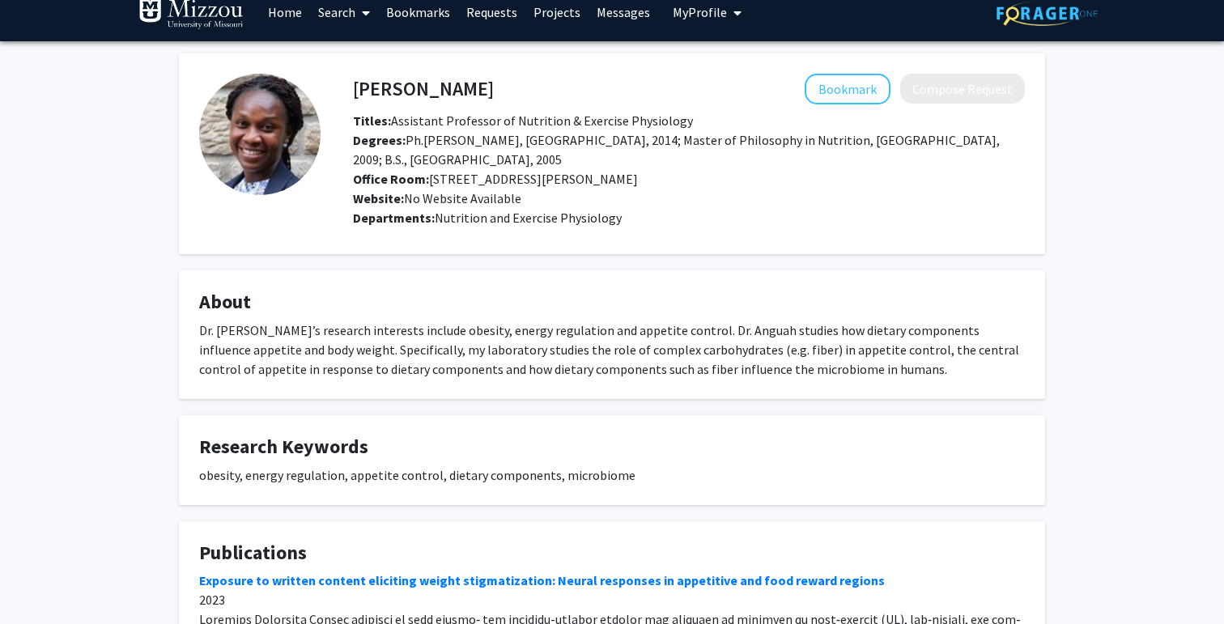
scroll to position [22, 0]
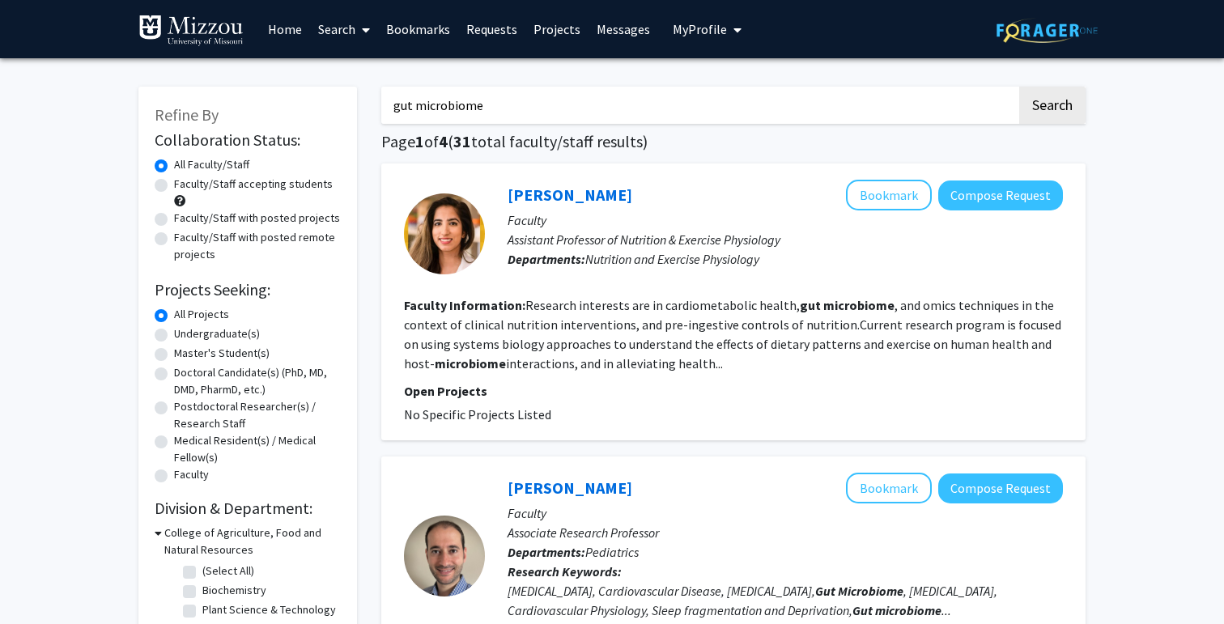
click at [503, 113] on input "gut microbiome" at bounding box center [698, 105] width 635 height 37
click at [1019, 87] on button "Search" at bounding box center [1052, 105] width 66 height 37
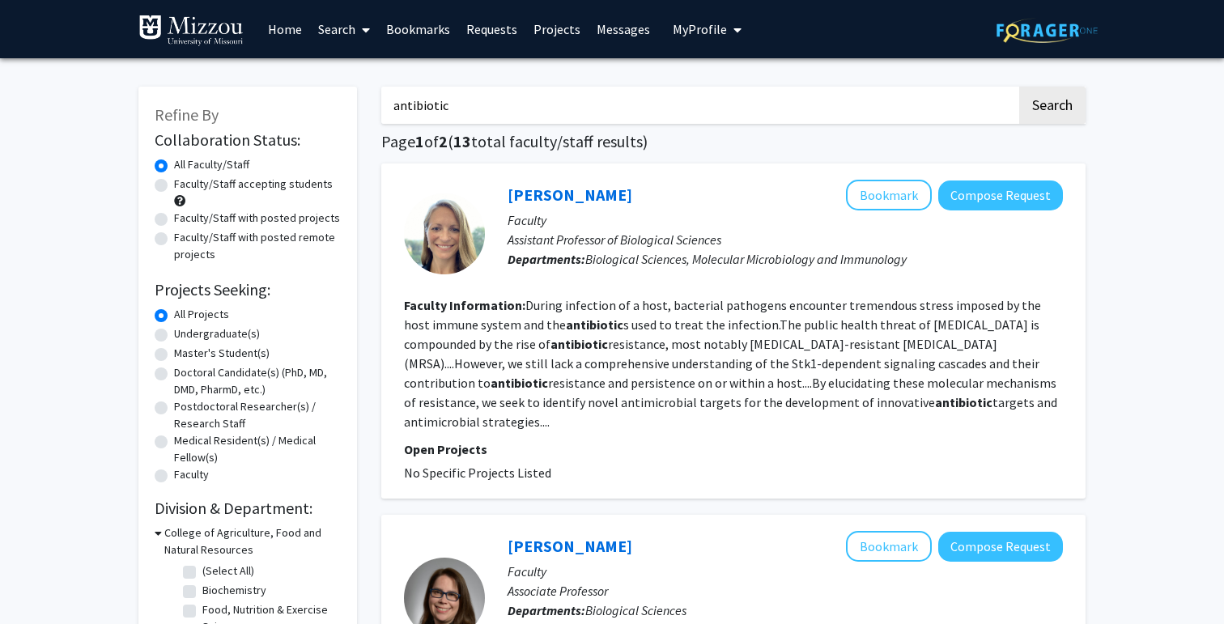
click at [724, 108] on input "antibiotic" at bounding box center [698, 105] width 635 height 37
type input "antibiotic gut microbiome"
click at [1019, 87] on button "Search" at bounding box center [1052, 105] width 66 height 37
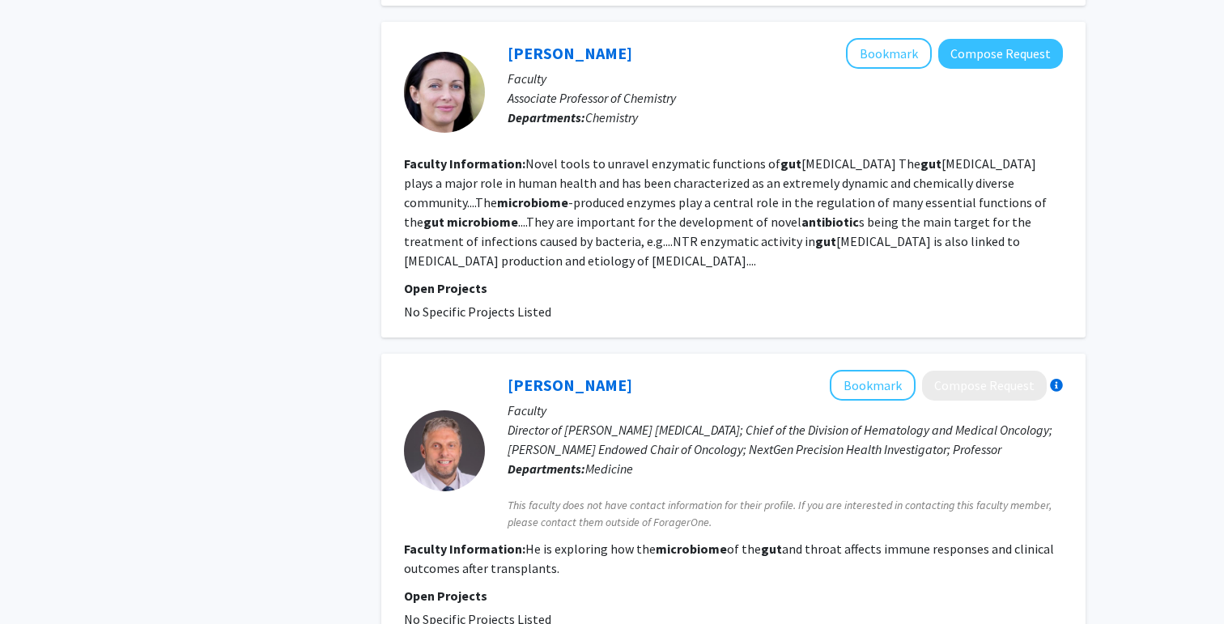
scroll to position [1789, 0]
click at [568, 57] on link "[PERSON_NAME]" at bounding box center [569, 52] width 125 height 20
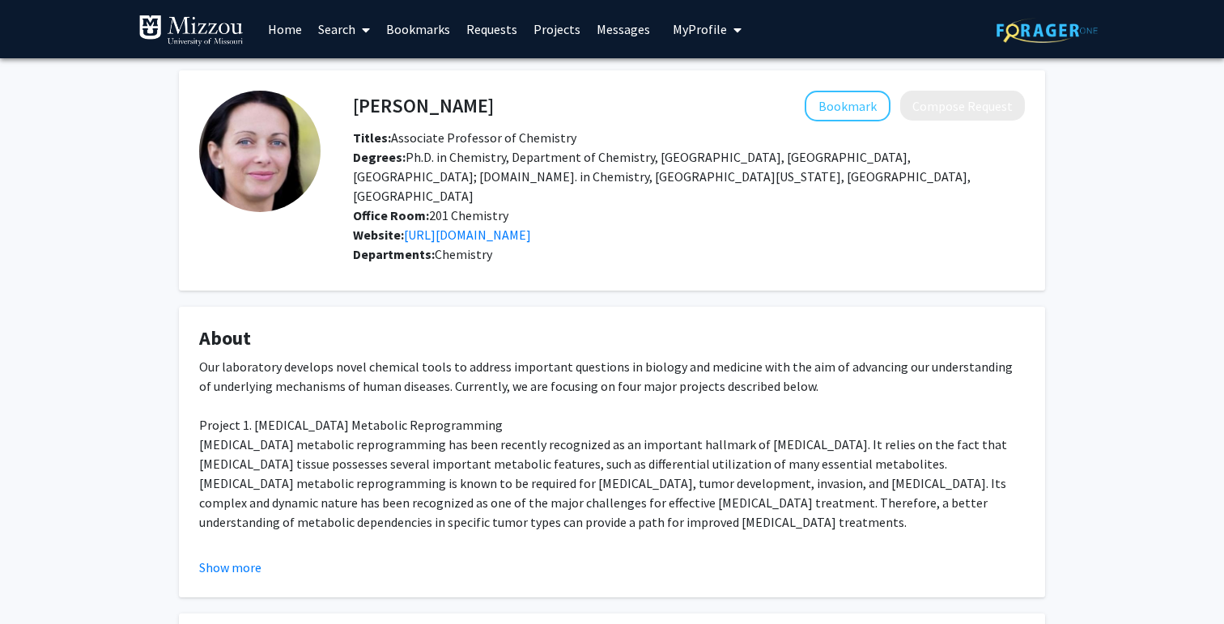
click at [389, 110] on h4 "[PERSON_NAME]" at bounding box center [423, 106] width 141 height 30
copy h4 "[PERSON_NAME]"
click at [134, 379] on div "[PERSON_NAME] Bookmark Compose Request Titles: Associate Professor of Chemistry…" at bounding box center [612, 507] width 1224 height 898
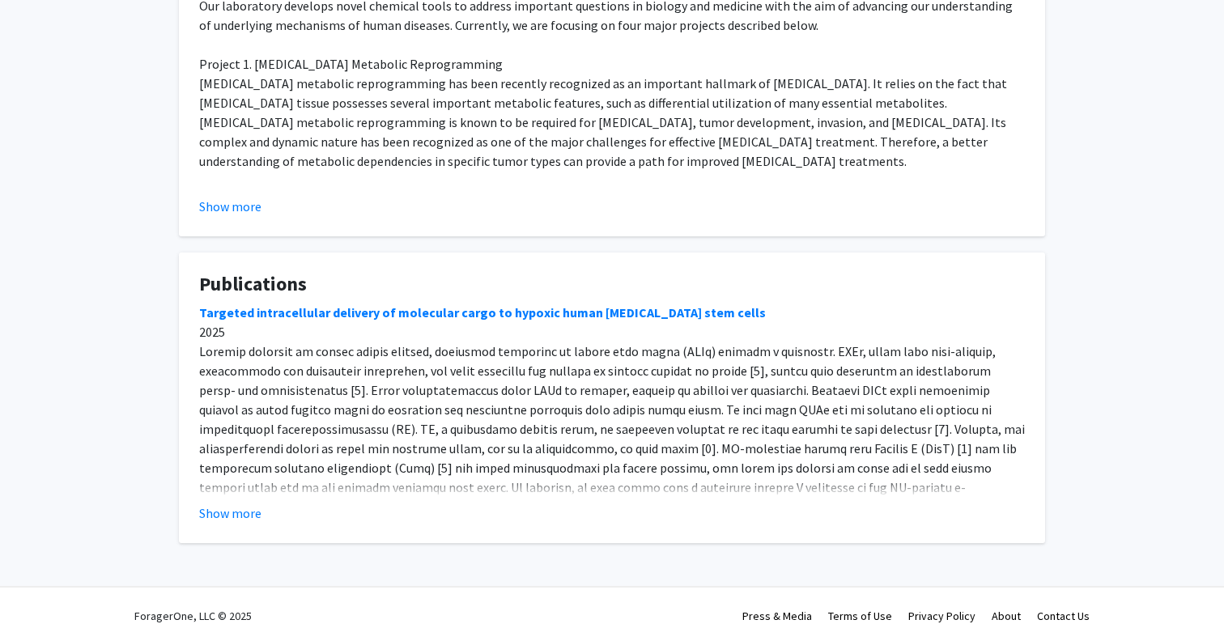
scroll to position [339, 0]
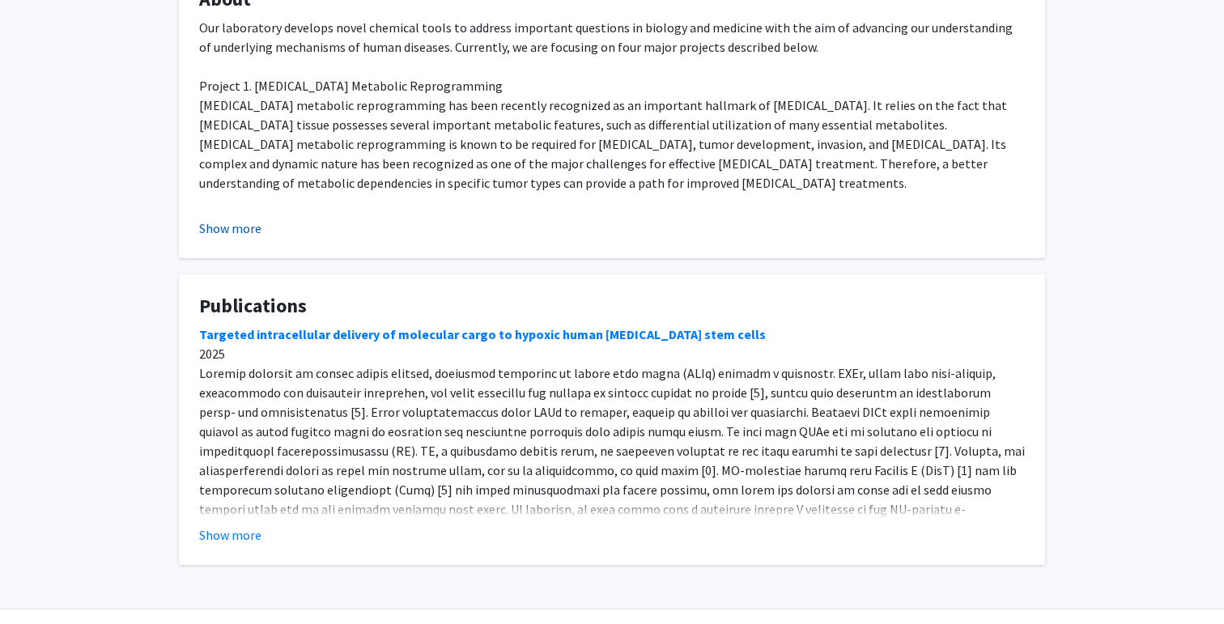
click at [225, 219] on button "Show more" at bounding box center [230, 228] width 62 height 19
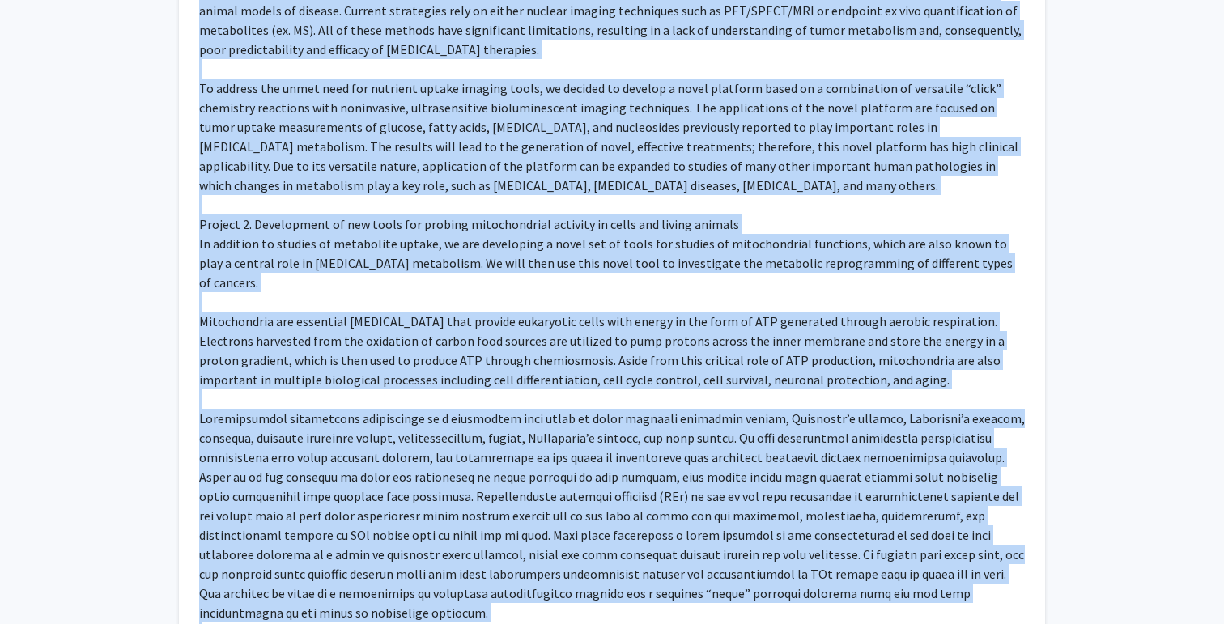
scroll to position [1488, 0]
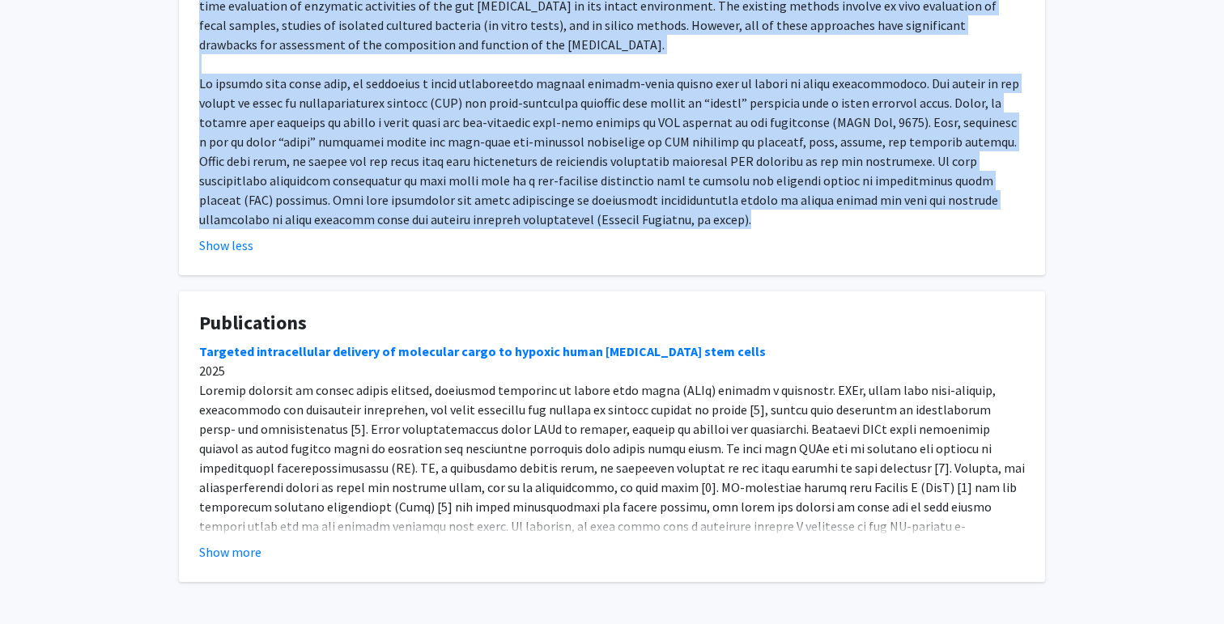
drag, startPoint x: 202, startPoint y: 104, endPoint x: 801, endPoint y: 170, distance: 603.3
copy div "Our laboratory develops novel chemical tools to address important questions in …"
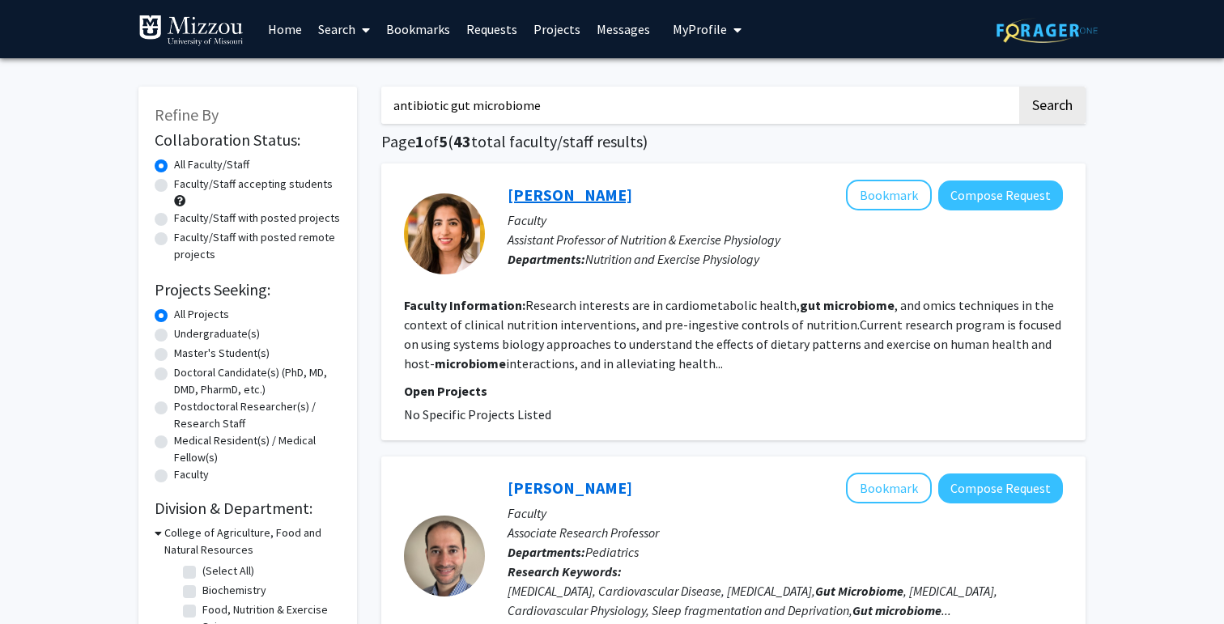
click at [599, 202] on link "[PERSON_NAME]" at bounding box center [569, 195] width 125 height 20
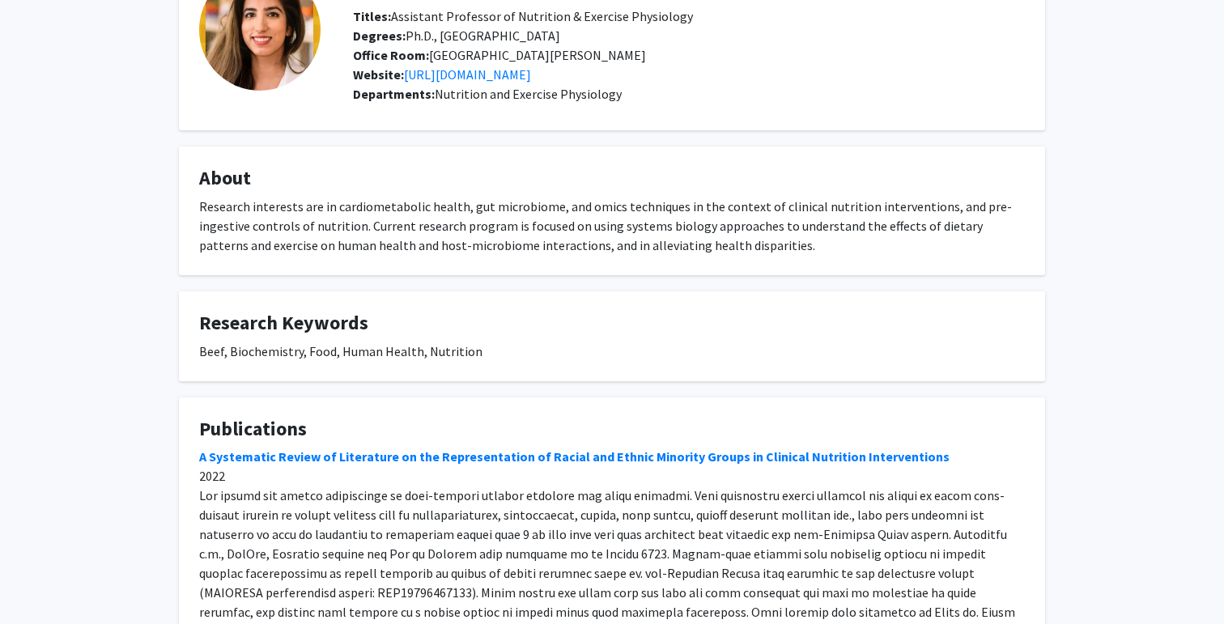
scroll to position [286, 0]
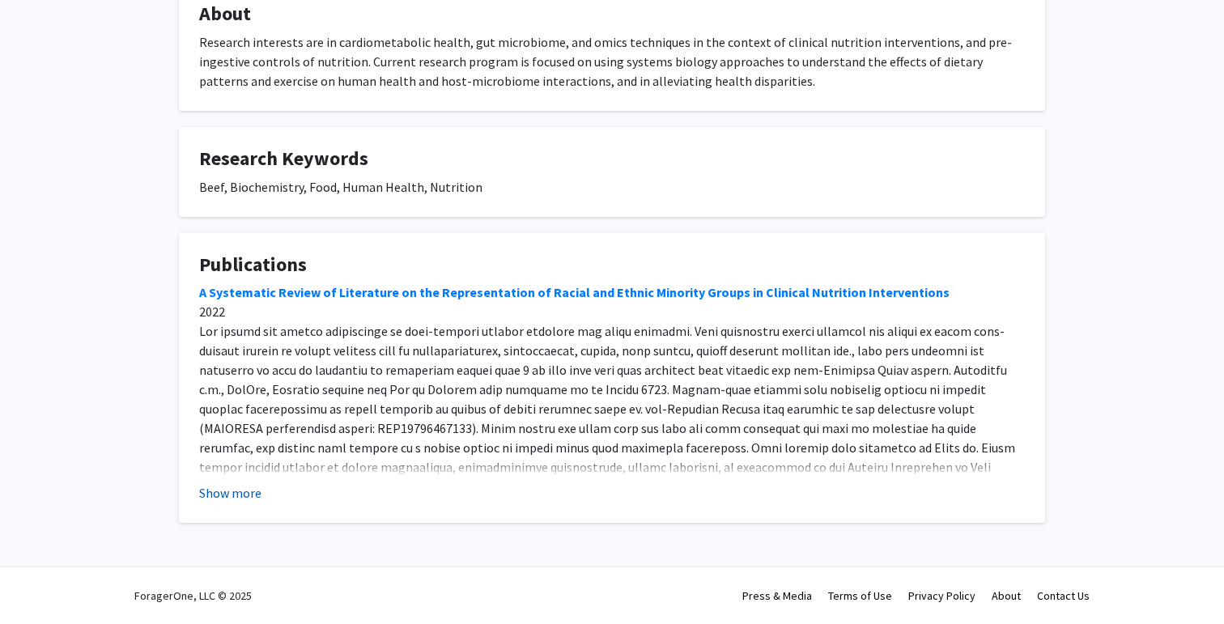
click at [223, 495] on button "Show more" at bounding box center [230, 492] width 62 height 19
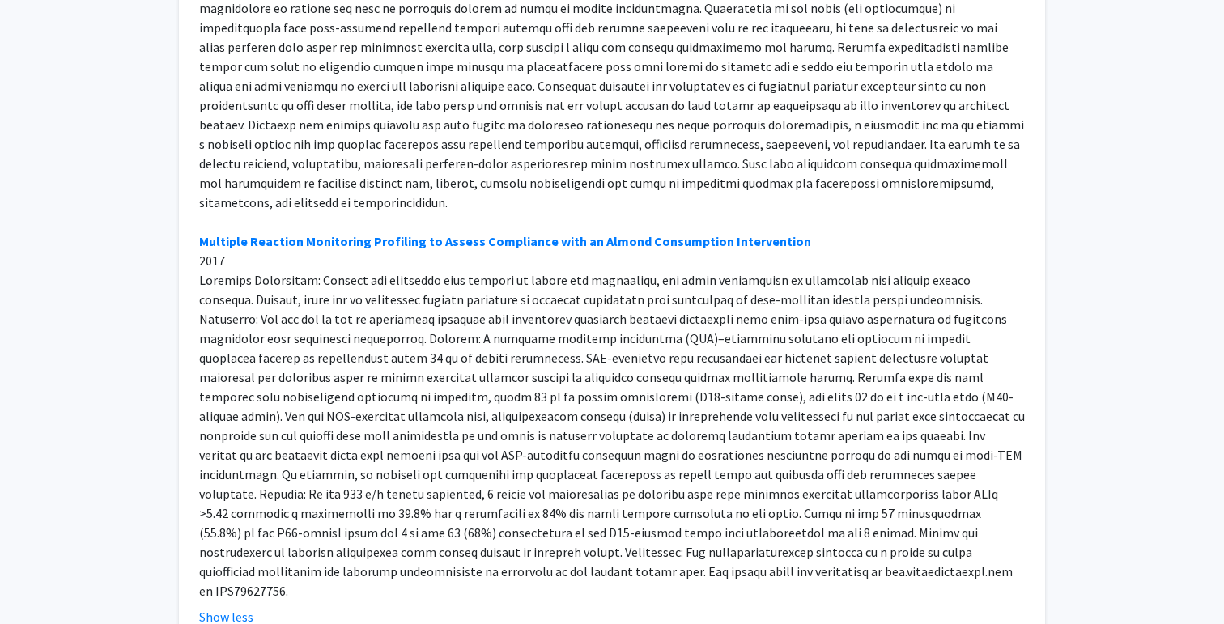
scroll to position [15, 0]
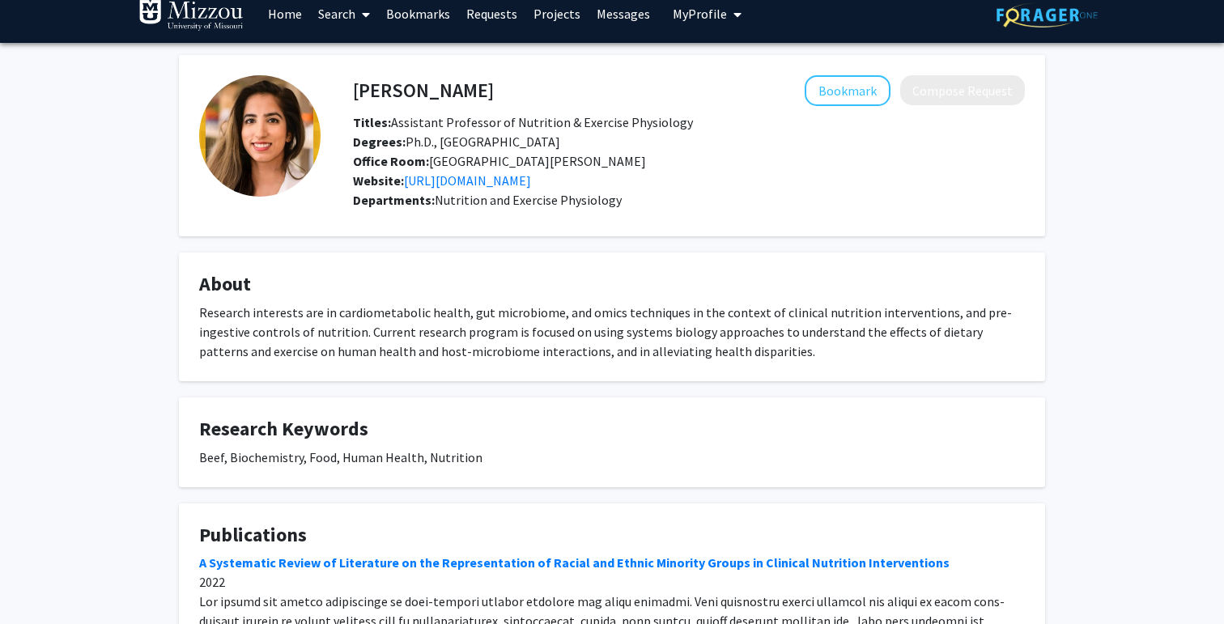
click at [377, 82] on h4 "[PERSON_NAME]" at bounding box center [423, 90] width 141 height 30
copy h4 "[PERSON_NAME]"
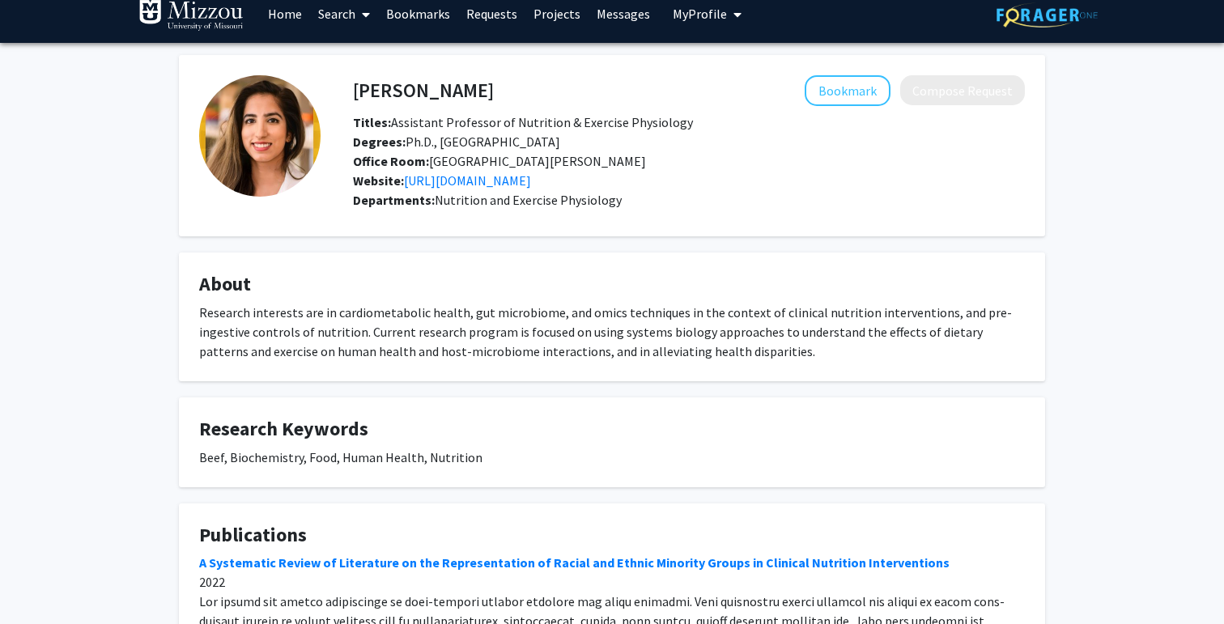
click at [378, 261] on fg-card "About Research interests are in cardiometabolic health, gut microbiome, and omi…" at bounding box center [612, 317] width 866 height 129
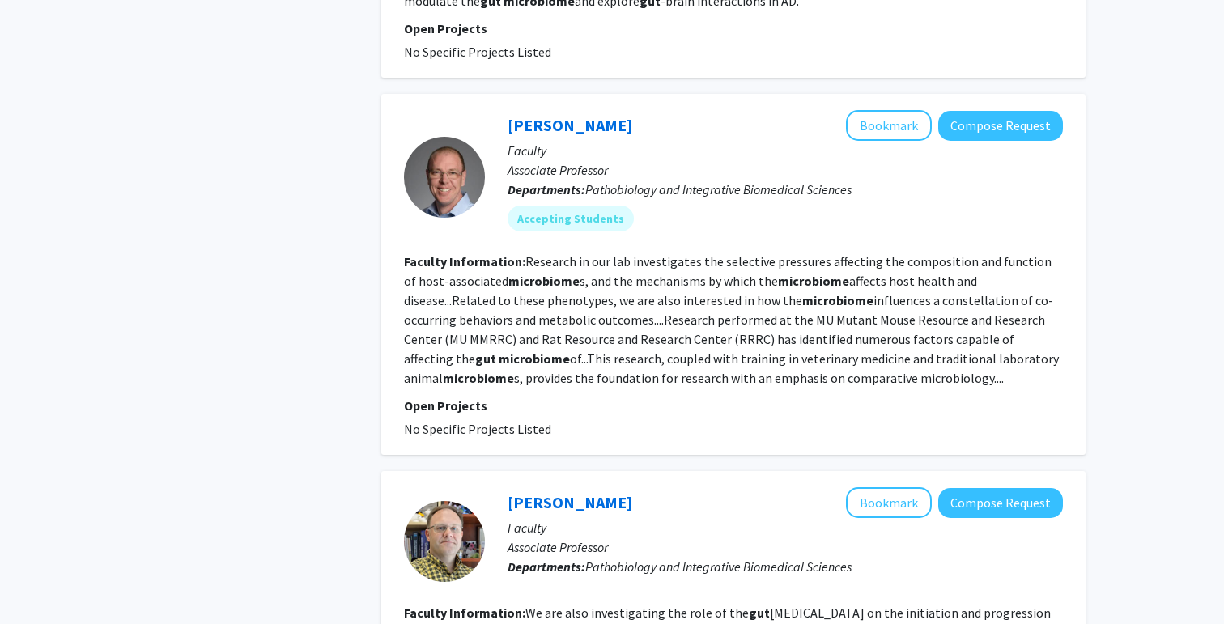
scroll to position [1047, 0]
click at [568, 128] on link "[PERSON_NAME]" at bounding box center [569, 124] width 125 height 20
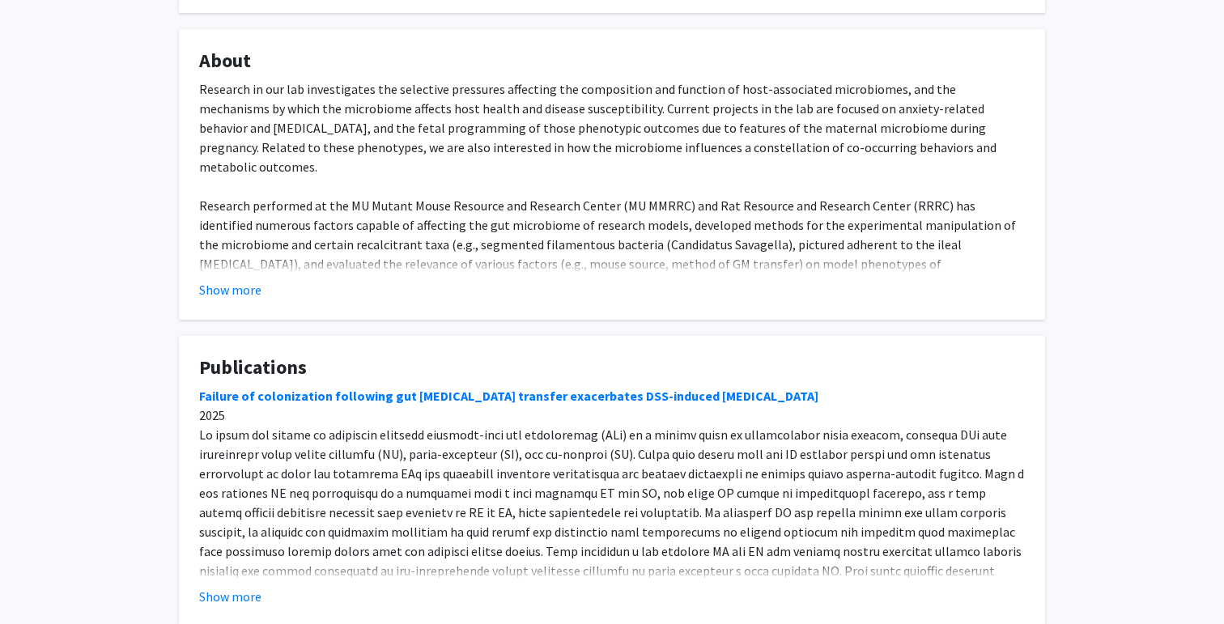
scroll to position [295, 0]
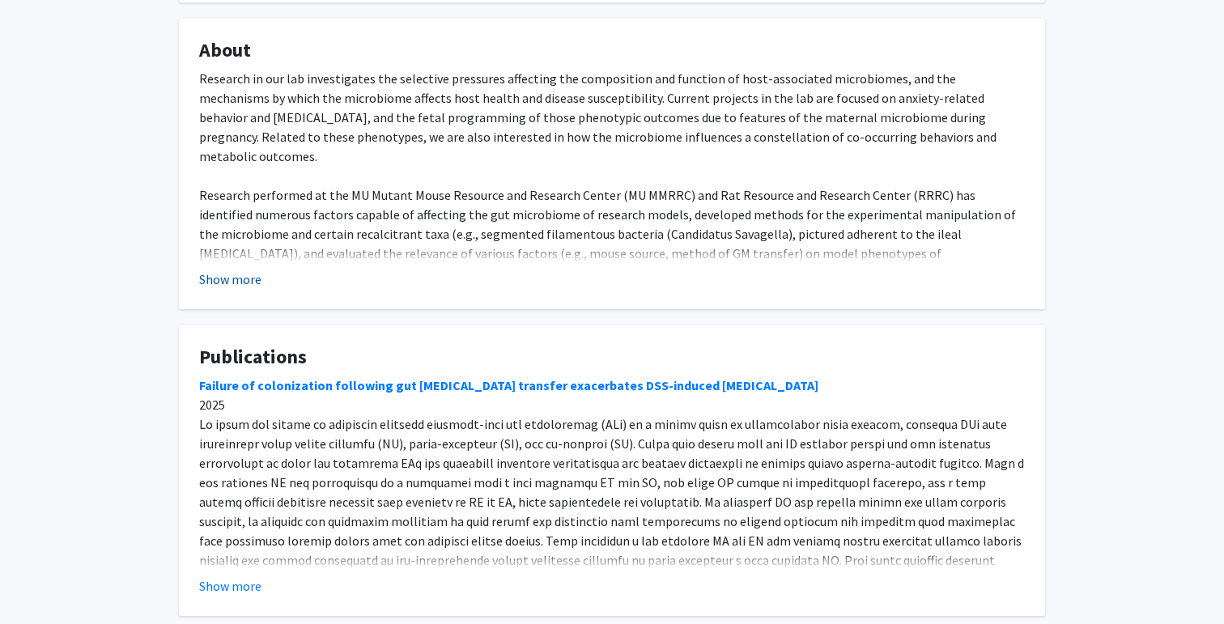
click at [235, 282] on button "Show more" at bounding box center [230, 279] width 62 height 19
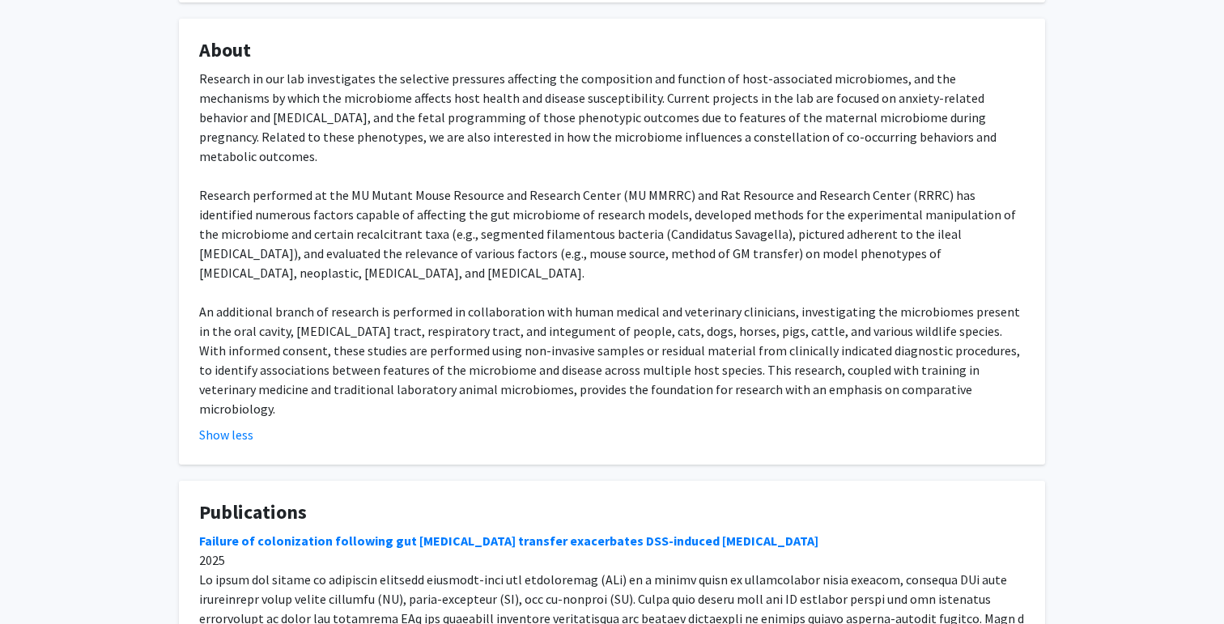
drag, startPoint x: 202, startPoint y: 78, endPoint x: 970, endPoint y: 363, distance: 818.8
click at [970, 363] on div "Research in our lab investigates the selective pressures affecting the composit…" at bounding box center [612, 244] width 826 height 350
copy div "Research in our lab investigates the selective pressures affecting the composit…"
click at [418, 186] on div "Research in our lab investigates the selective pressures affecting the composit…" at bounding box center [612, 244] width 826 height 350
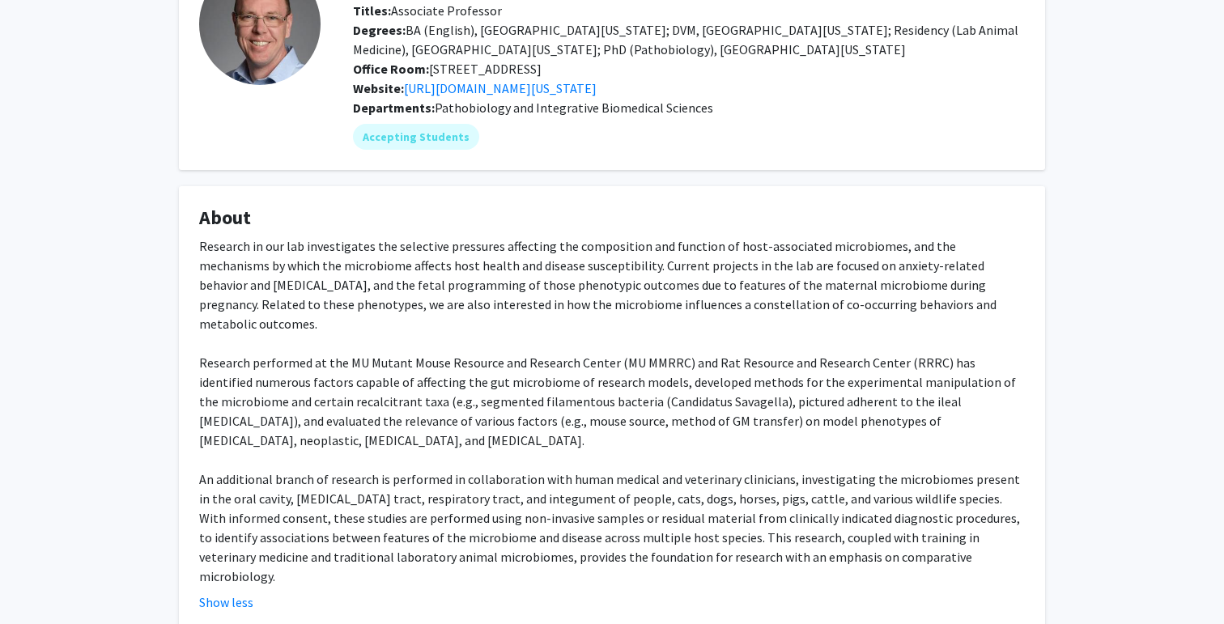
scroll to position [0, 0]
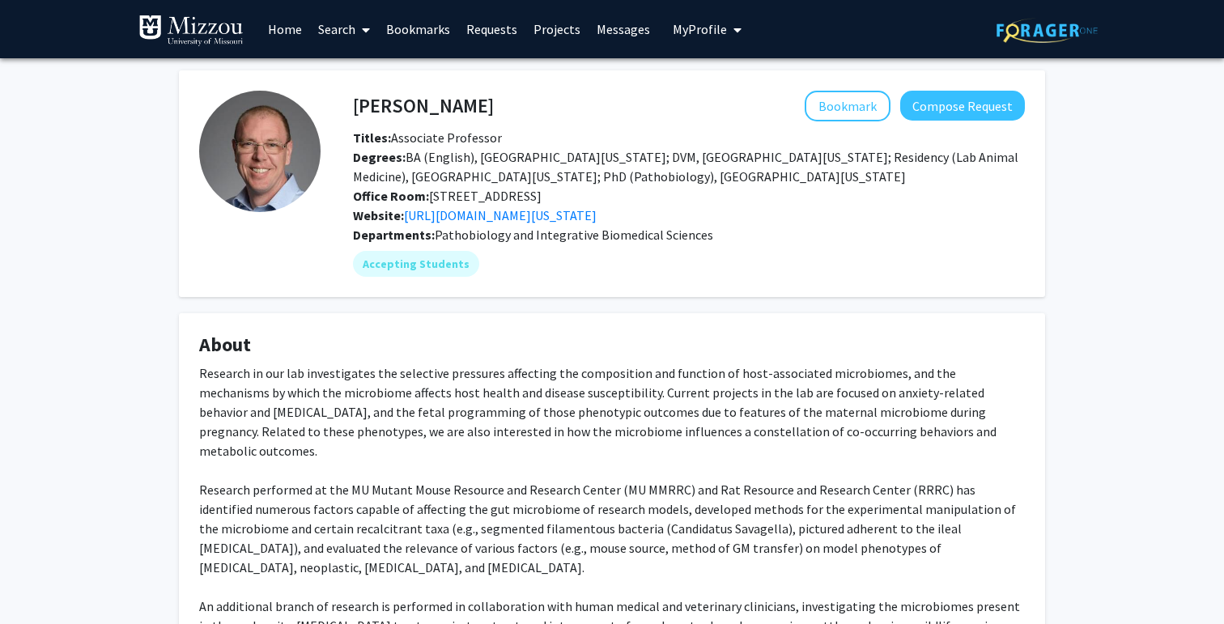
click at [380, 107] on h4 "[PERSON_NAME]" at bounding box center [423, 106] width 141 height 30
copy h4 "[PERSON_NAME]"
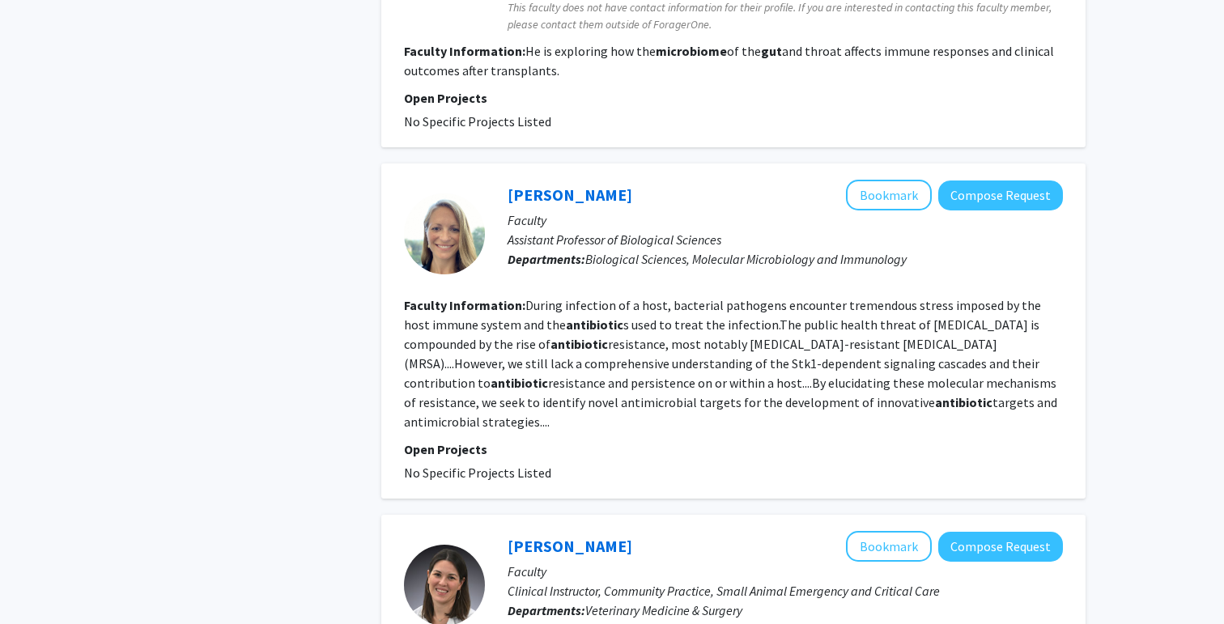
scroll to position [2290, 0]
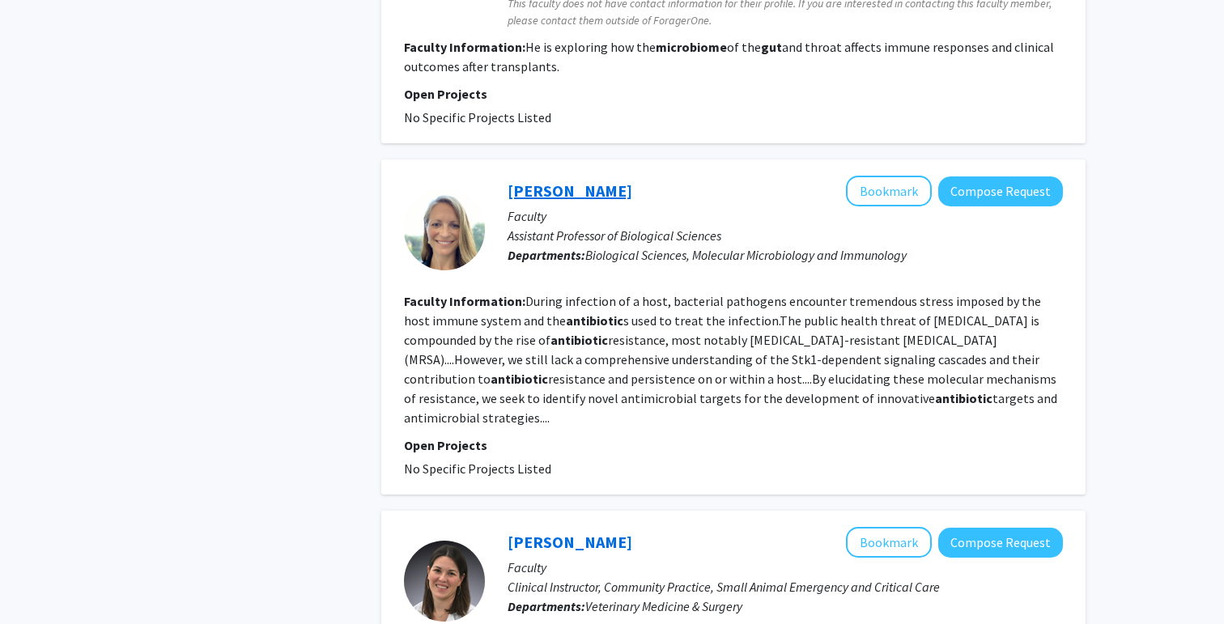
click at [623, 197] on link "[PERSON_NAME]" at bounding box center [569, 190] width 125 height 20
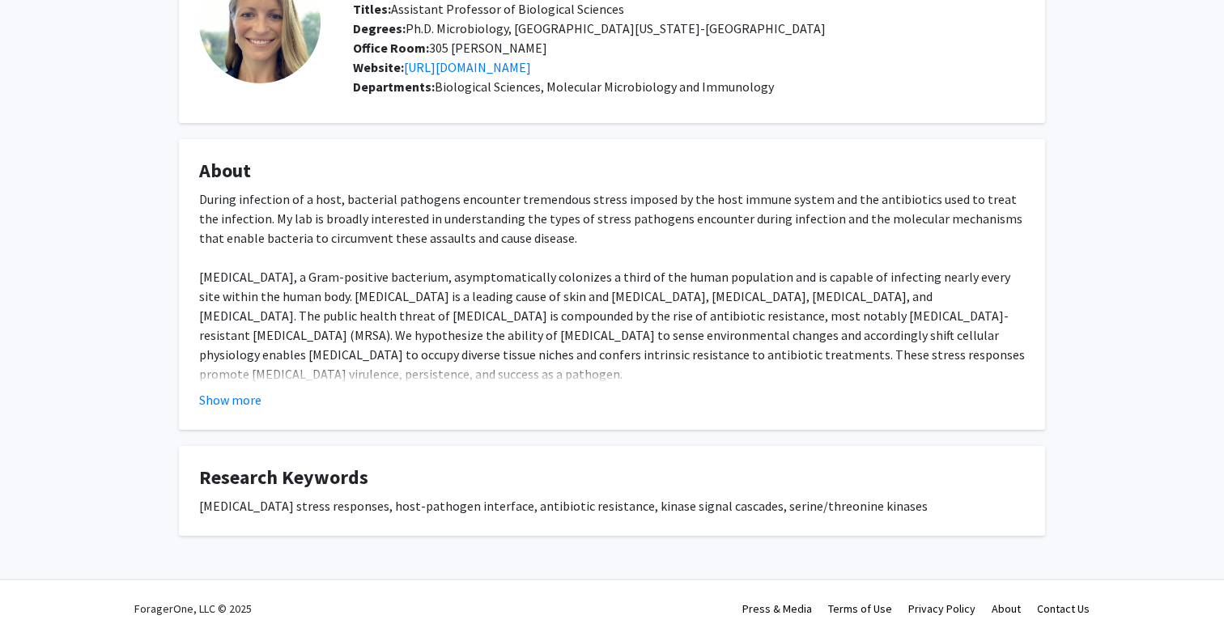
scroll to position [141, 0]
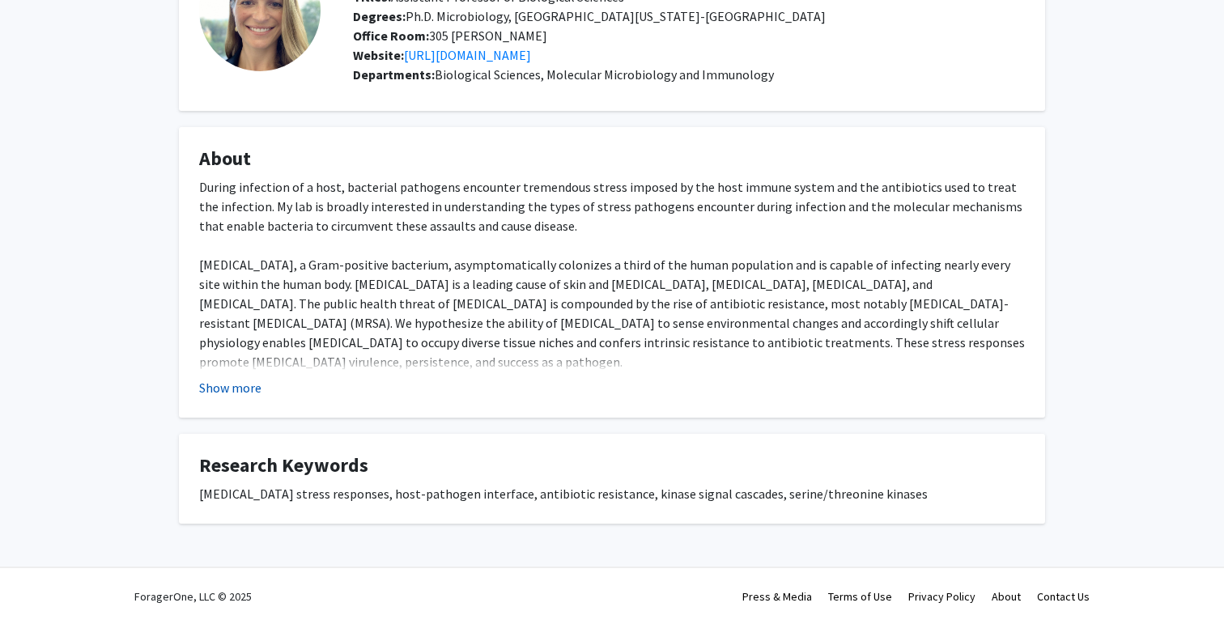
click at [235, 386] on button "Show more" at bounding box center [230, 387] width 62 height 19
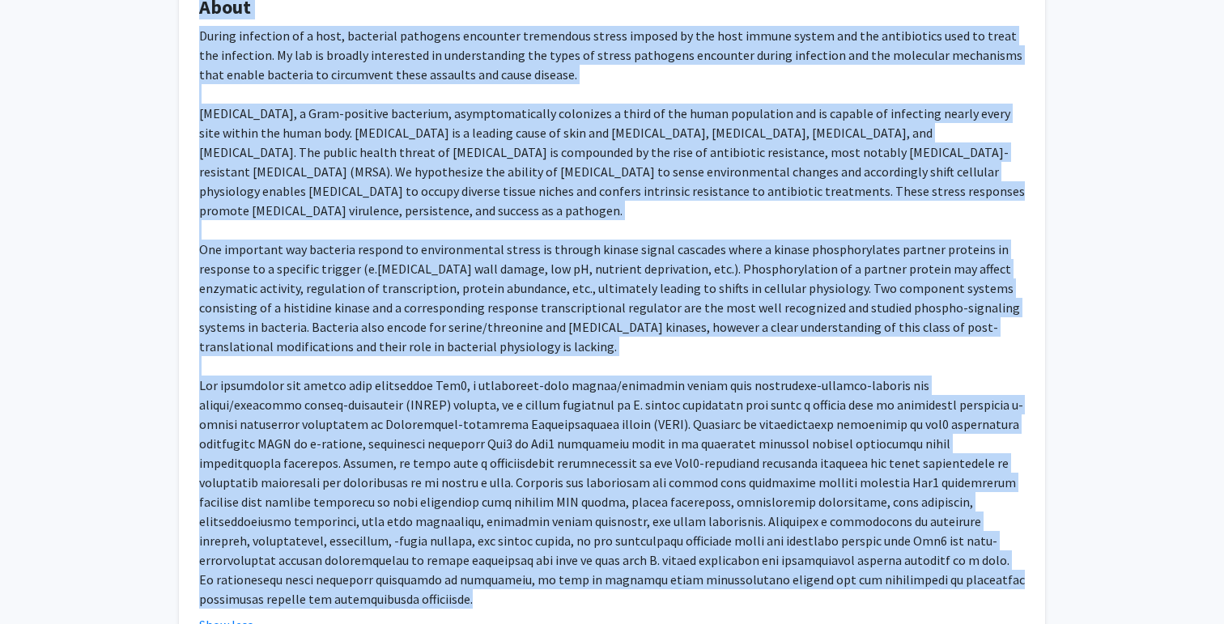
scroll to position [0, 0]
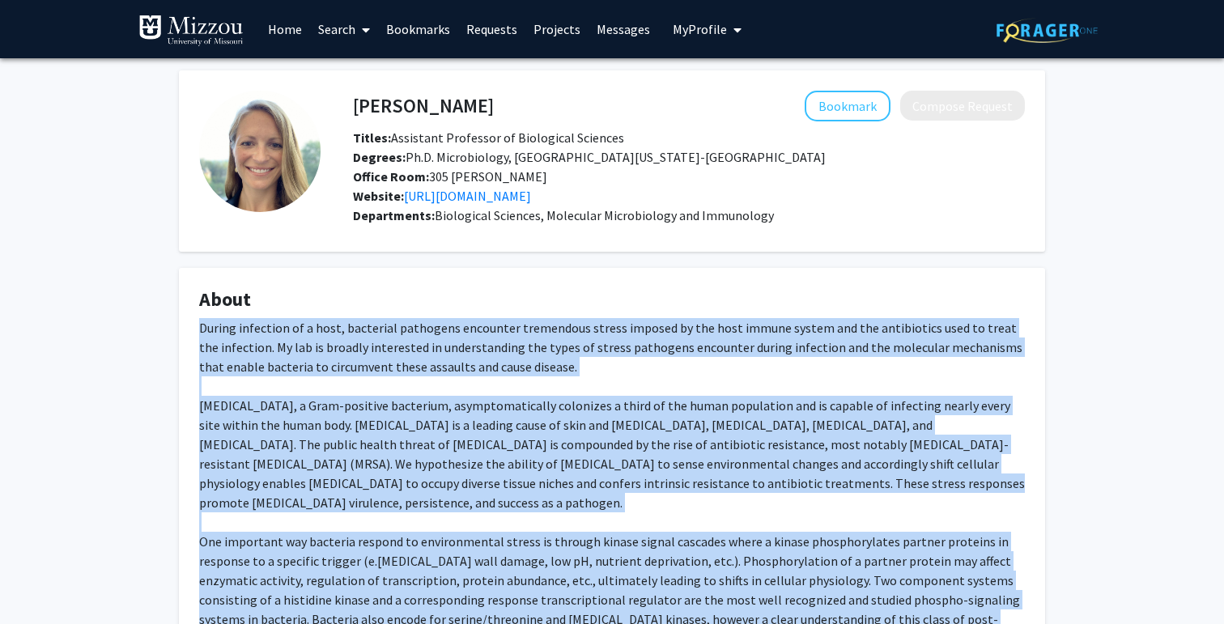
drag, startPoint x: 526, startPoint y: 576, endPoint x: 201, endPoint y: 330, distance: 407.9
click at [201, 330] on div "During infection of a host, bacterial pathogens encounter tremendous stress imp…" at bounding box center [612, 609] width 826 height 583
copy div "During infection of a host, bacterial pathogens encounter tremendous stress imp…"
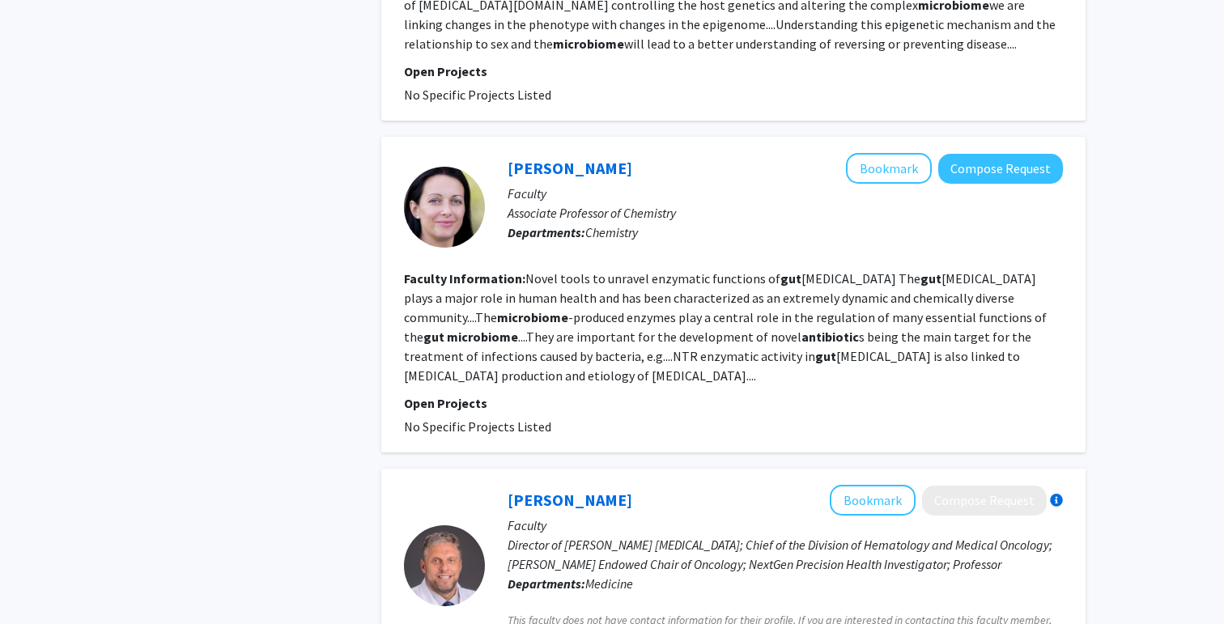
scroll to position [1671, 0]
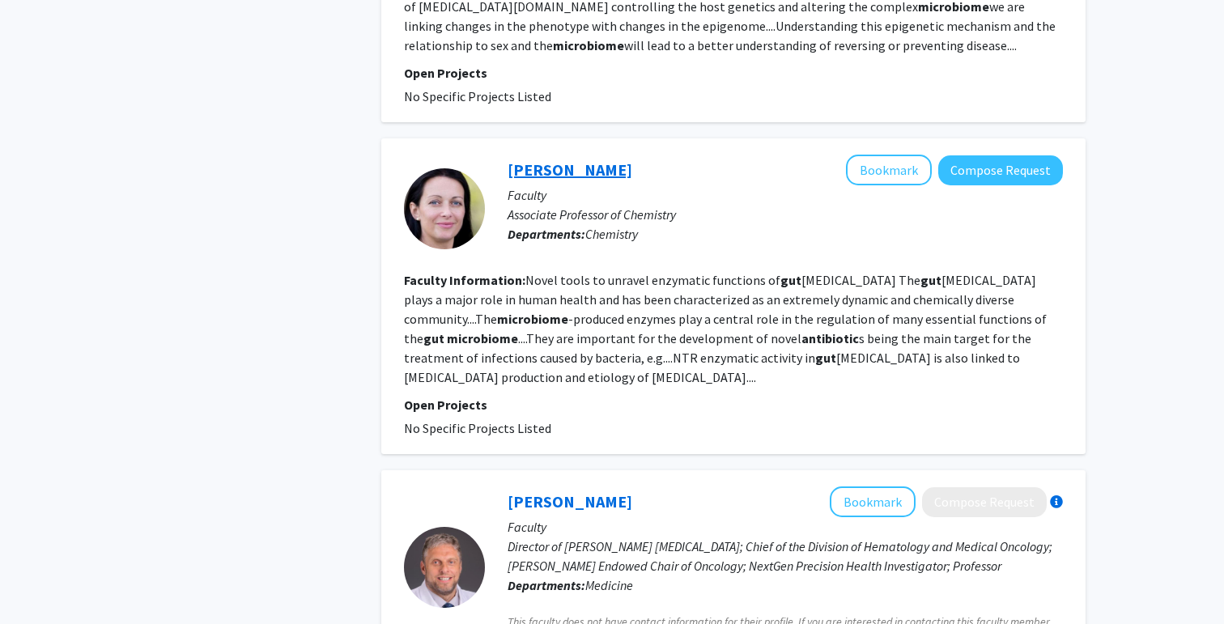
click at [525, 172] on link "[PERSON_NAME]" at bounding box center [569, 169] width 125 height 20
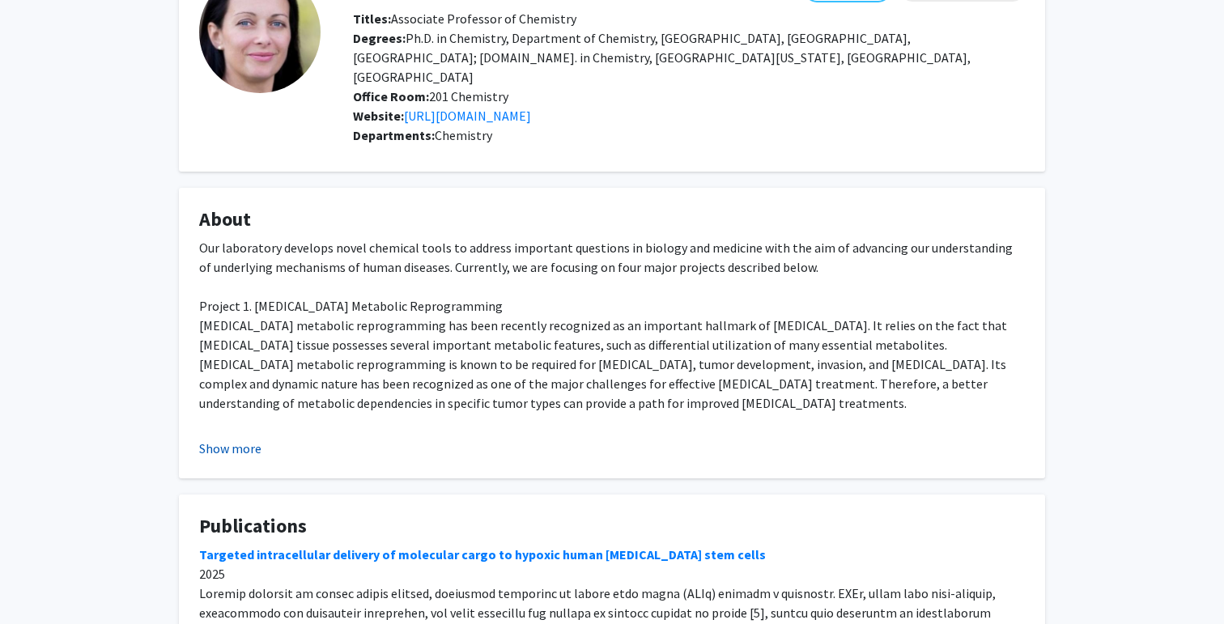
click at [244, 439] on button "Show more" at bounding box center [230, 448] width 62 height 19
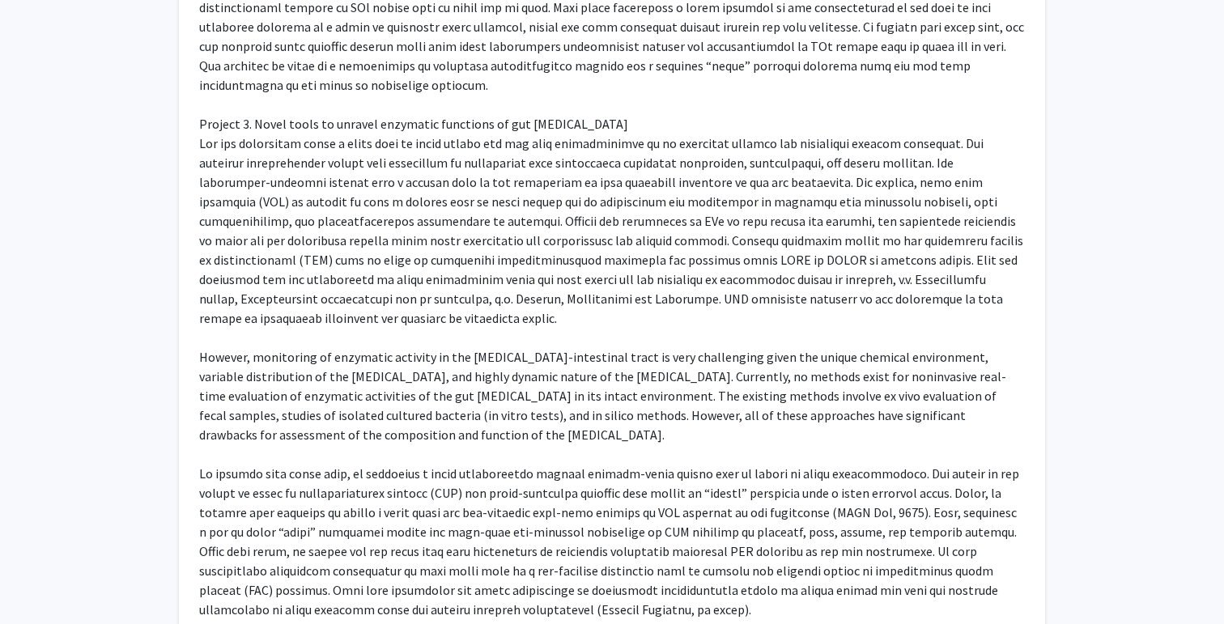
scroll to position [1099, 0]
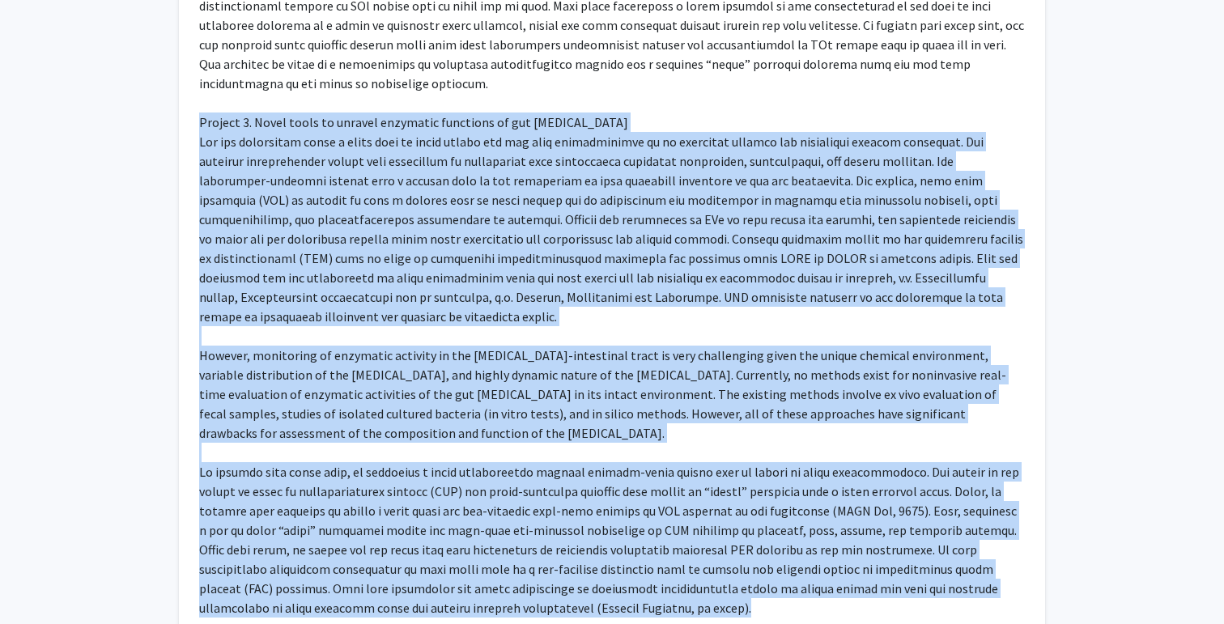
drag, startPoint x: 202, startPoint y: 64, endPoint x: 525, endPoint y: 550, distance: 583.7
copy div "Project 3. Novel tools to unravel enzymatic functions of gut [MEDICAL_DATA] The…"
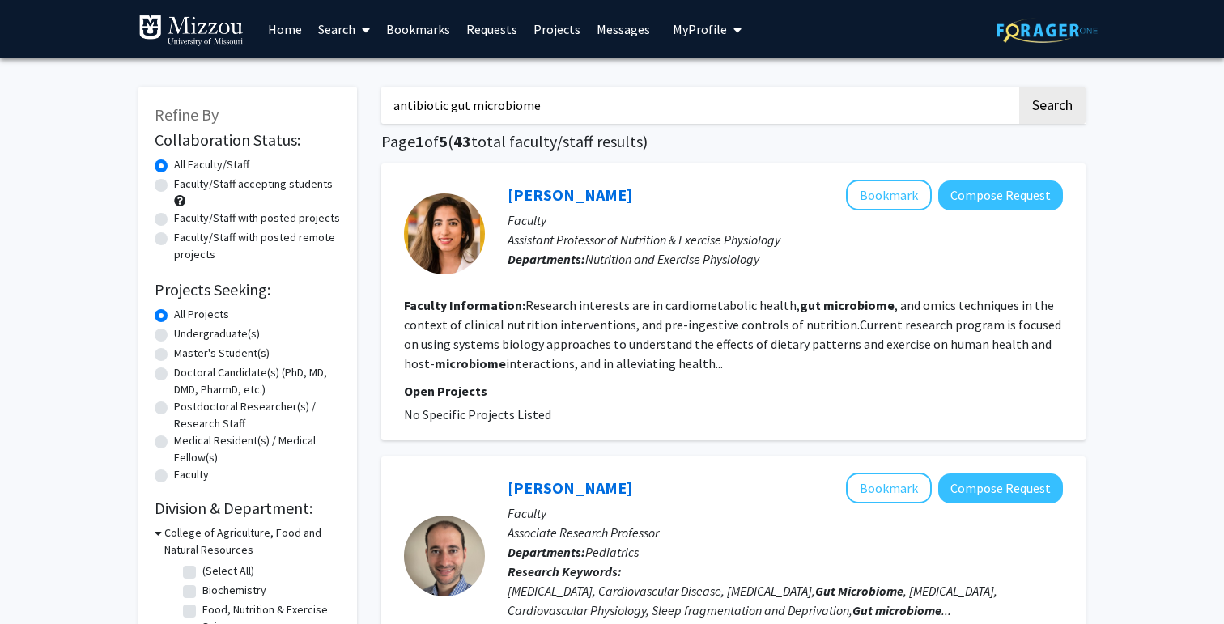
click at [478, 104] on input "antibiotic gut microbiome" at bounding box center [698, 105] width 635 height 37
click at [1019, 87] on button "Search" at bounding box center [1052, 105] width 66 height 37
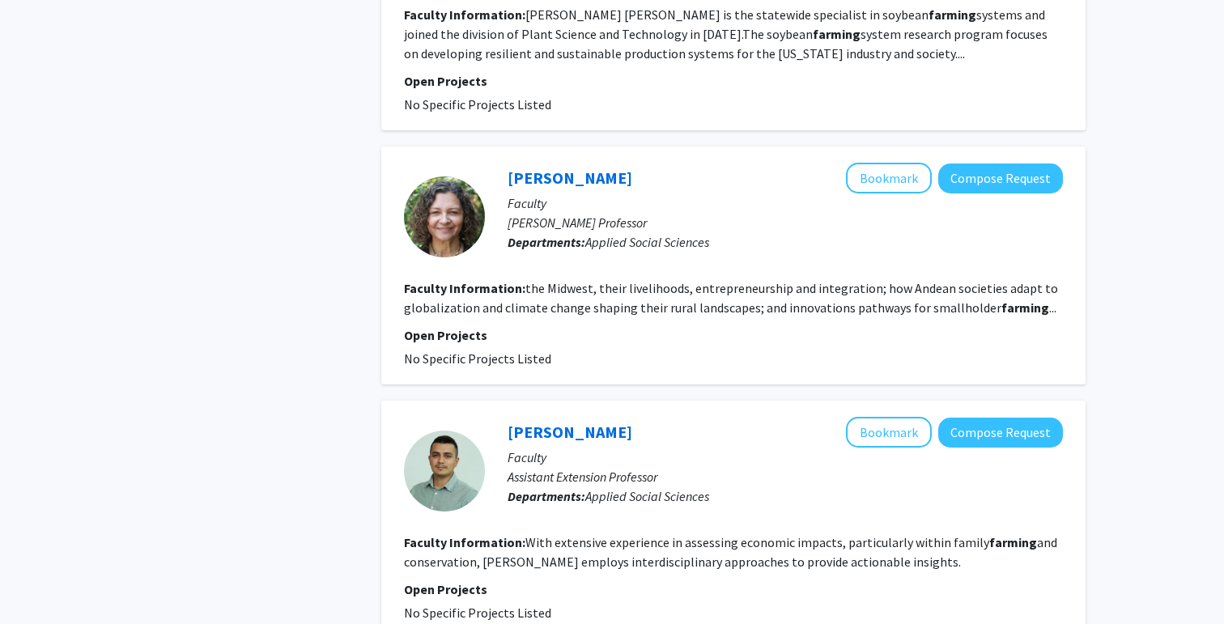
scroll to position [97, 0]
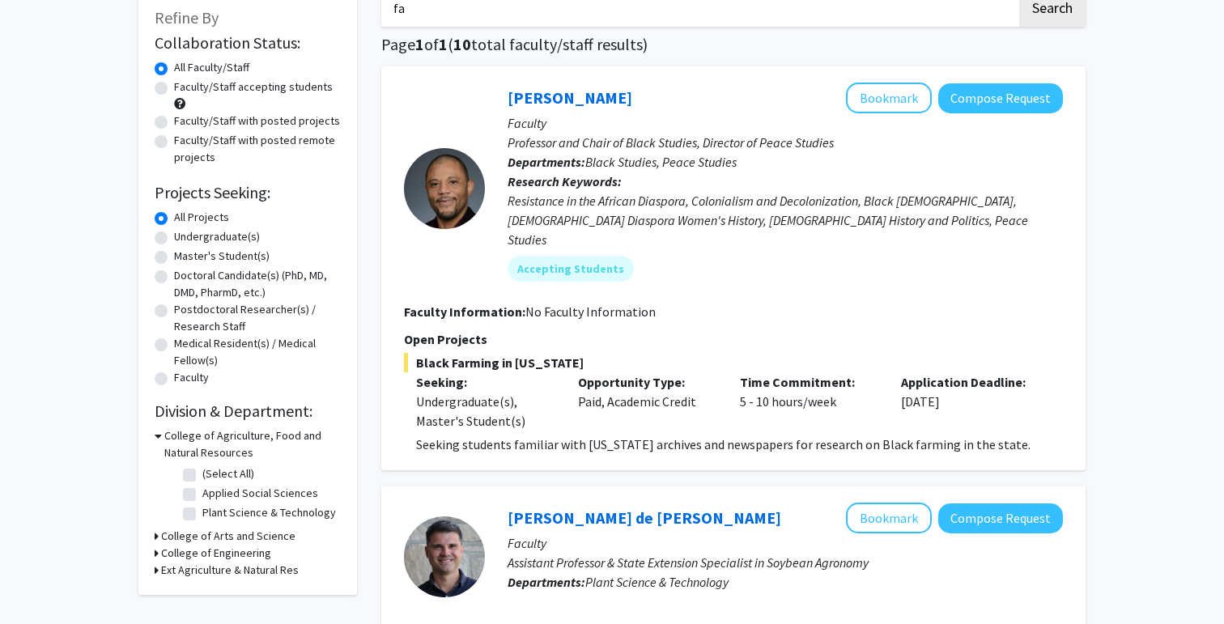
type input "f"
click at [1019, 0] on button "Search" at bounding box center [1052, 7] width 66 height 37
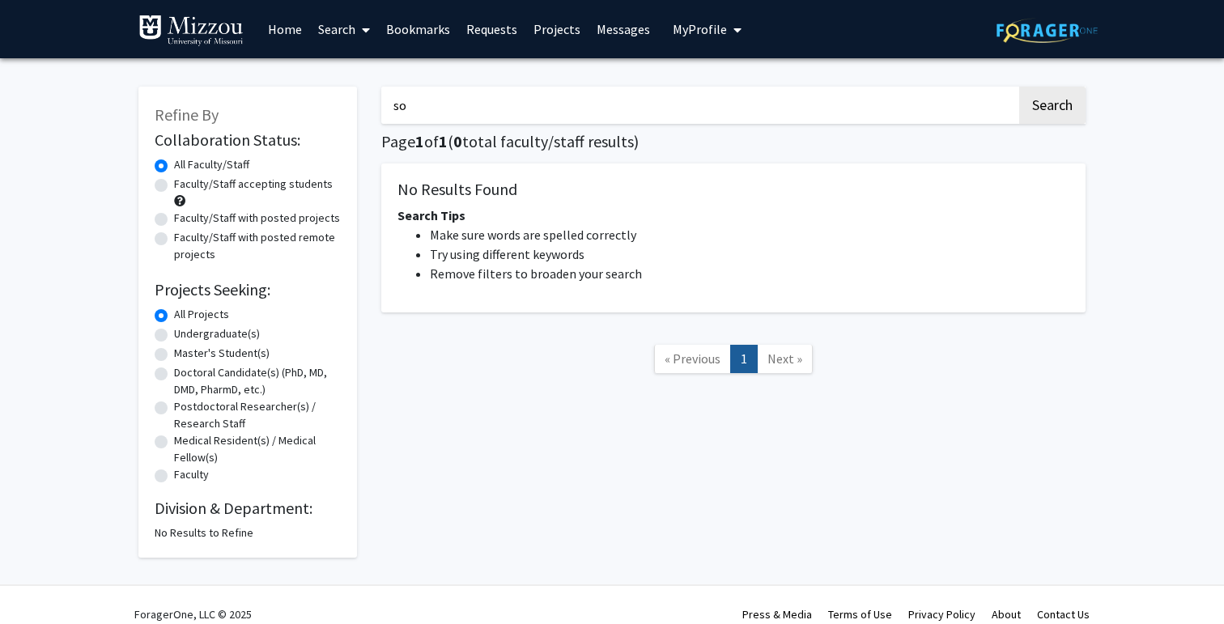
type input "s"
type input "ferment"
click at [1019, 87] on button "Search" at bounding box center [1052, 105] width 66 height 37
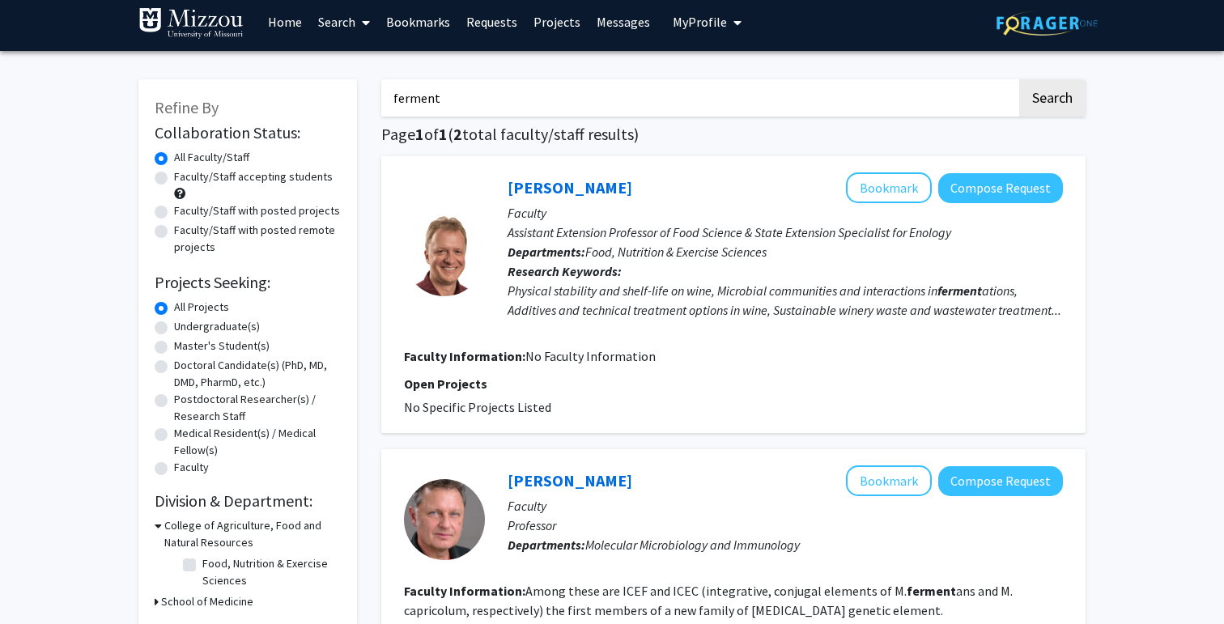
scroll to position [2, 0]
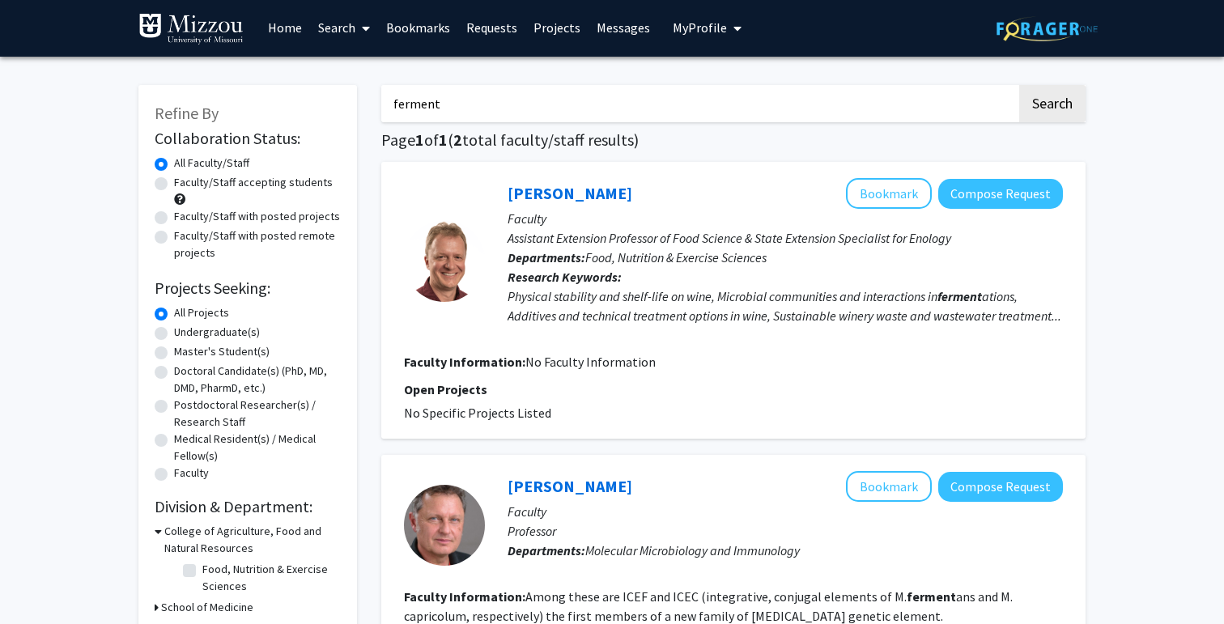
click at [694, 91] on input "ferment" at bounding box center [698, 103] width 635 height 37
click at [1019, 85] on button "Search" at bounding box center [1052, 103] width 66 height 37
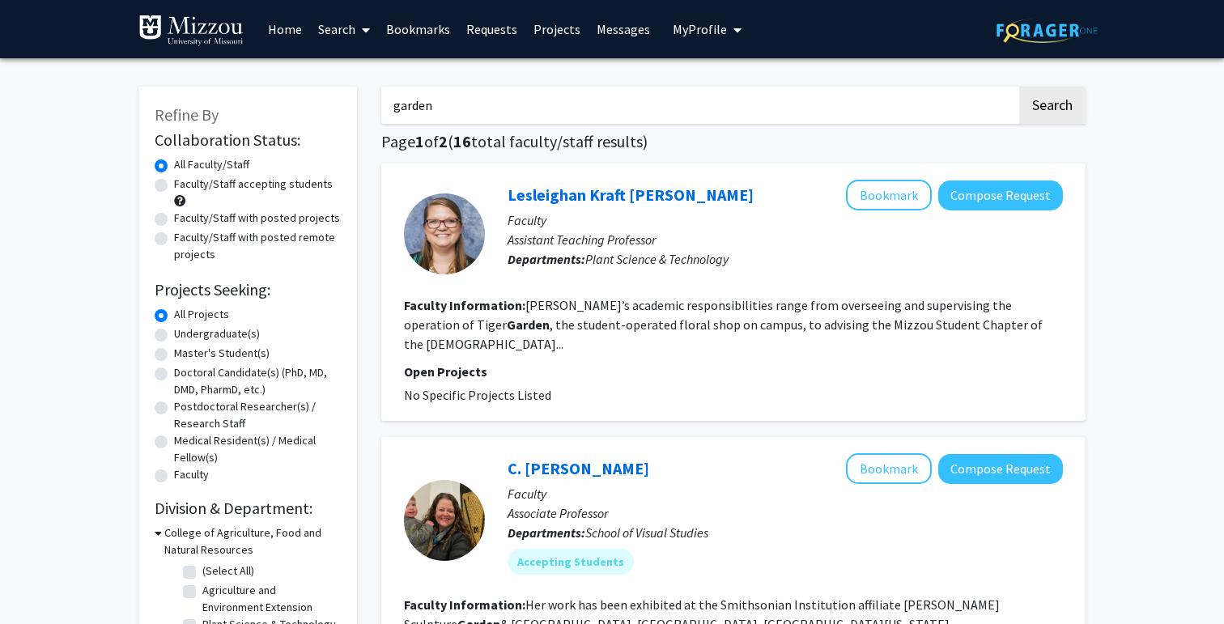
click at [667, 109] on input "garden" at bounding box center [698, 105] width 635 height 37
click at [667, 110] on input "garden" at bounding box center [698, 105] width 635 height 37
click at [1019, 87] on button "Search" at bounding box center [1052, 105] width 66 height 37
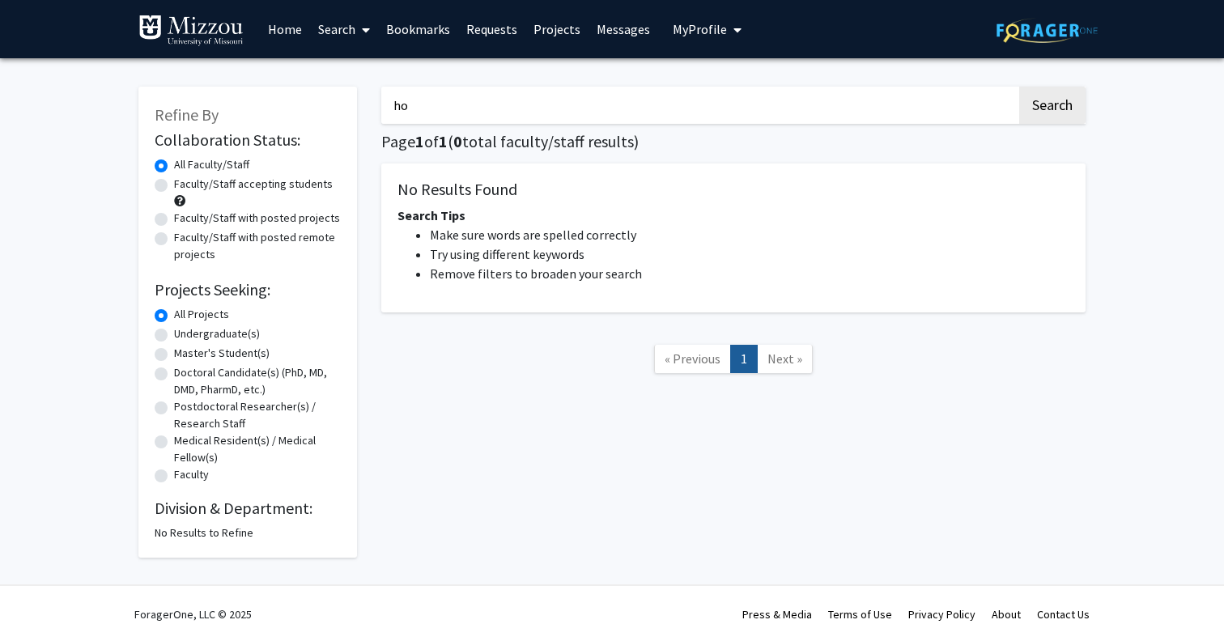
type input "h"
type input "fermentation"
click at [1019, 87] on button "Search" at bounding box center [1052, 105] width 66 height 37
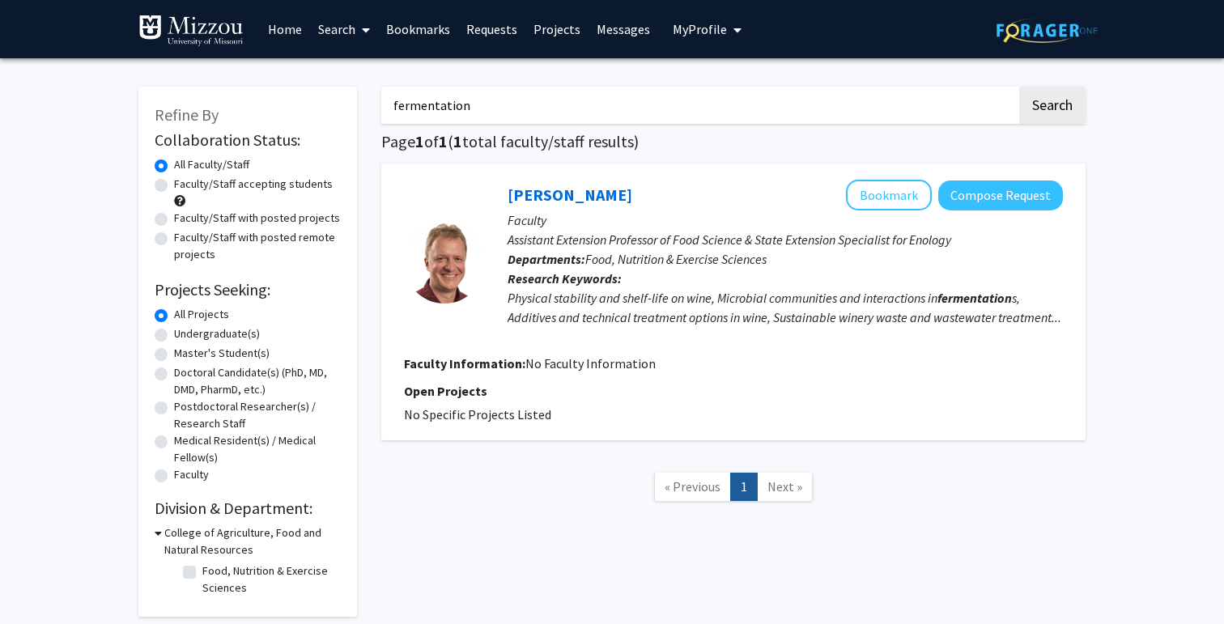
click at [570, 106] on input "fermentation" at bounding box center [698, 105] width 635 height 37
